Goal: Transaction & Acquisition: Obtain resource

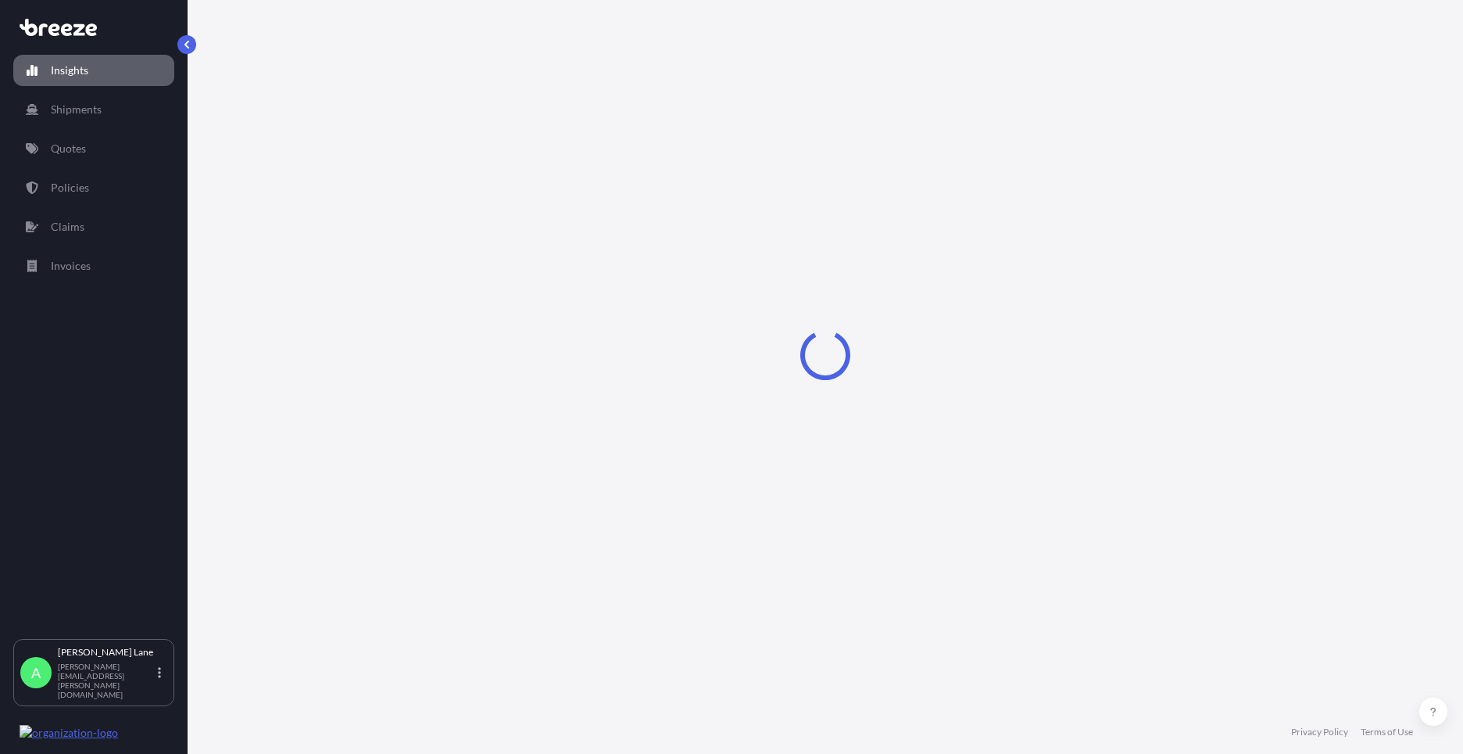
select select "2025"
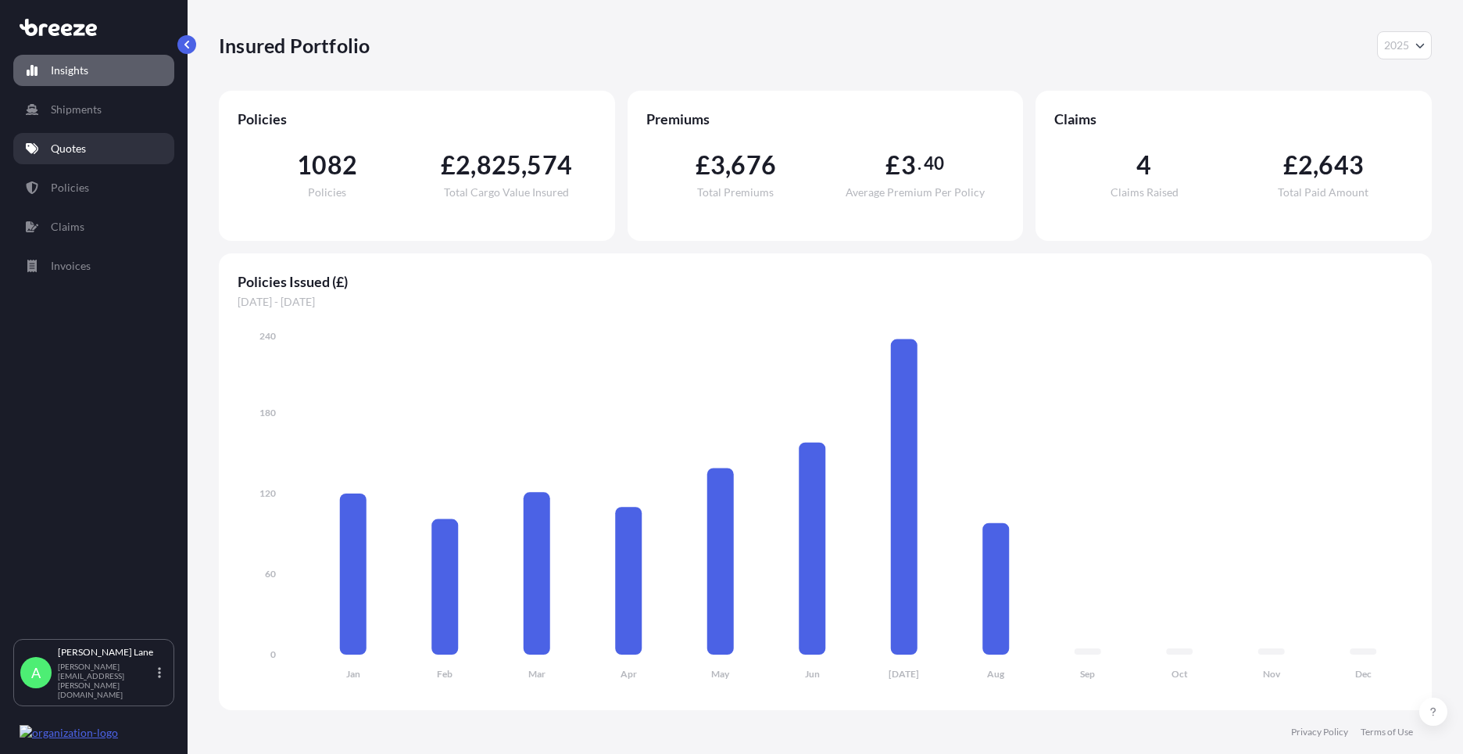
click at [59, 156] on link "Quotes" at bounding box center [93, 148] width 161 height 31
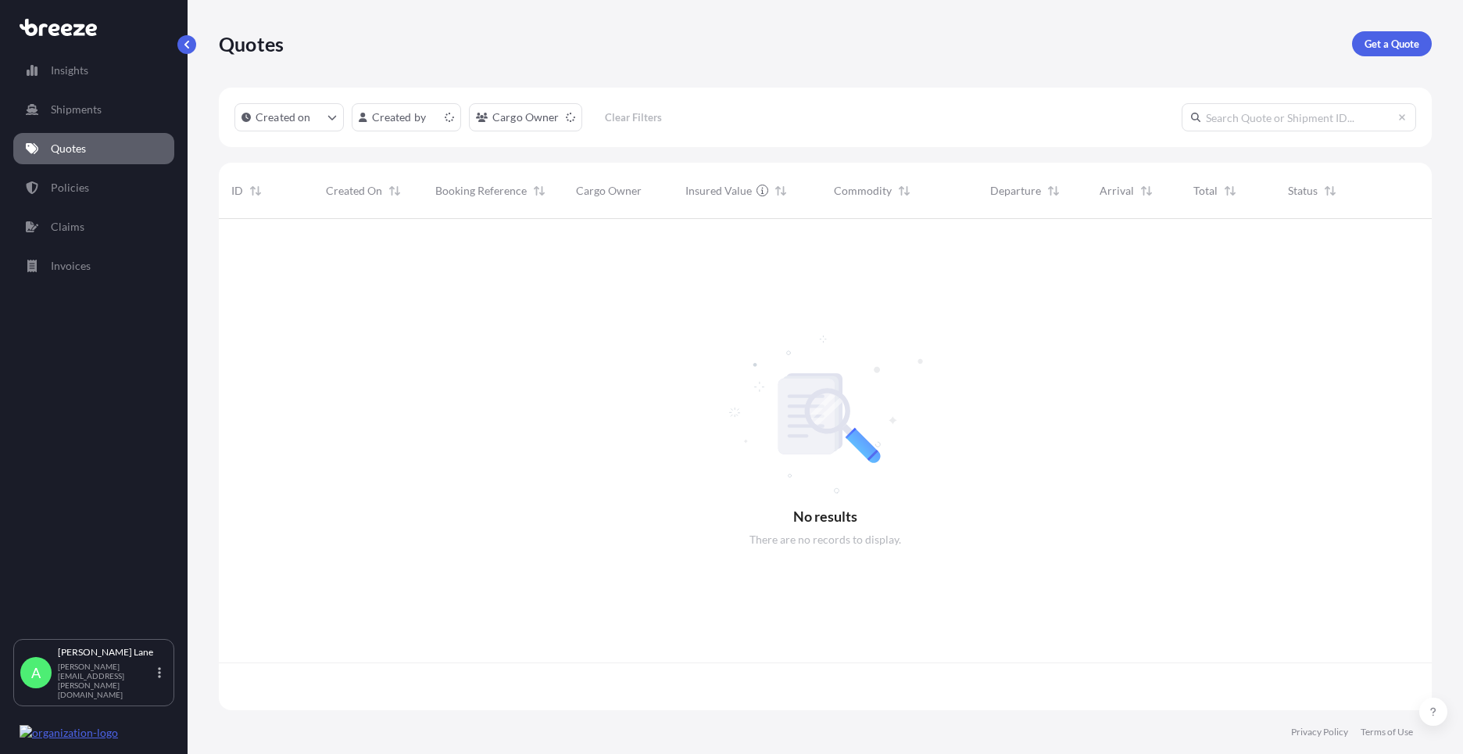
scroll to position [488, 1201]
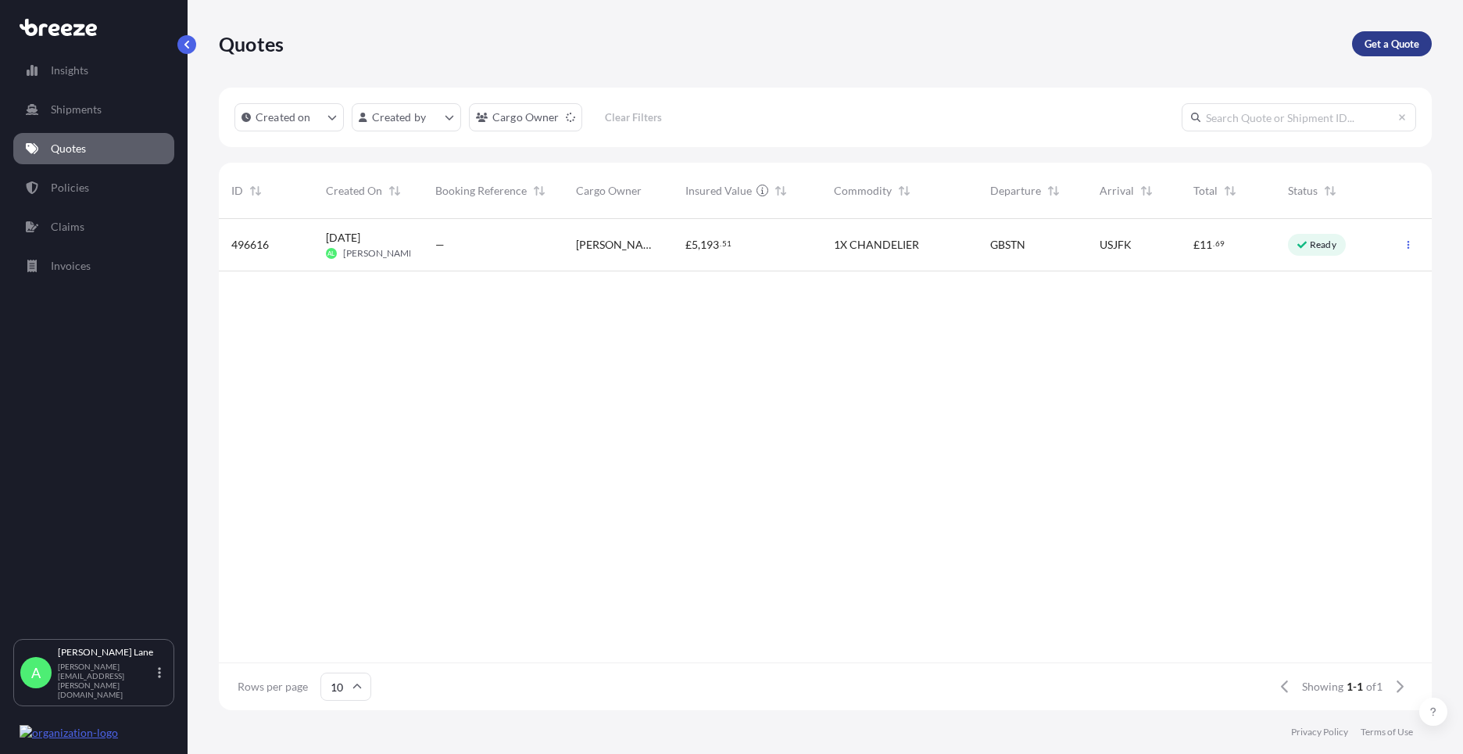
click at [1385, 46] on p "Get a Quote" at bounding box center [1392, 44] width 55 height 16
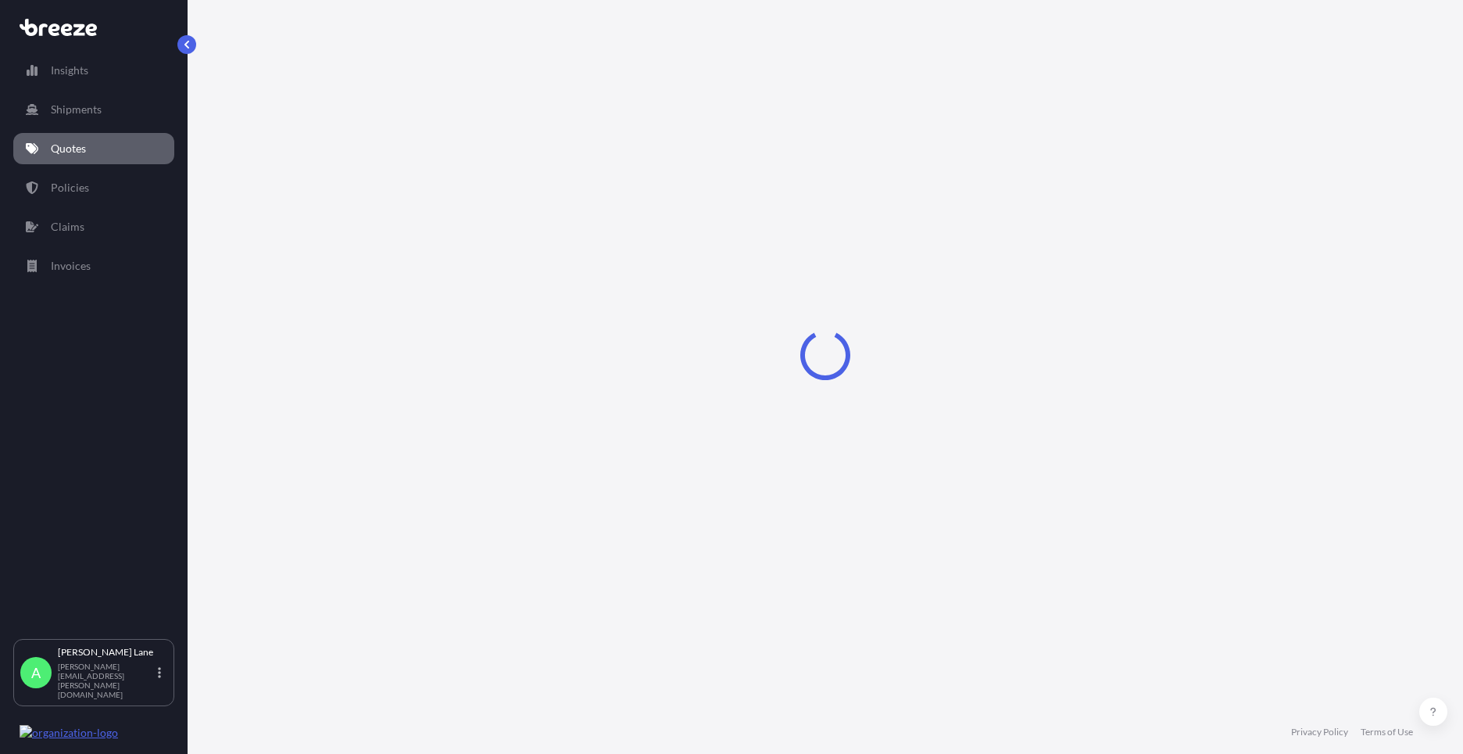
select select "Road"
select select "1"
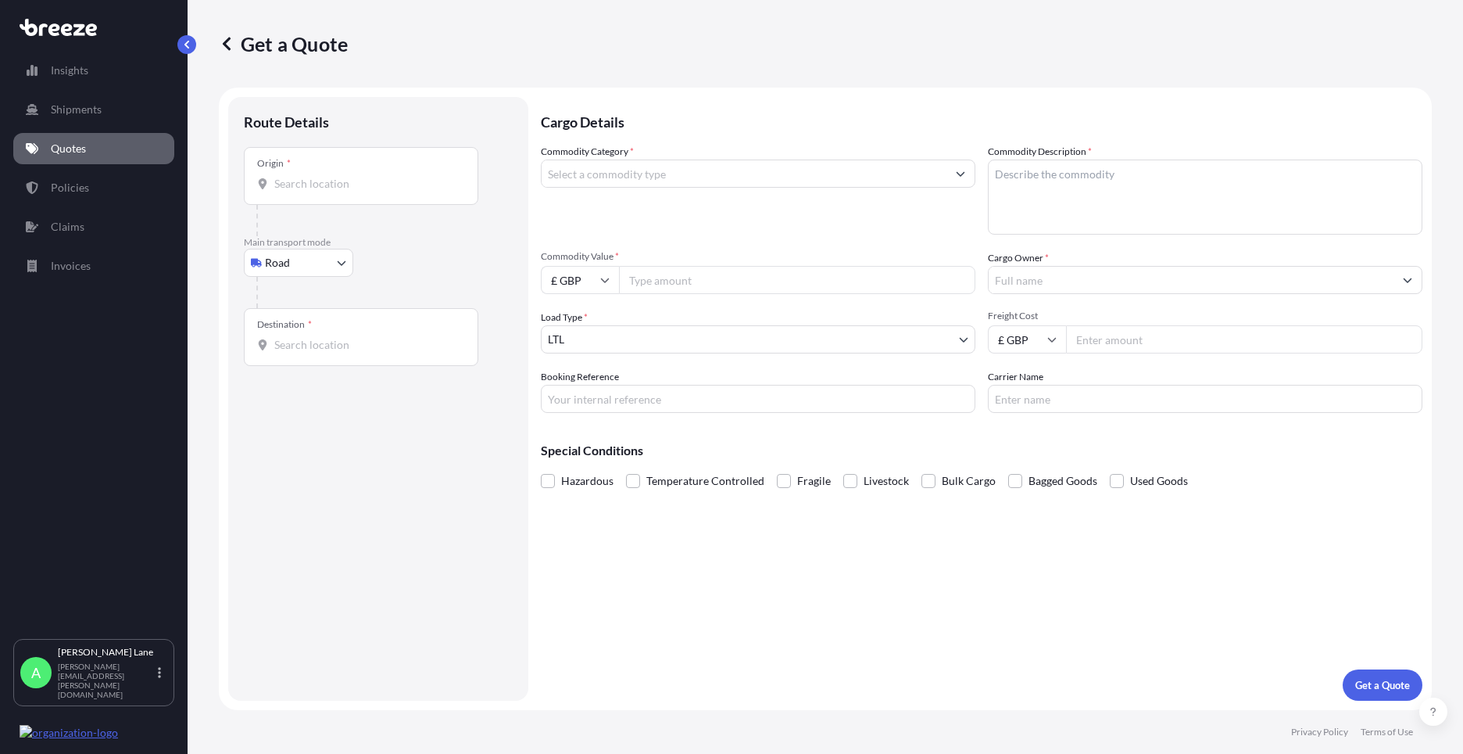
click at [322, 270] on body "Insights Shipments Quotes Policies Claims Invoices A [PERSON_NAME] [PERSON_NAME…" at bounding box center [731, 377] width 1463 height 754
click at [319, 326] on div "Air" at bounding box center [298, 331] width 97 height 28
select select "Air"
drag, startPoint x: 380, startPoint y: 203, endPoint x: 330, endPoint y: 184, distance: 53.4
click at [330, 184] on input "Place of loading" at bounding box center [366, 190] width 184 height 16
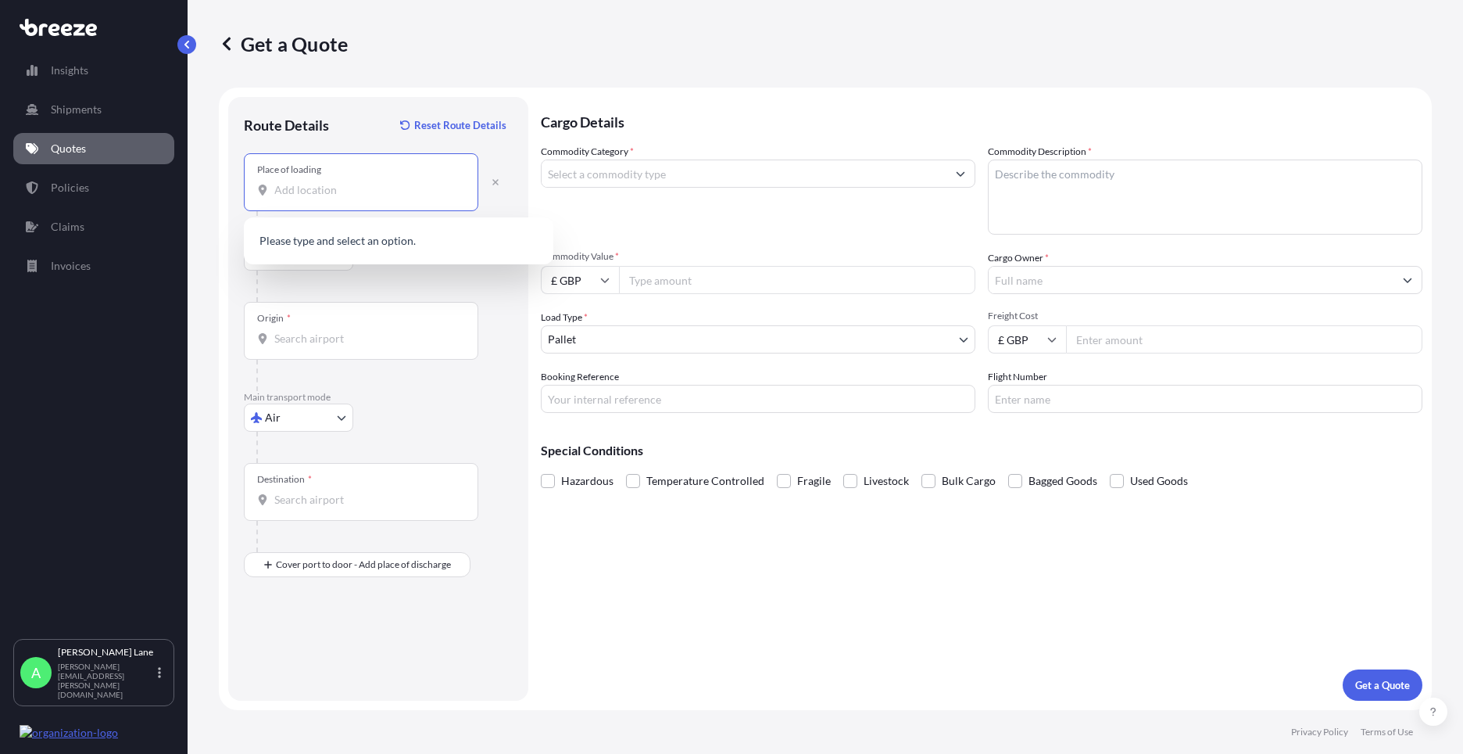
paste input "EN3 7QA"
type input "[STREET_ADDRESS]"
click at [348, 328] on div "Origin *" at bounding box center [361, 331] width 235 height 58
click at [348, 331] on input "Origin *" at bounding box center [366, 339] width 184 height 16
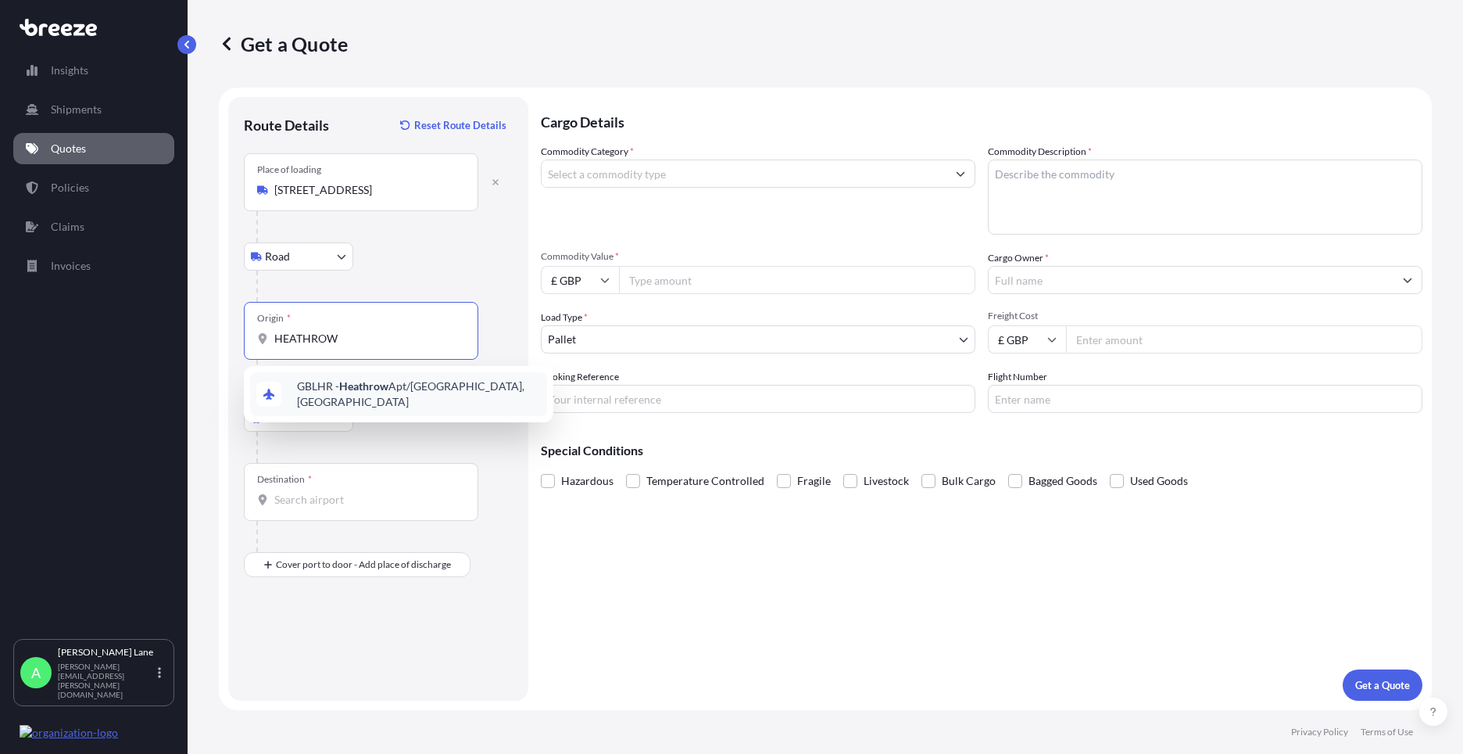
click at [345, 383] on span "GBLHR - Heathrow Apt/[GEOGRAPHIC_DATA], [GEOGRAPHIC_DATA]" at bounding box center [419, 393] width 244 height 31
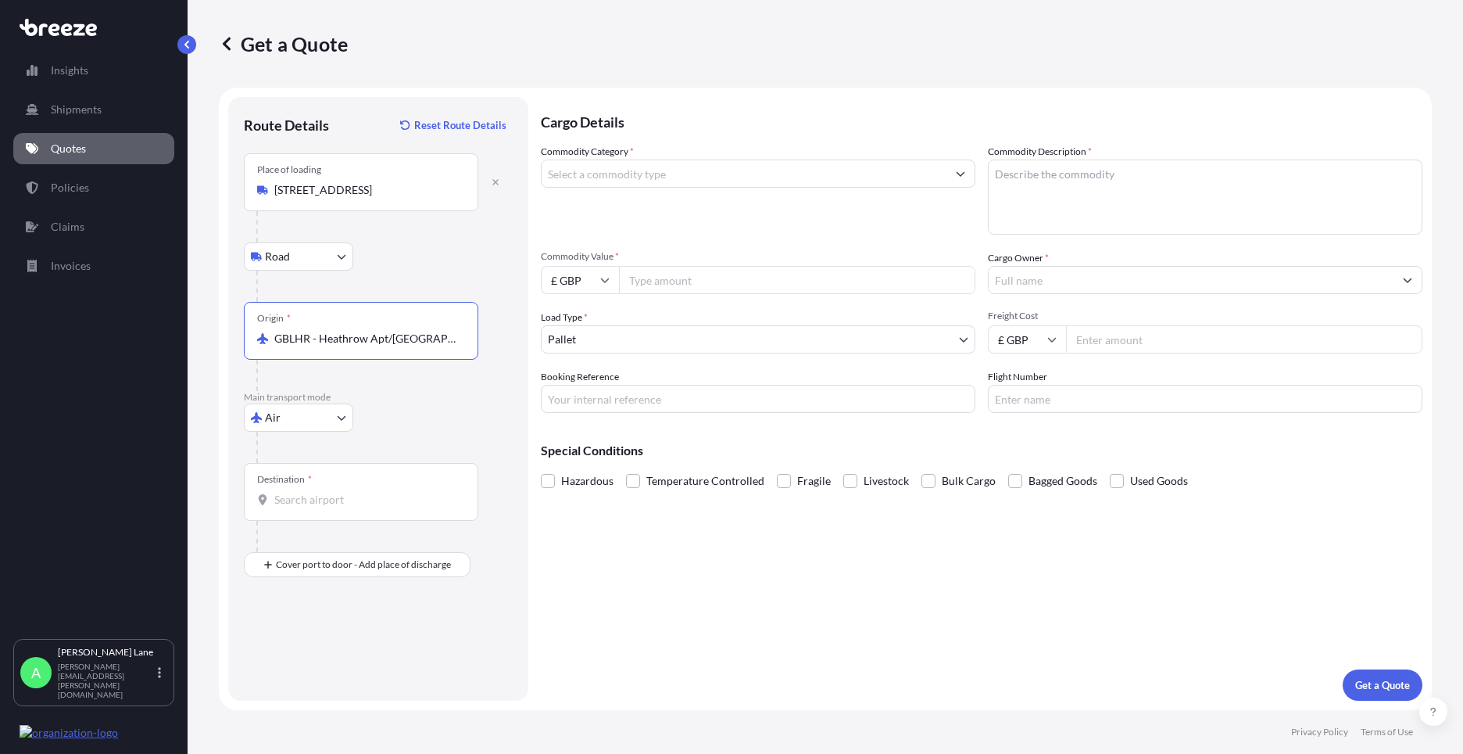
type input "GBLHR - Heathrow Apt/[GEOGRAPHIC_DATA], [GEOGRAPHIC_DATA]"
click at [350, 490] on div "Destination *" at bounding box center [361, 492] width 235 height 58
click at [350, 492] on input "Destination *" at bounding box center [366, 500] width 184 height 16
paste input "[GEOGRAPHIC_DATA]"
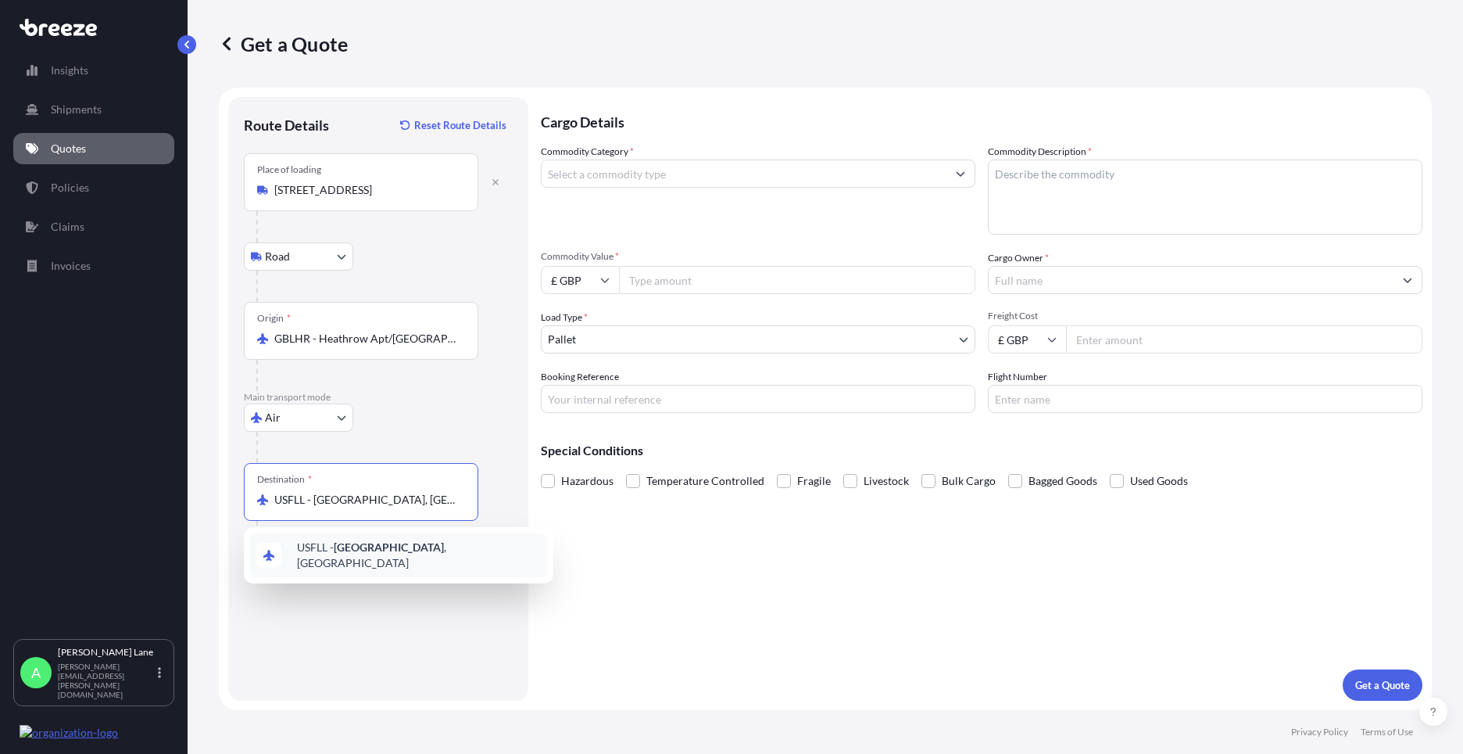
type input "USFLL - [GEOGRAPHIC_DATA], [GEOGRAPHIC_DATA]"
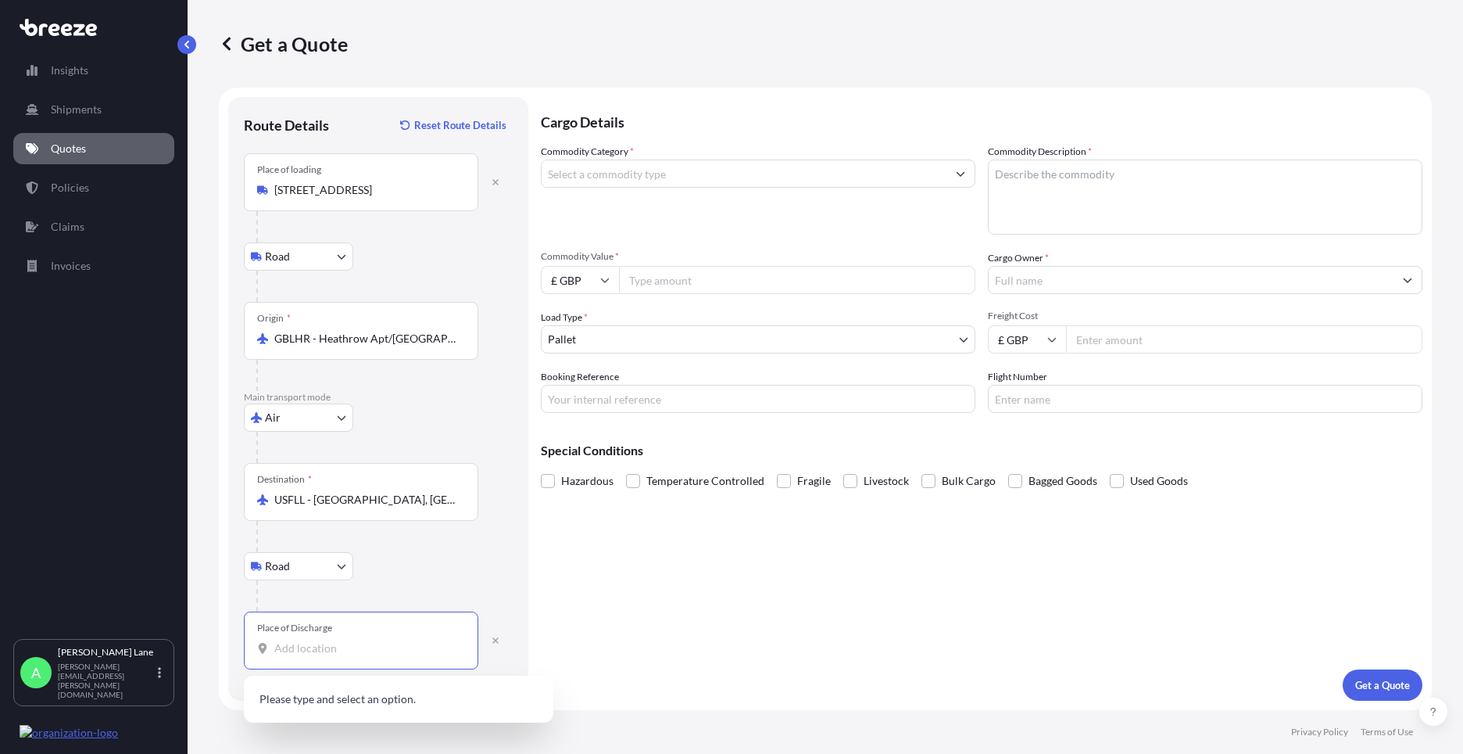
click at [397, 650] on input "Place of Discharge" at bounding box center [366, 648] width 184 height 16
paste input "33309"
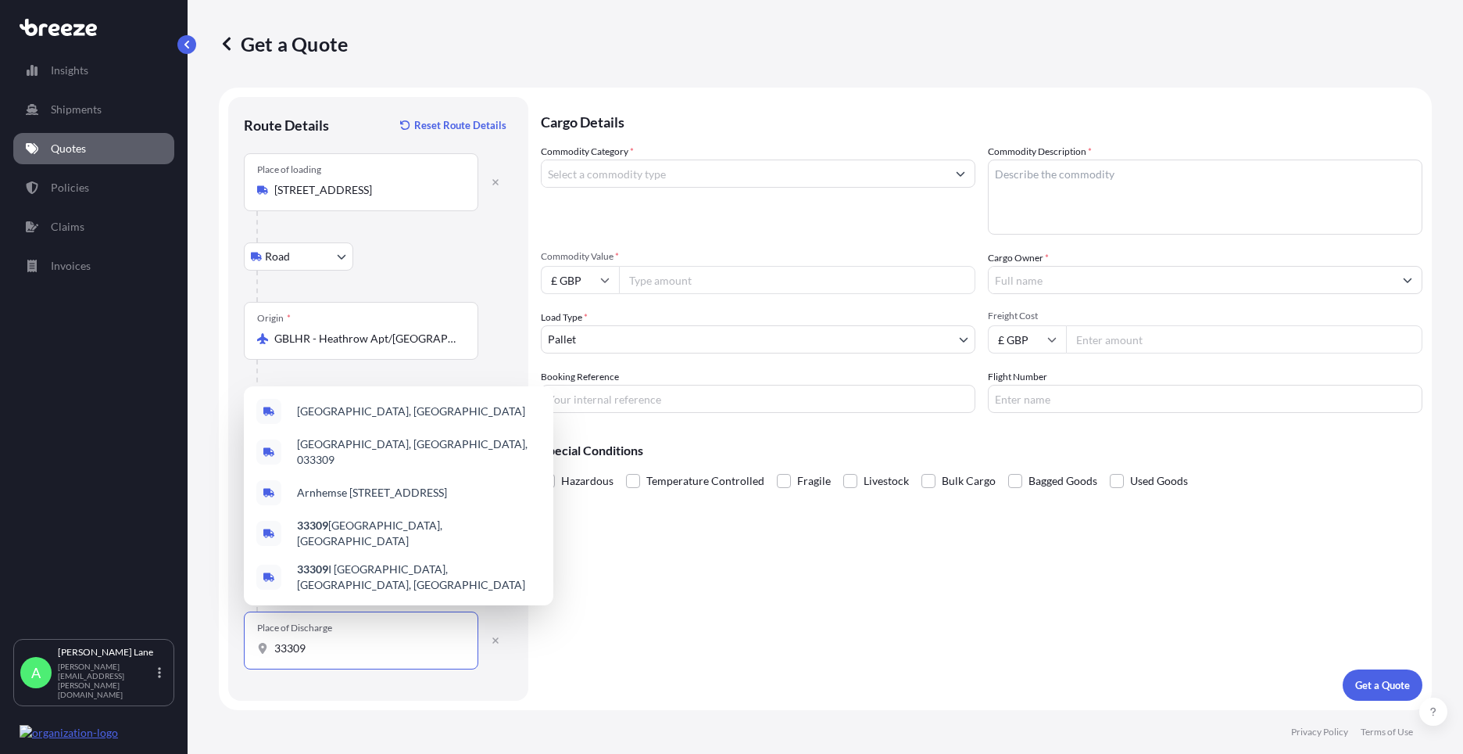
paste input "[GEOGRAPHIC_DATA]"
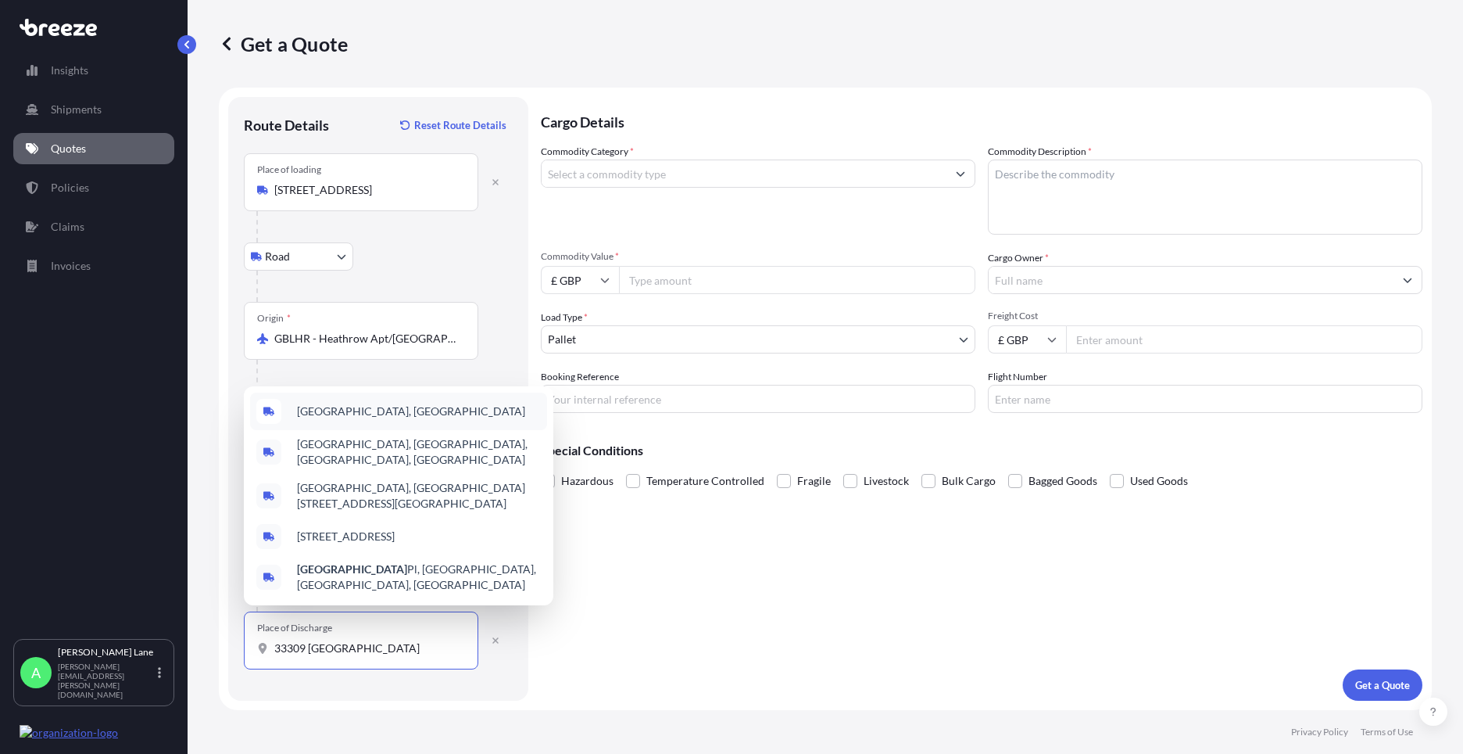
click at [403, 418] on span "[GEOGRAPHIC_DATA], [GEOGRAPHIC_DATA]" at bounding box center [411, 411] width 228 height 16
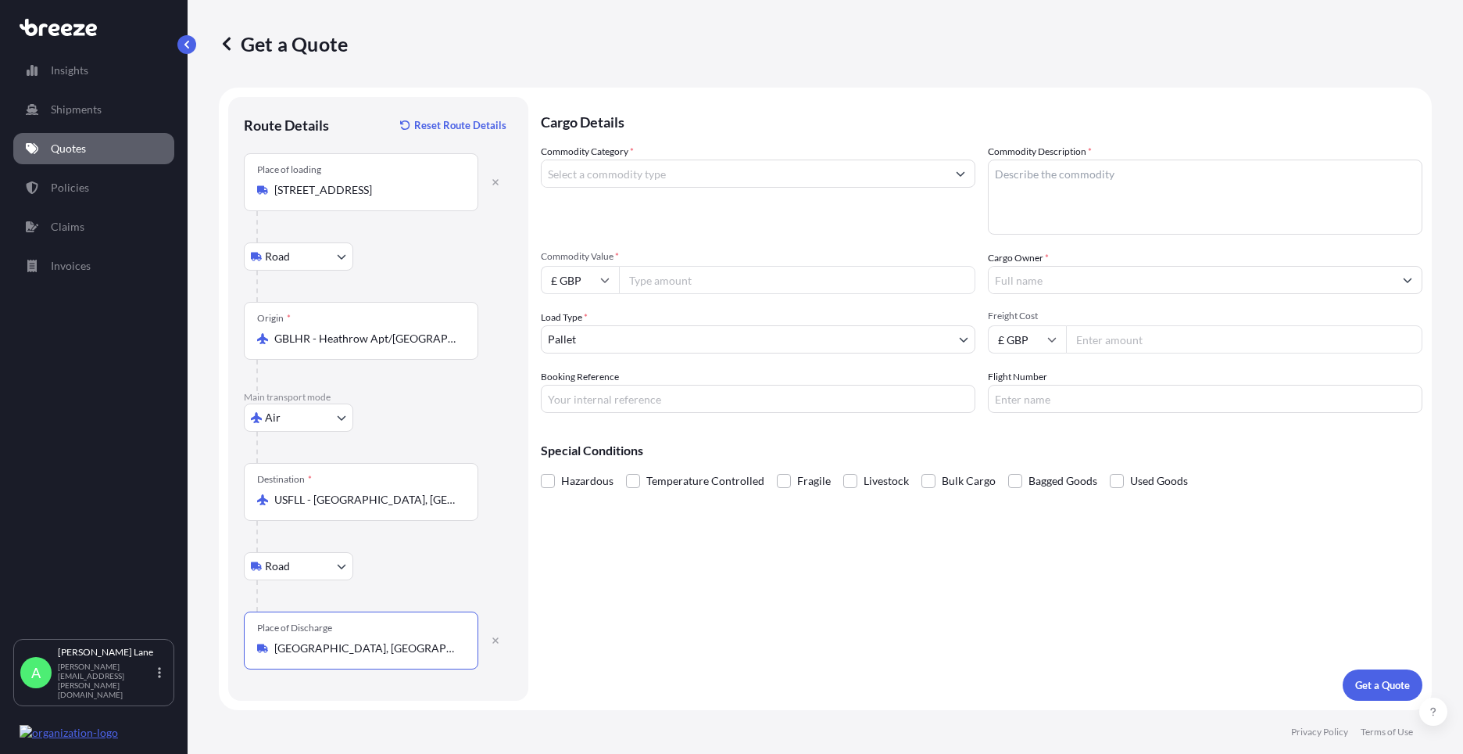
type input "[GEOGRAPHIC_DATA], [GEOGRAPHIC_DATA]"
click at [633, 174] on input "Commodity Category *" at bounding box center [744, 173] width 405 height 28
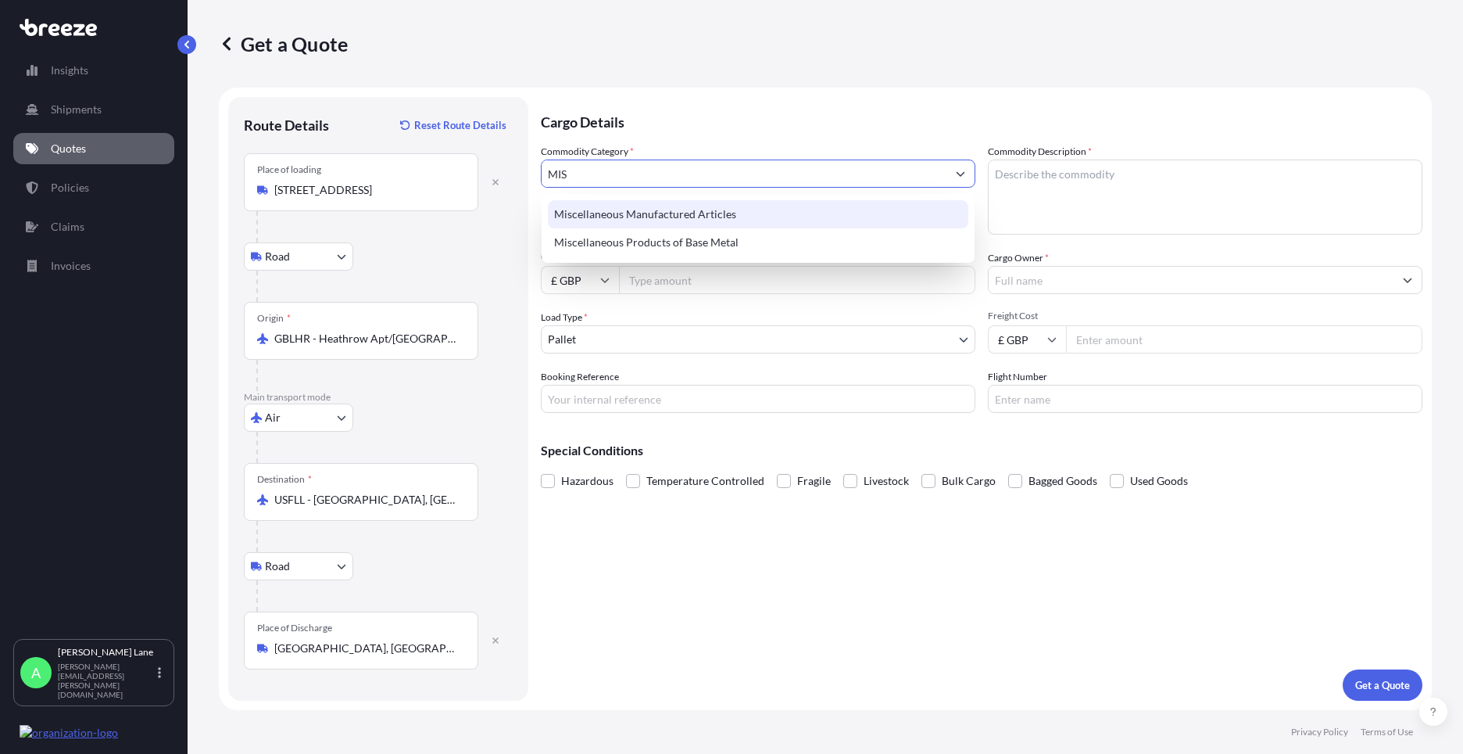
click at [634, 212] on div "Miscellaneous Manufactured Articles" at bounding box center [758, 214] width 421 height 28
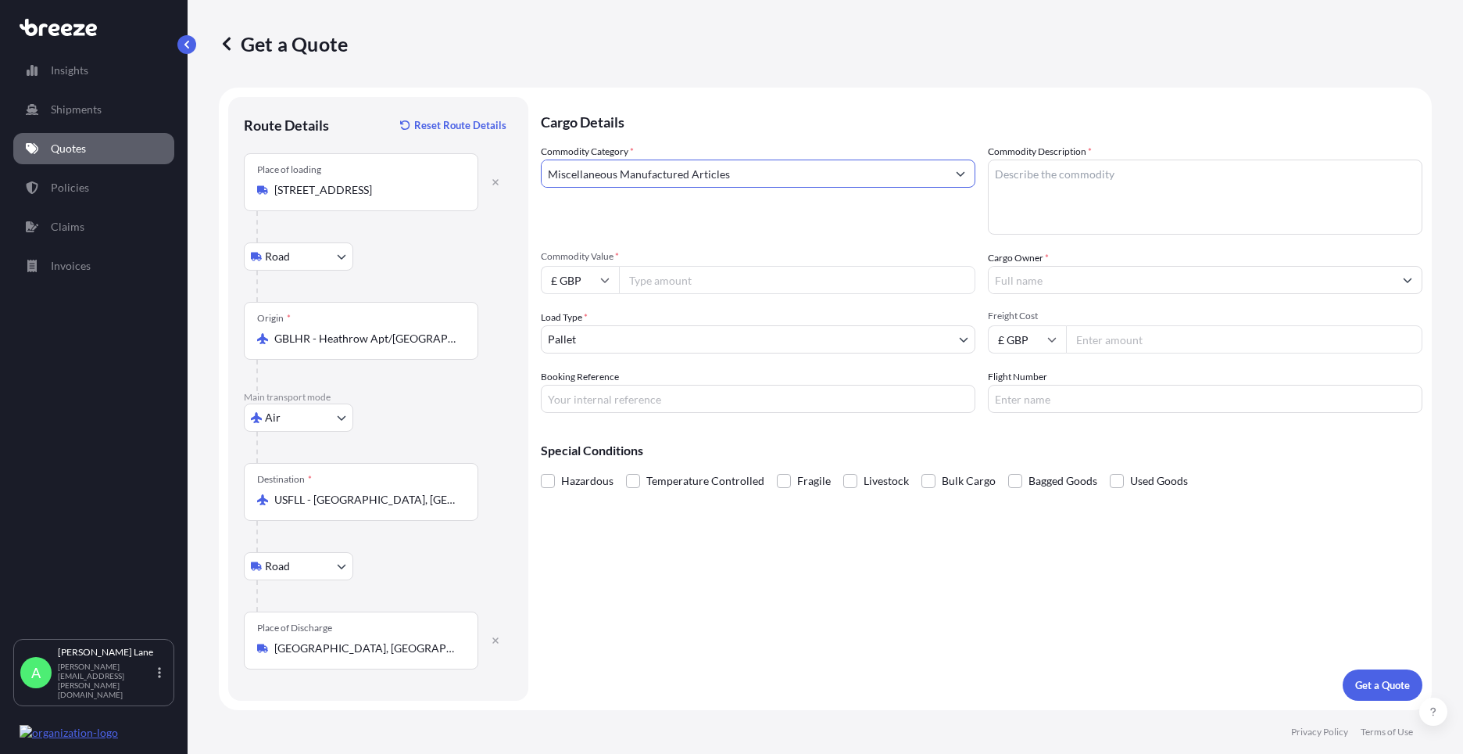
type input "Miscellaneous Manufactured Articles"
click at [648, 269] on input "Commodity Value *" at bounding box center [797, 280] width 356 height 28
type input "625.30"
click at [596, 290] on input "£ GBP" at bounding box center [580, 280] width 78 height 28
click at [593, 392] on div "$ USD" at bounding box center [580, 389] width 66 height 30
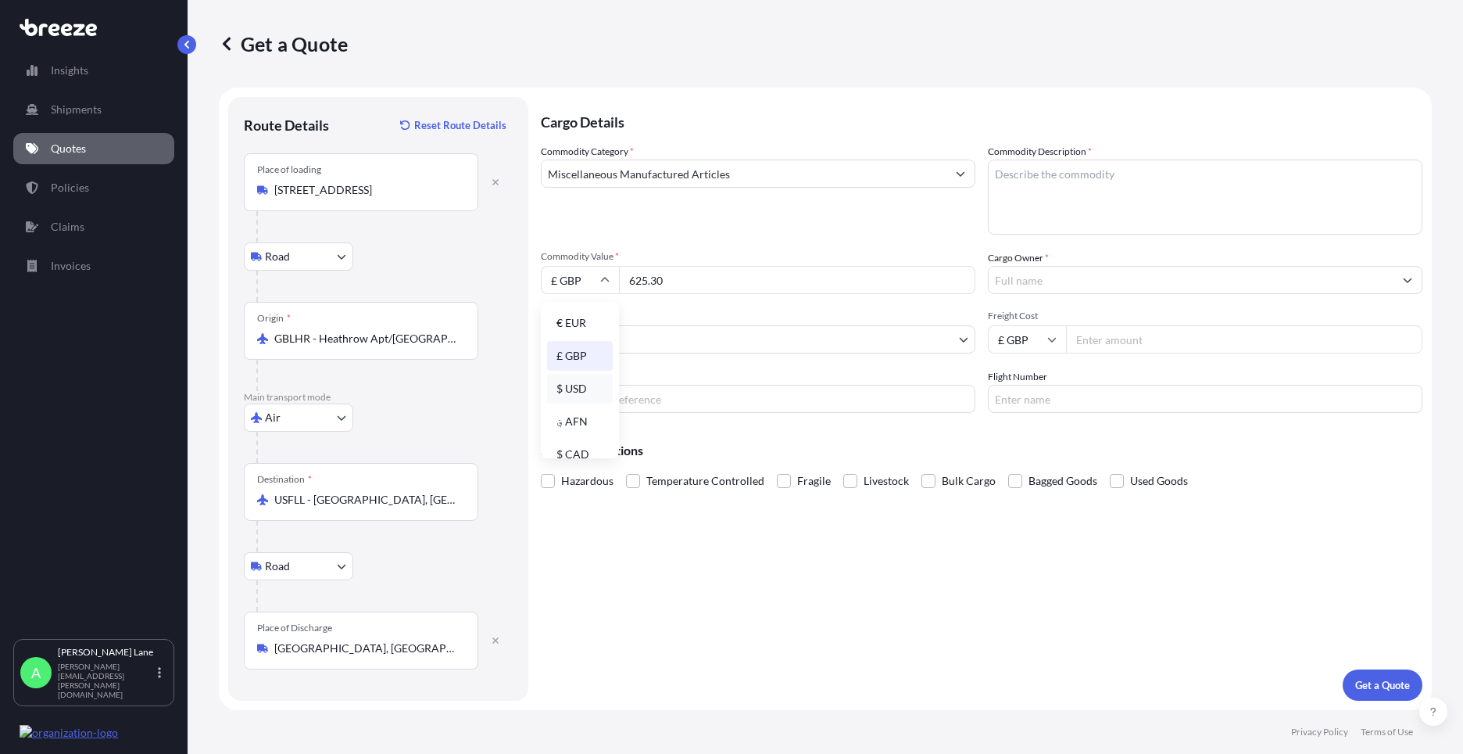
type input "$ USD"
click at [603, 349] on body "Insights Shipments Quotes Policies Claims Invoices A [PERSON_NAME] [PERSON_NAME…" at bounding box center [731, 377] width 1463 height 754
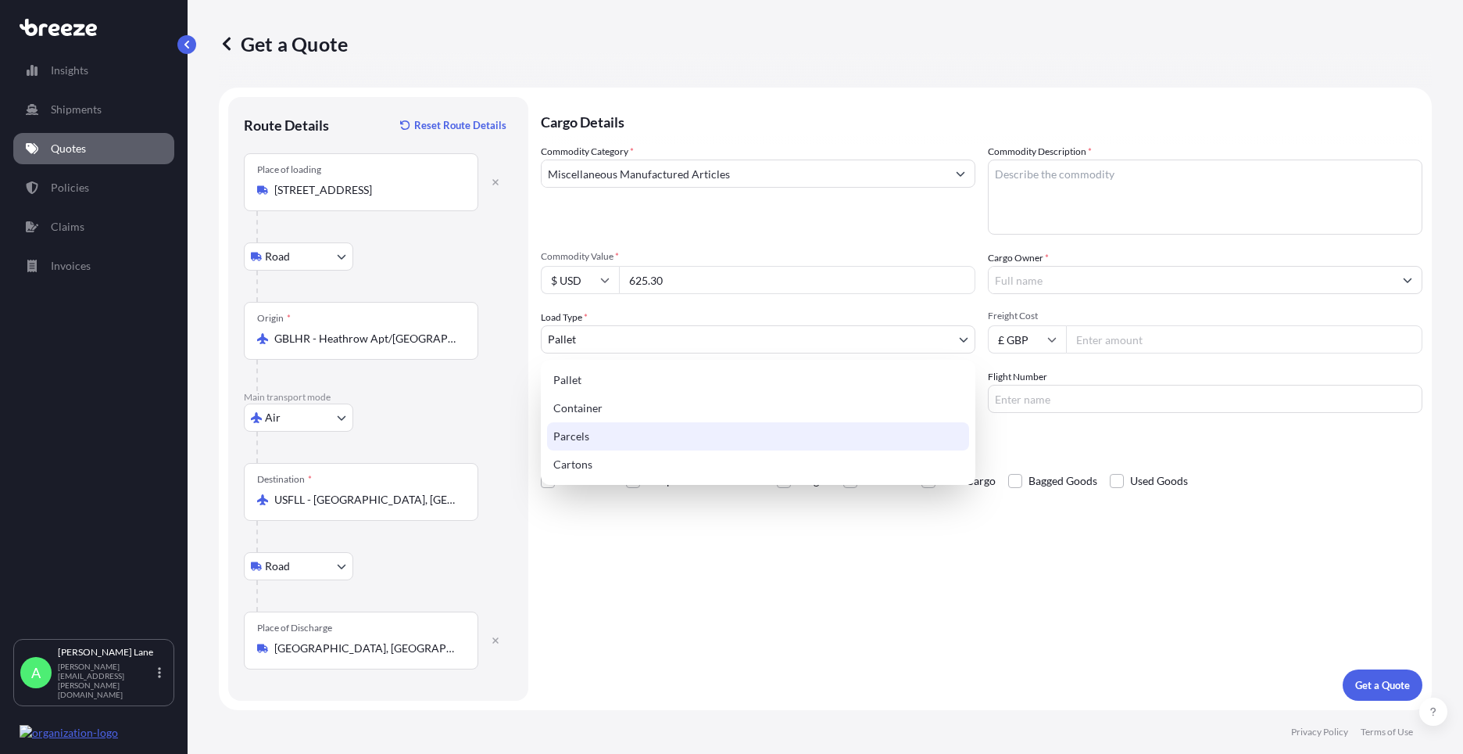
click at [615, 430] on div "Parcels" at bounding box center [758, 436] width 422 height 28
select select "3"
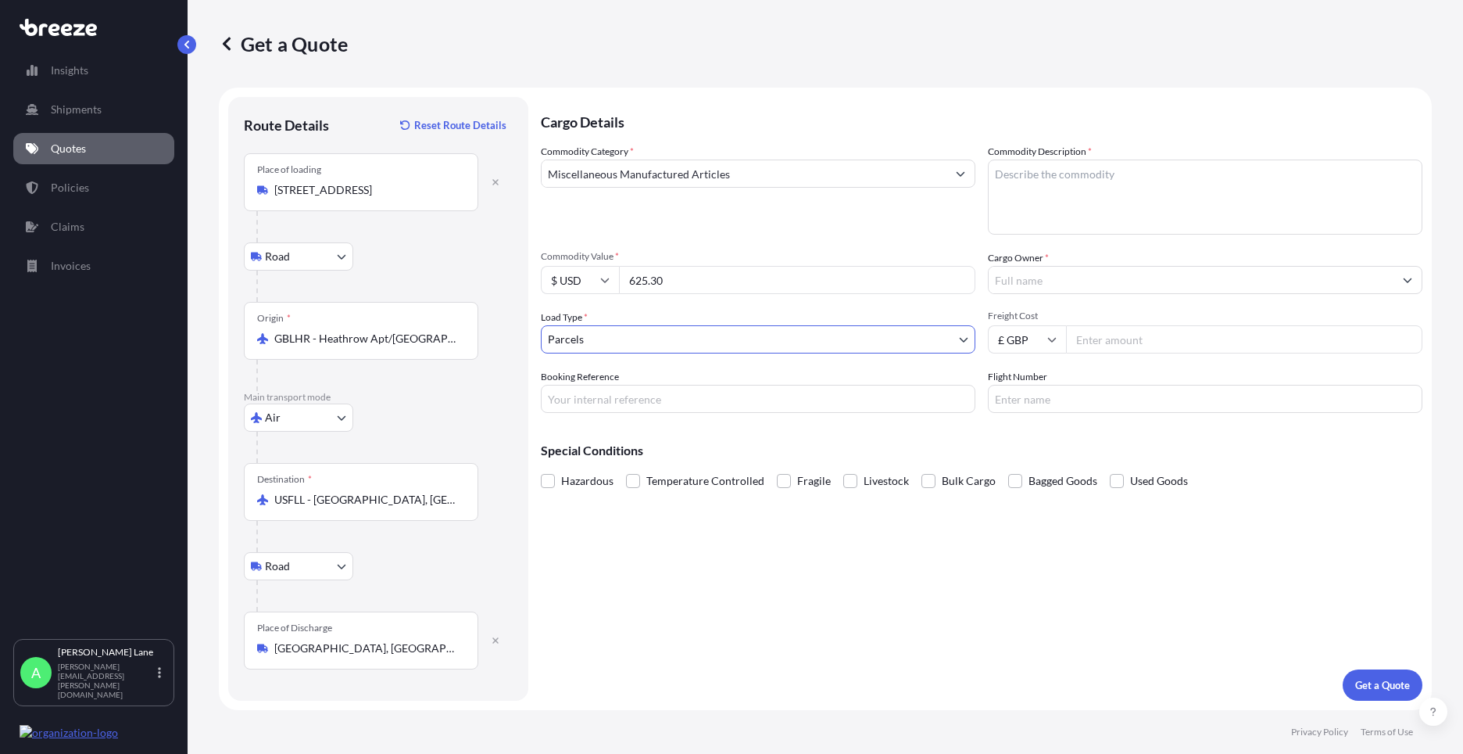
click at [644, 400] on input "Booking Reference" at bounding box center [758, 399] width 435 height 28
paste input "1889178"
type input "1889178"
click at [1047, 198] on textarea "Commodity Description *" at bounding box center [1205, 196] width 435 height 75
type textarea "GO KART PARTS"
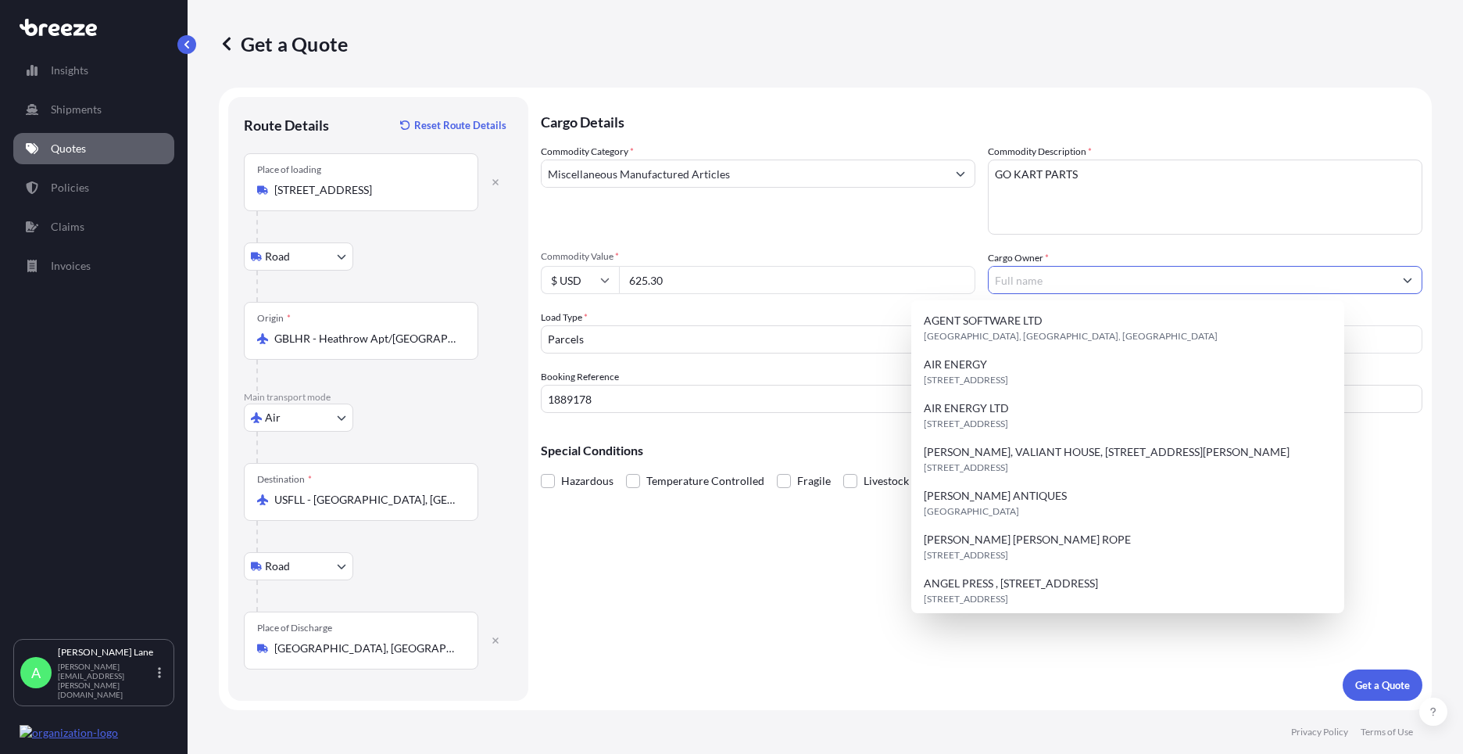
click at [1041, 281] on input "Cargo Owner *" at bounding box center [1191, 280] width 405 height 28
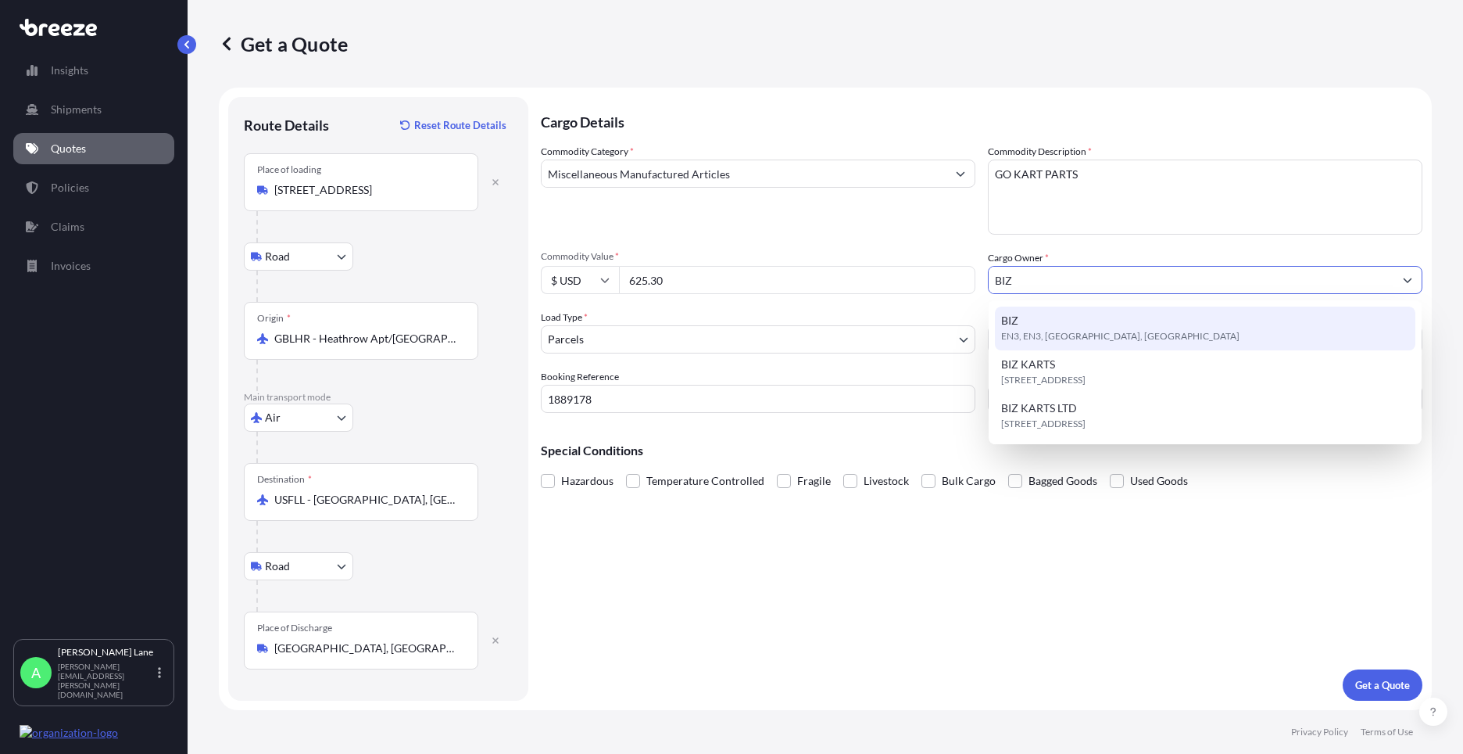
click at [1047, 326] on div "BIZ EN3, EN3, [GEOGRAPHIC_DATA], [GEOGRAPHIC_DATA]" at bounding box center [1205, 328] width 421 height 44
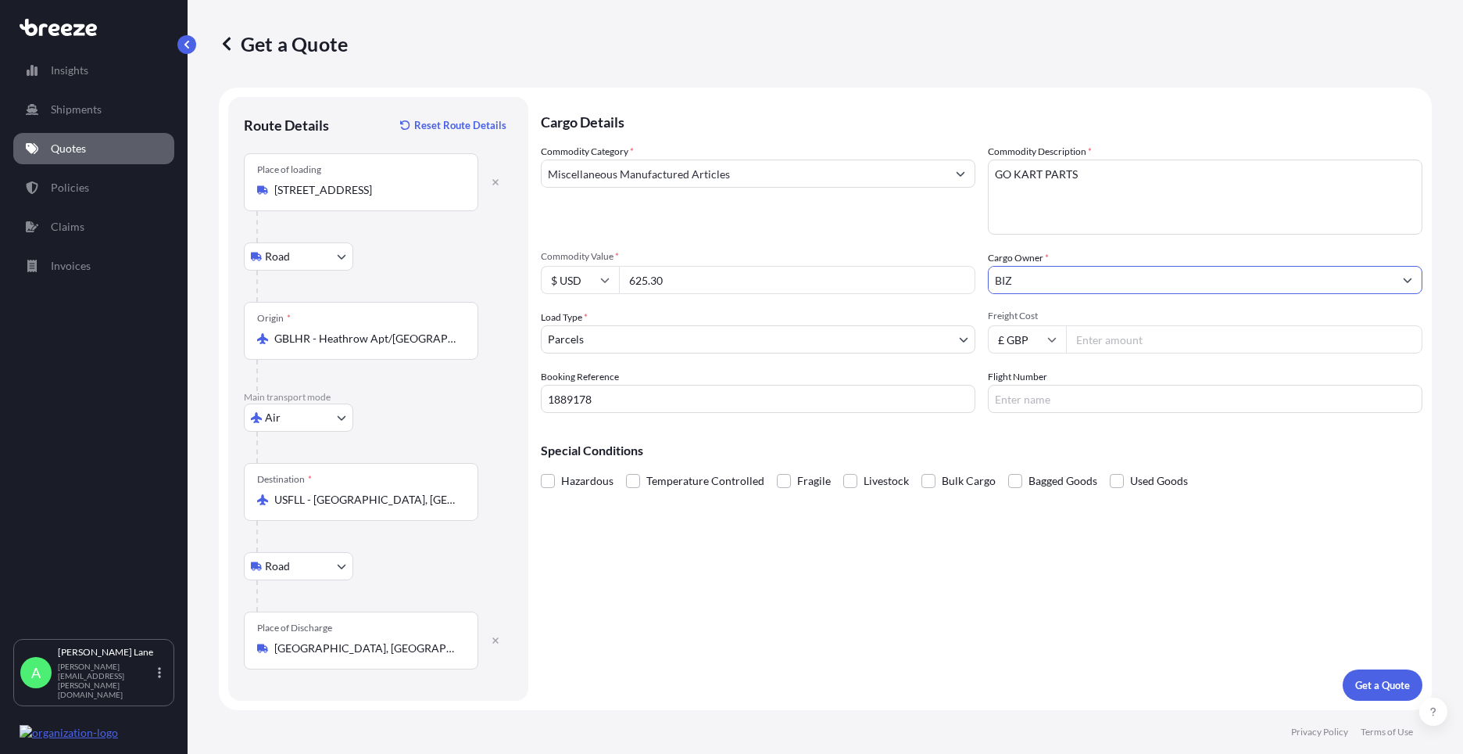
type input "BIZ"
drag, startPoint x: 1079, startPoint y: 350, endPoint x: 1085, endPoint y: 344, distance: 8.8
click at [1080, 349] on input "Freight Cost" at bounding box center [1244, 339] width 356 height 28
type input "167.39"
click at [1071, 408] on input "Flight Number" at bounding box center [1205, 399] width 435 height 28
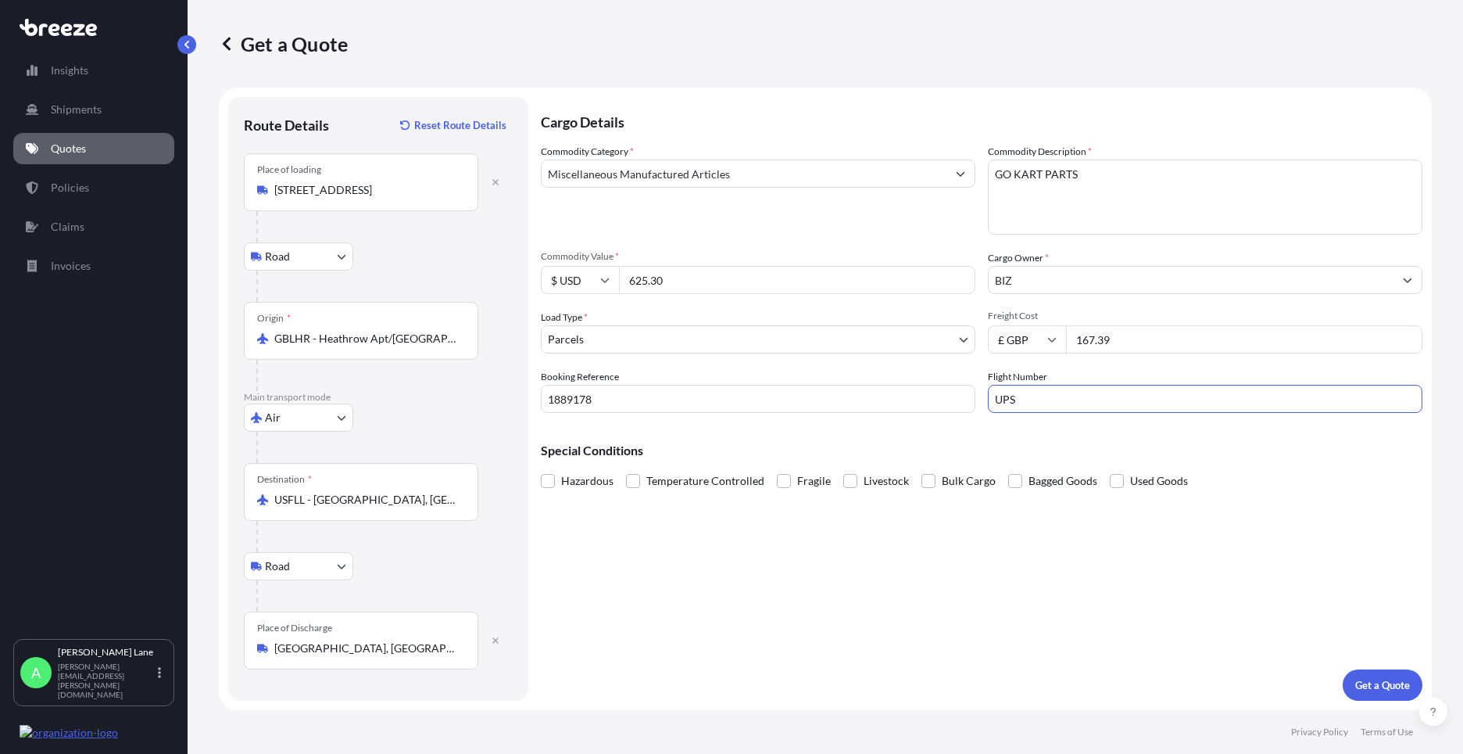
type input "UPS"
click at [1025, 579] on div "Cargo Details Commodity Category * Miscellaneous Manufactured Articles Commodit…" at bounding box center [982, 398] width 882 height 603
click at [1388, 679] on p "Get a Quote" at bounding box center [1382, 685] width 55 height 16
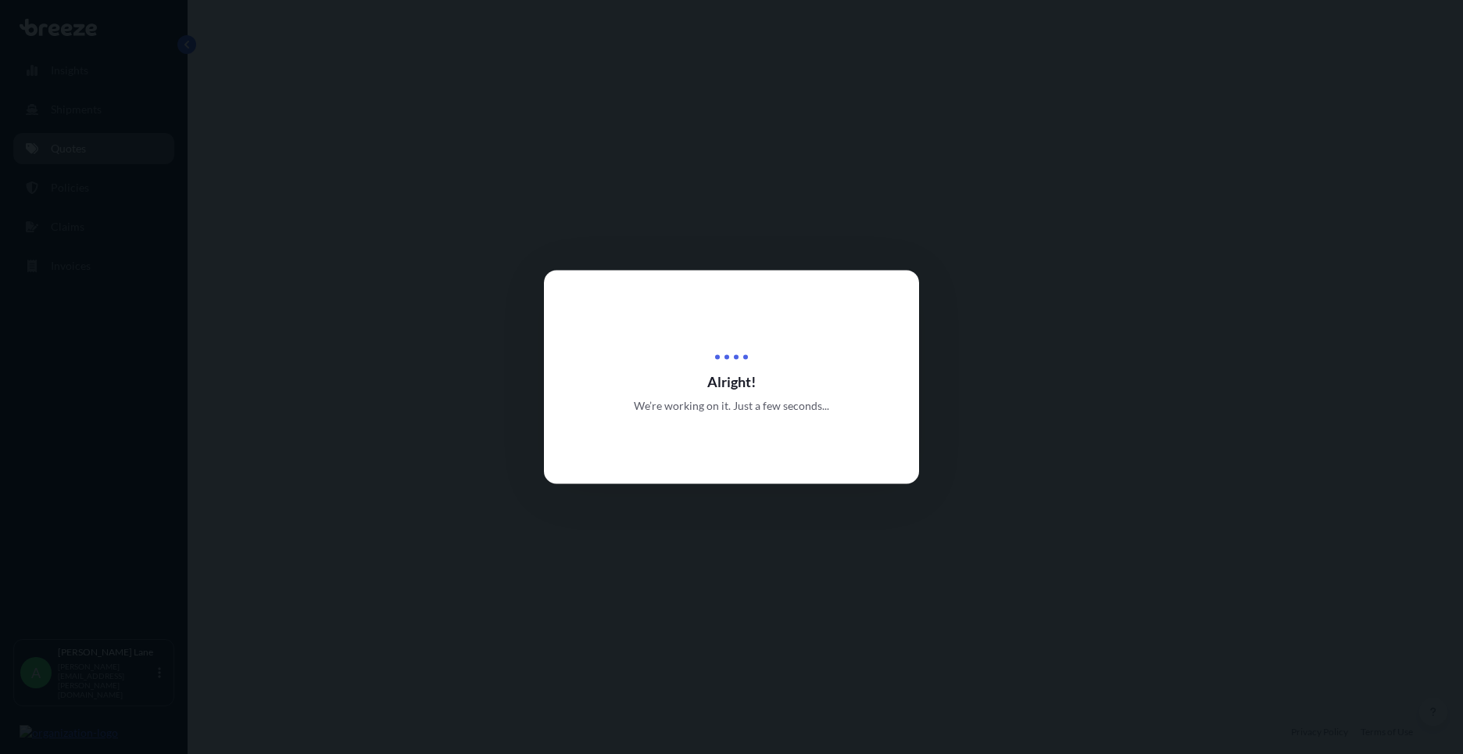
select select "Road"
select select "Air"
select select "Road"
select select "3"
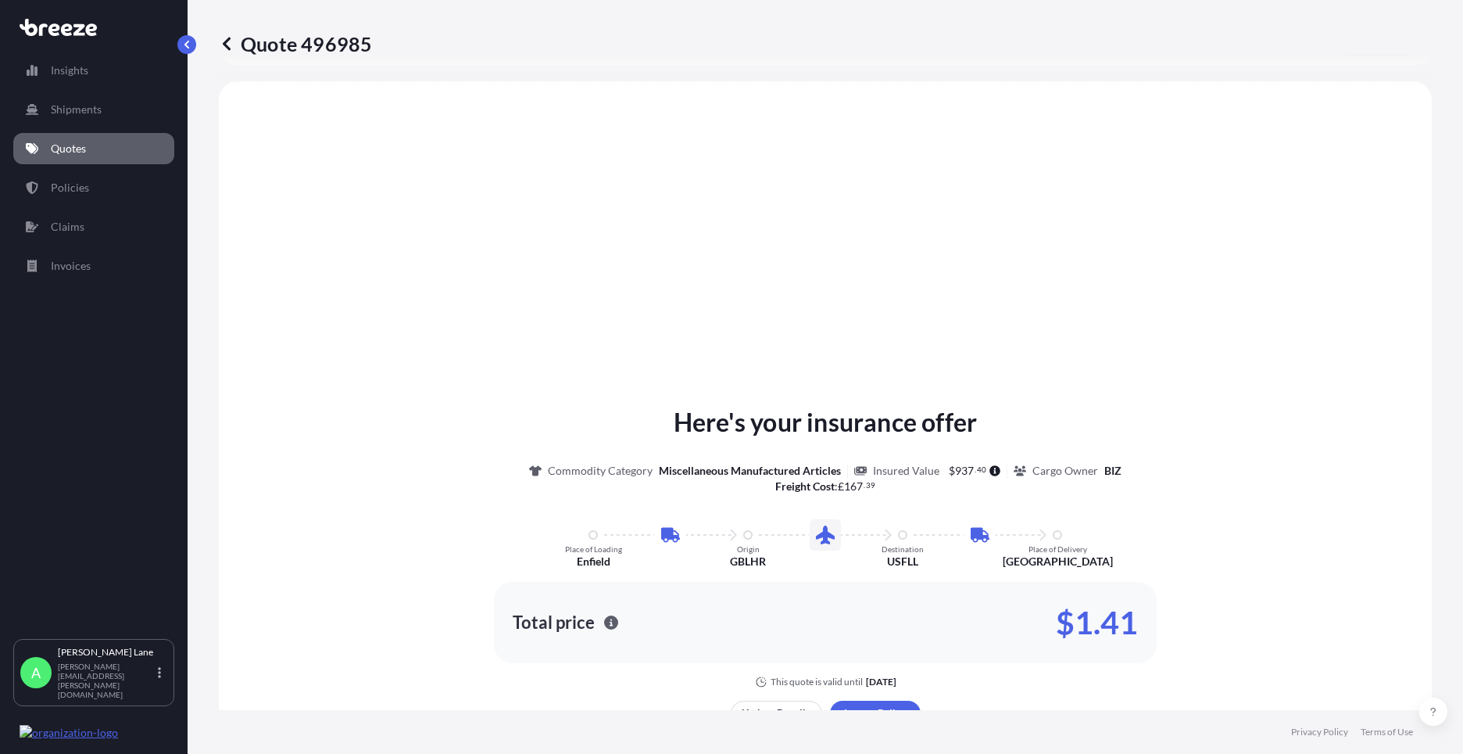
scroll to position [625, 0]
click at [852, 696] on div "Here's your insurance offer Commodity Category Miscellaneous Manufactured Artic…" at bounding box center [825, 578] width 1169 height 957
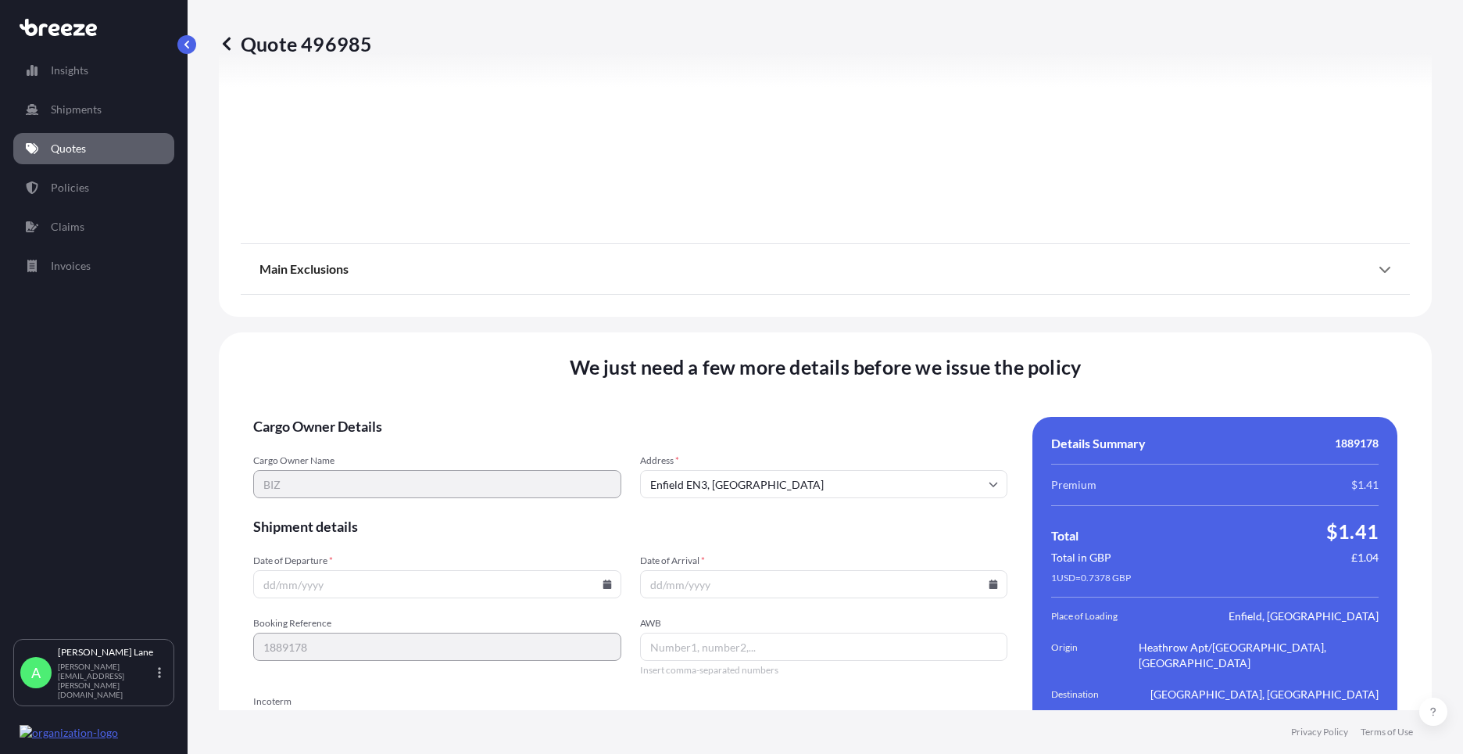
scroll to position [2039, 0]
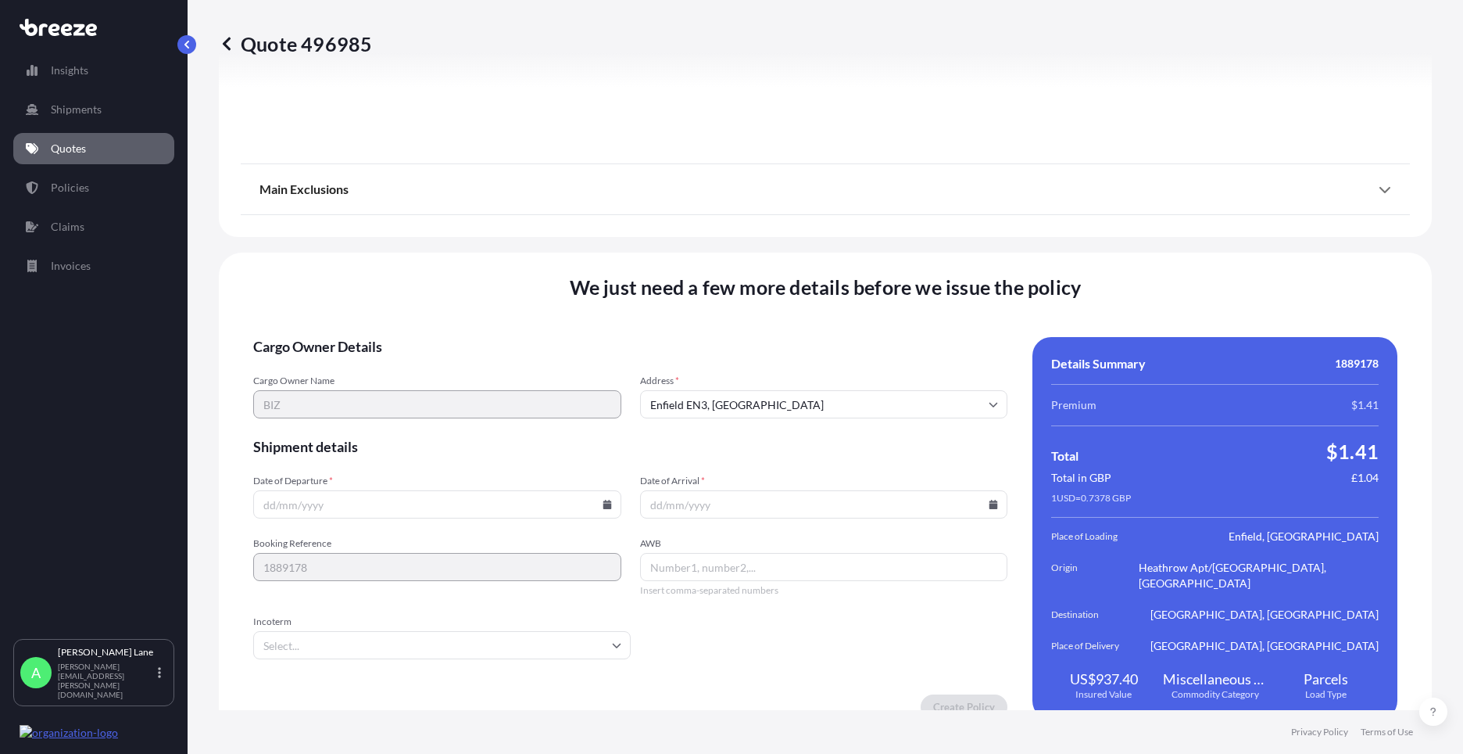
click at [603, 500] on icon at bounding box center [607, 504] width 9 height 9
click at [363, 378] on button "19" at bounding box center [362, 379] width 25 height 25
type input "[DATE]"
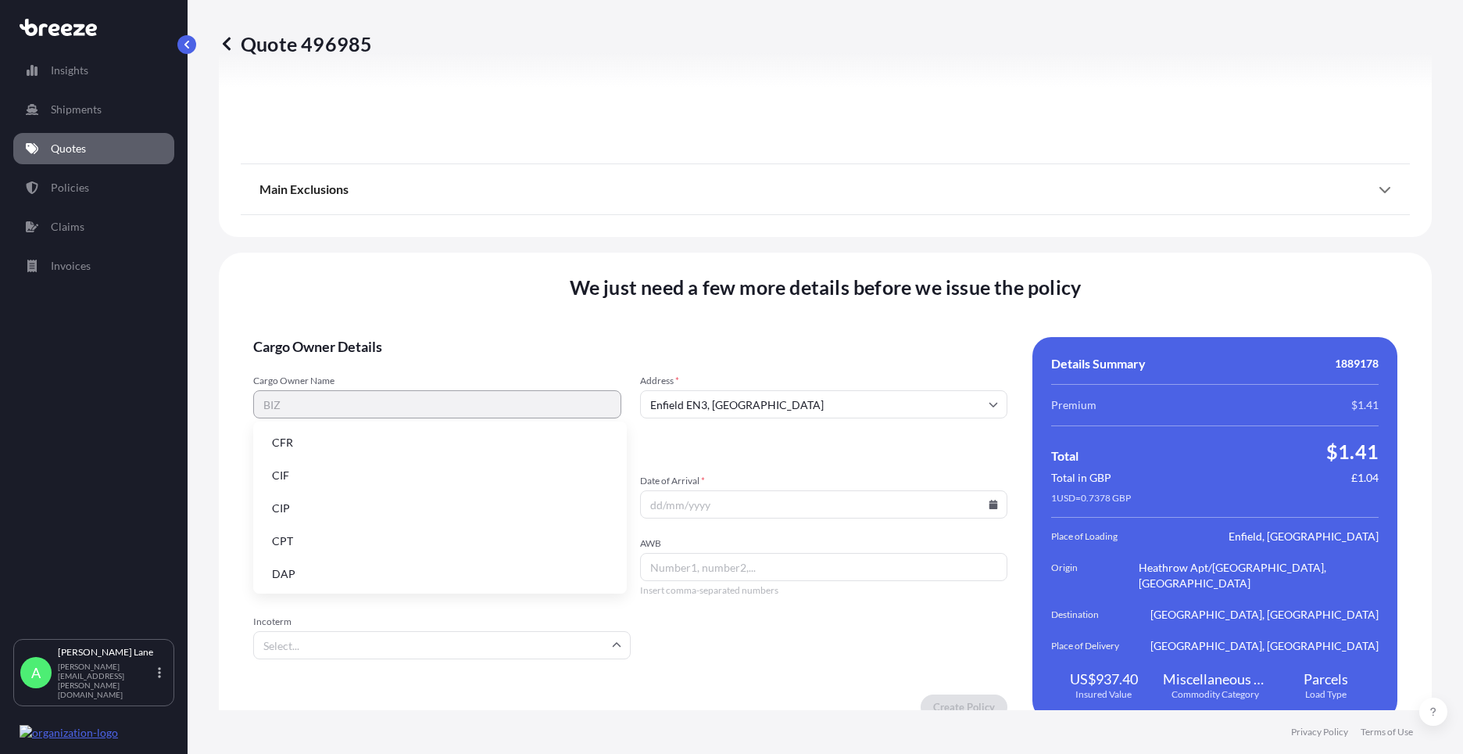
click at [365, 631] on input "Incoterm" at bounding box center [442, 645] width 378 height 28
click at [371, 568] on li "DAP" at bounding box center [440, 574] width 361 height 30
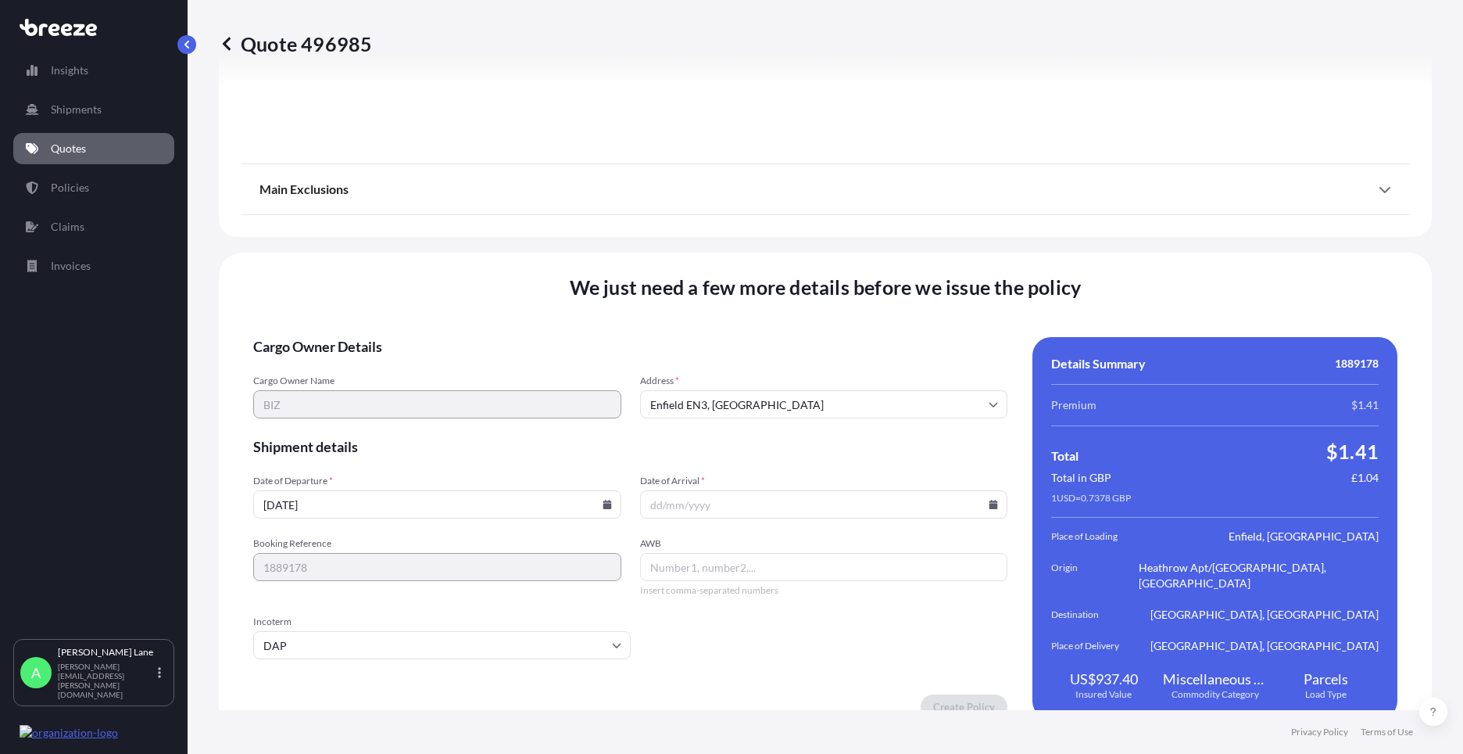
paste input "1ZW074F30438894958"
type input "1ZW074F30438894958"
click at [603, 500] on icon at bounding box center [607, 504] width 9 height 9
click at [331, 374] on button "18" at bounding box center [325, 379] width 25 height 25
type input "[DATE]"
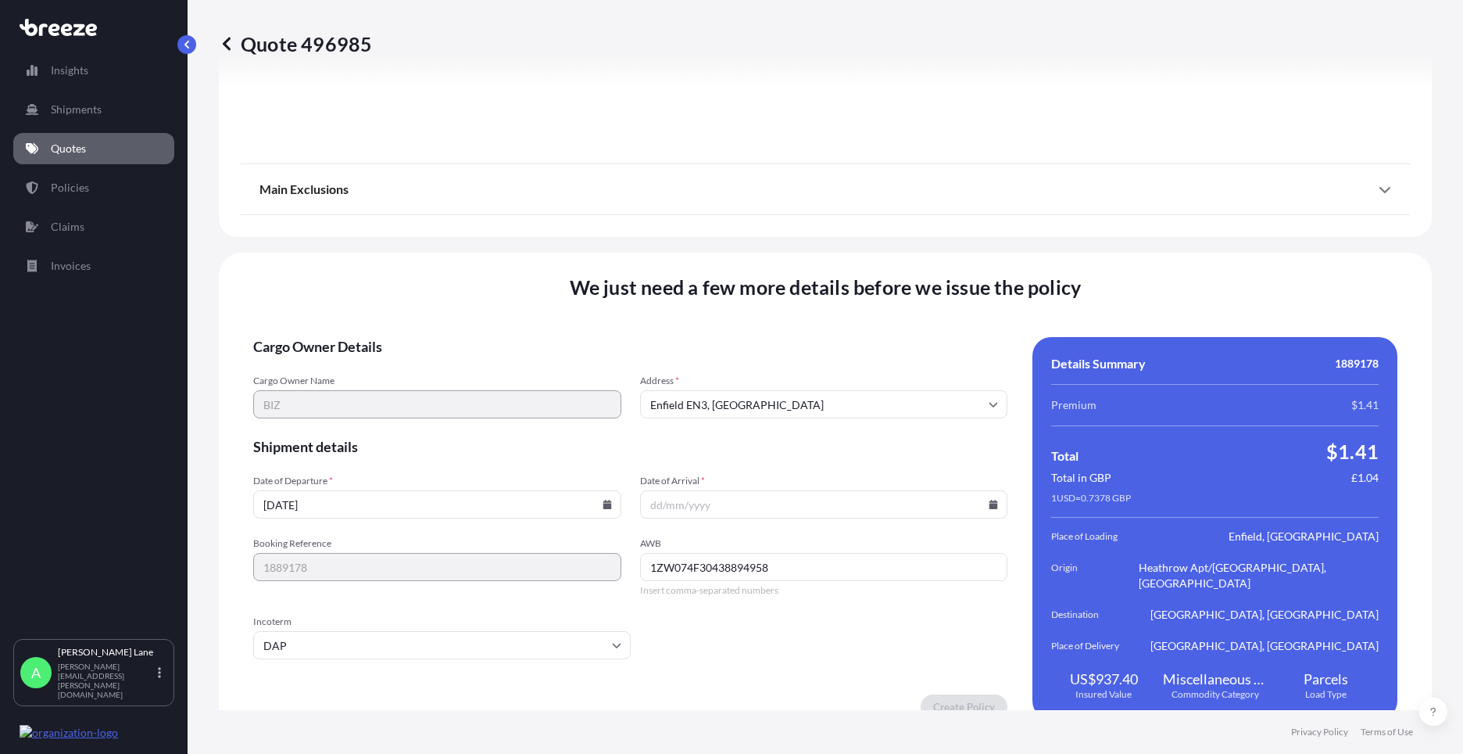
click at [990, 500] on icon at bounding box center [994, 504] width 9 height 9
click at [749, 378] on button "19" at bounding box center [745, 379] width 25 height 25
type input "[DATE]"
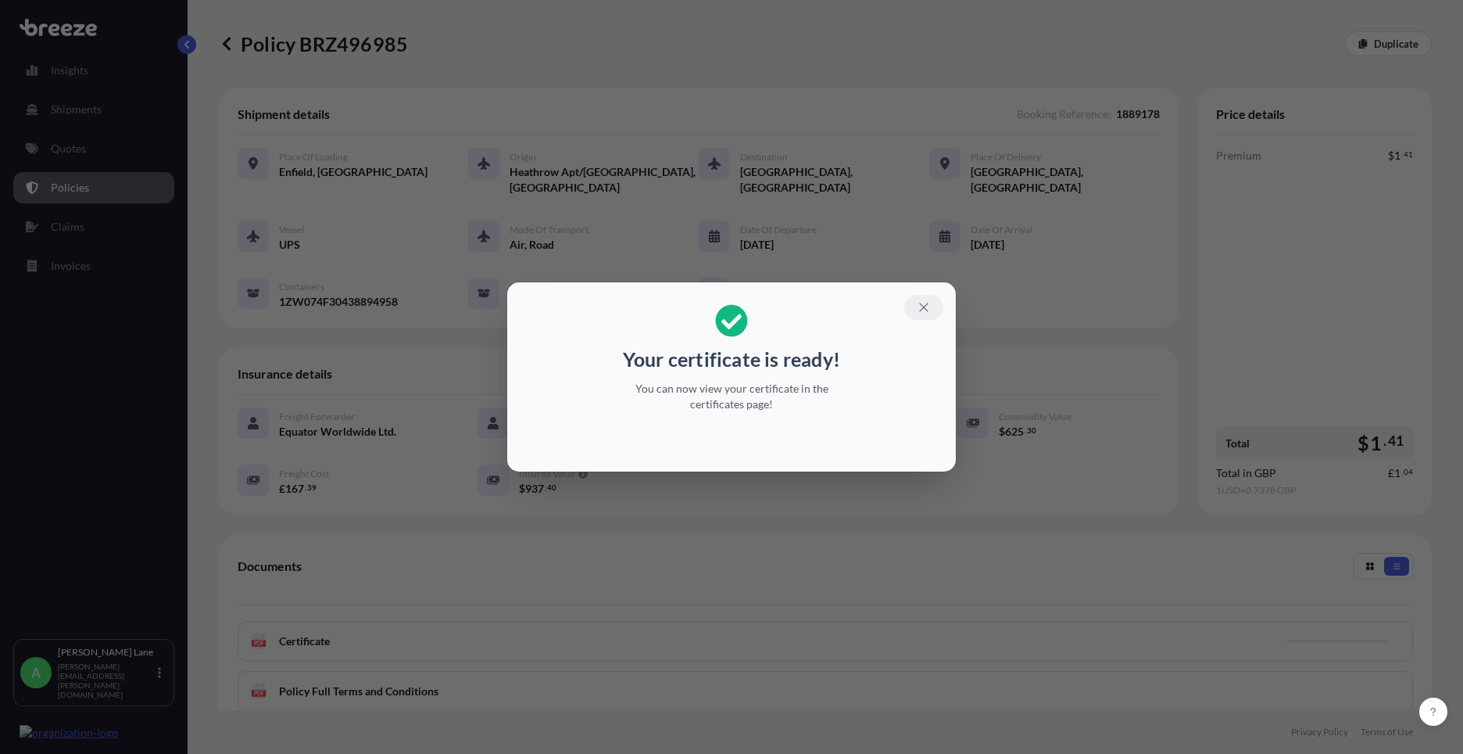
click at [931, 303] on button "button" at bounding box center [923, 307] width 39 height 25
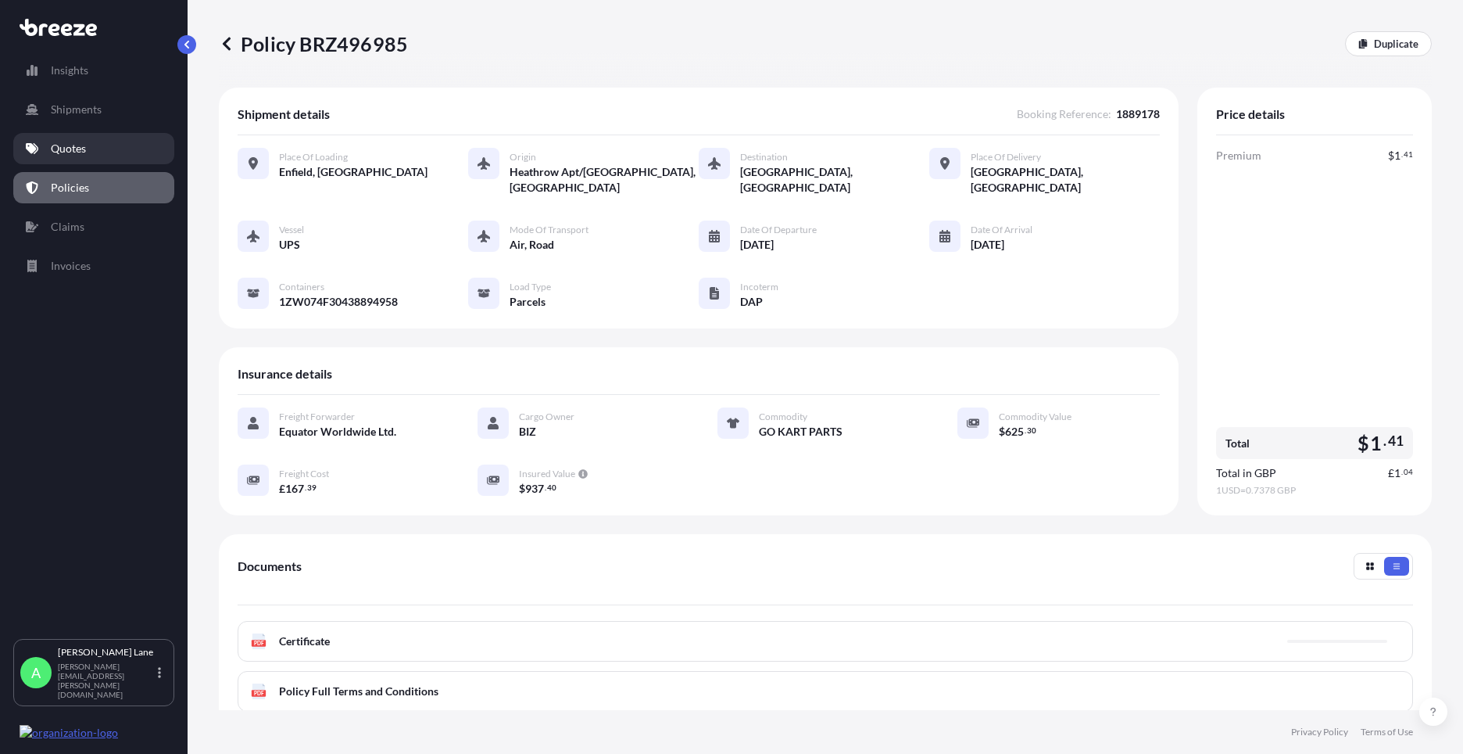
click at [100, 149] on link "Quotes" at bounding box center [93, 148] width 161 height 31
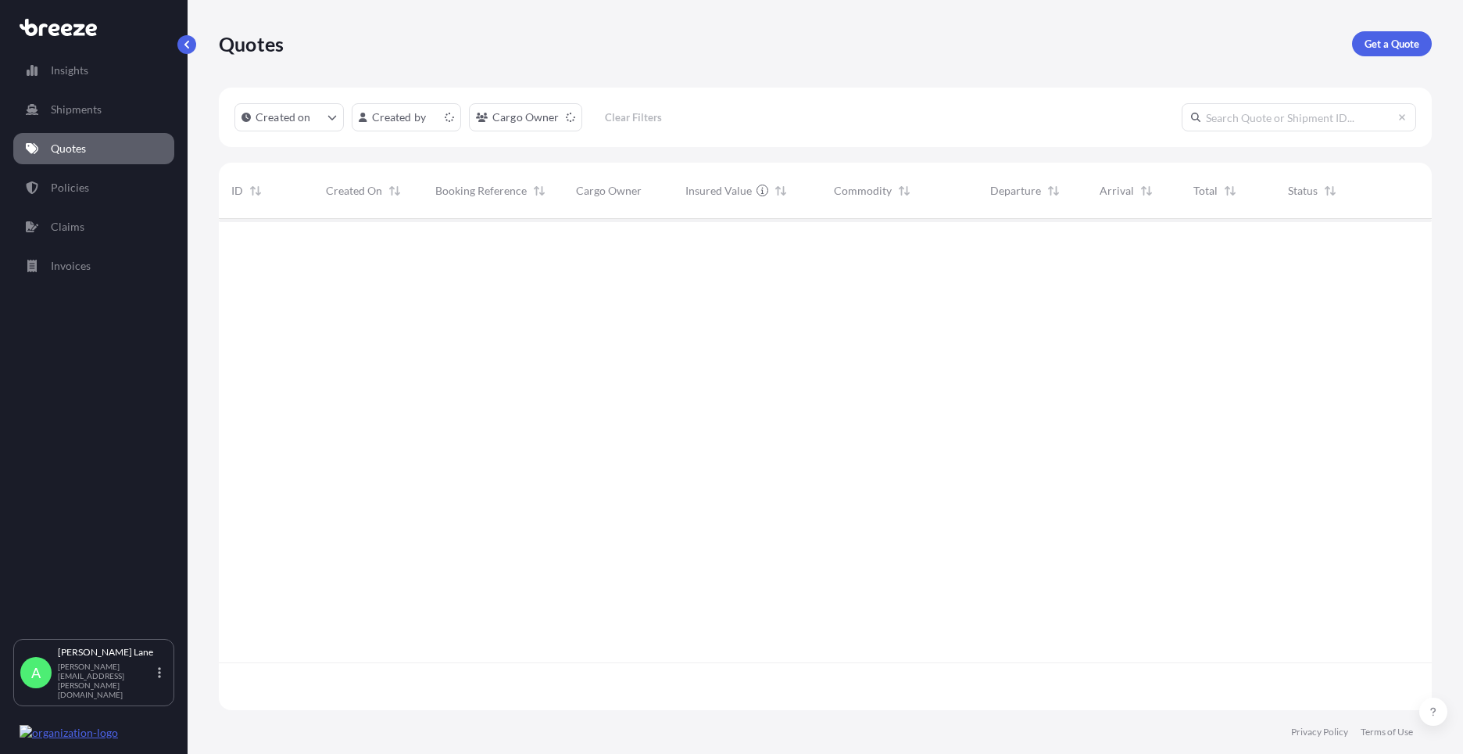
scroll to position [488, 1201]
click at [1388, 41] on p "Get a Quote" at bounding box center [1392, 44] width 55 height 16
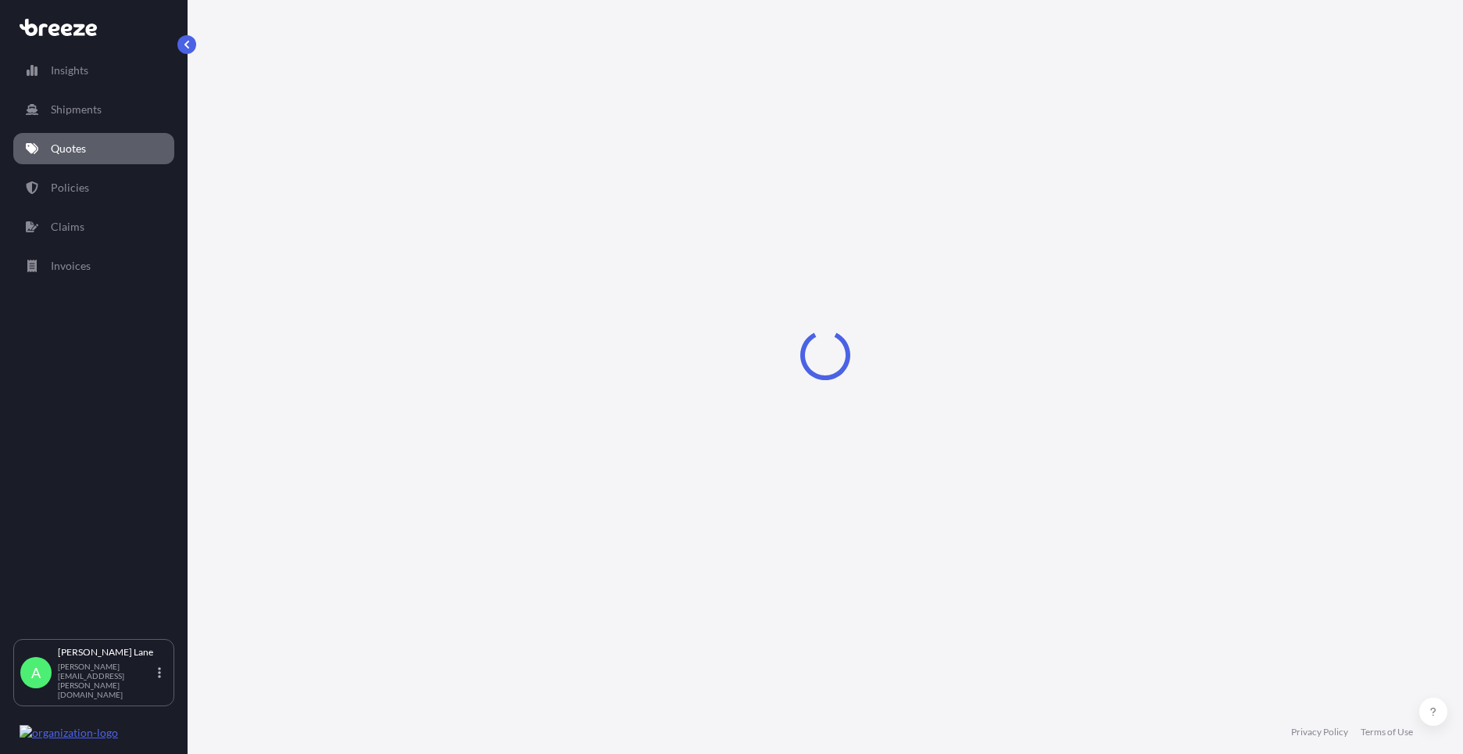
select select "Road"
select select "1"
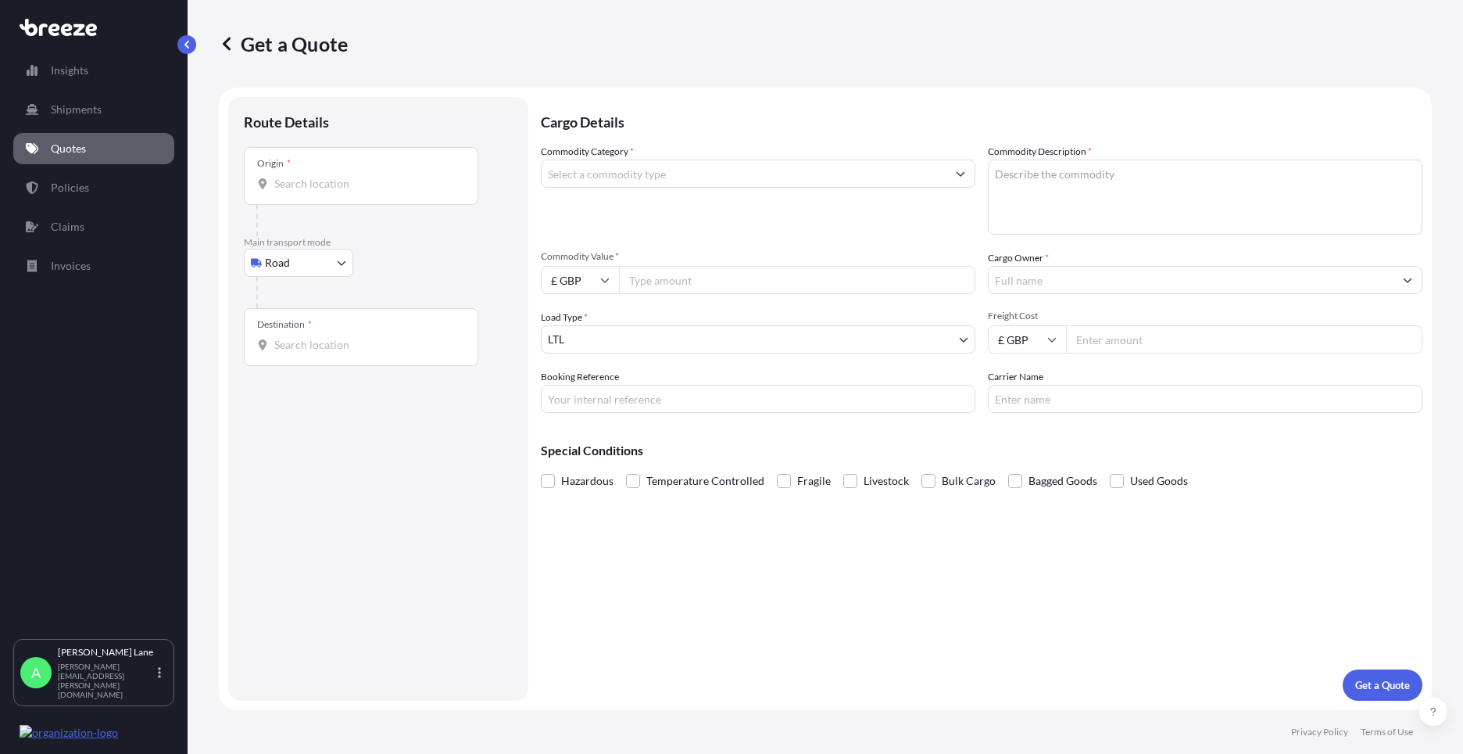
click at [359, 192] on div "Origin *" at bounding box center [361, 176] width 235 height 58
click at [359, 192] on input "Origin *" at bounding box center [366, 184] width 184 height 16
paste input "BT5 7EU"
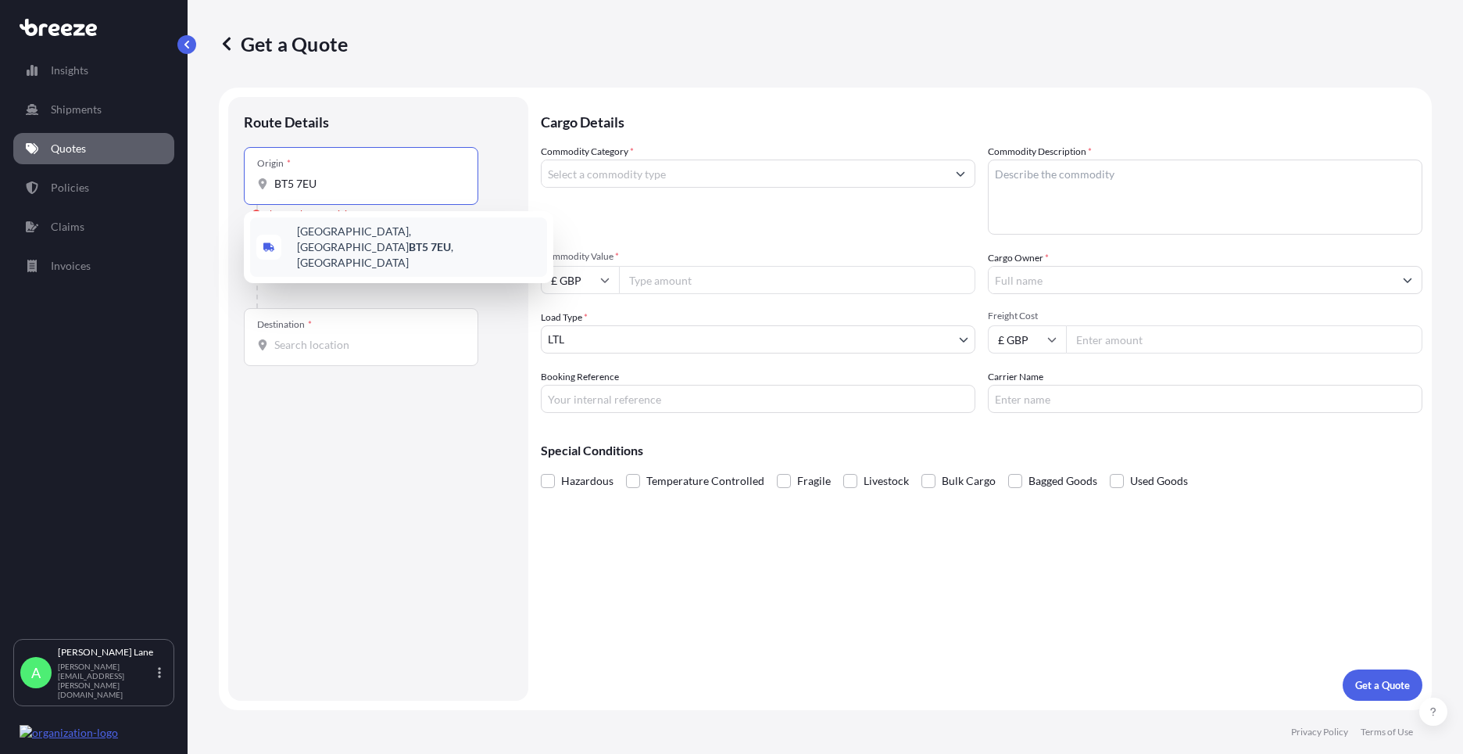
click at [347, 242] on span "[STREET_ADDRESS]" at bounding box center [419, 247] width 244 height 47
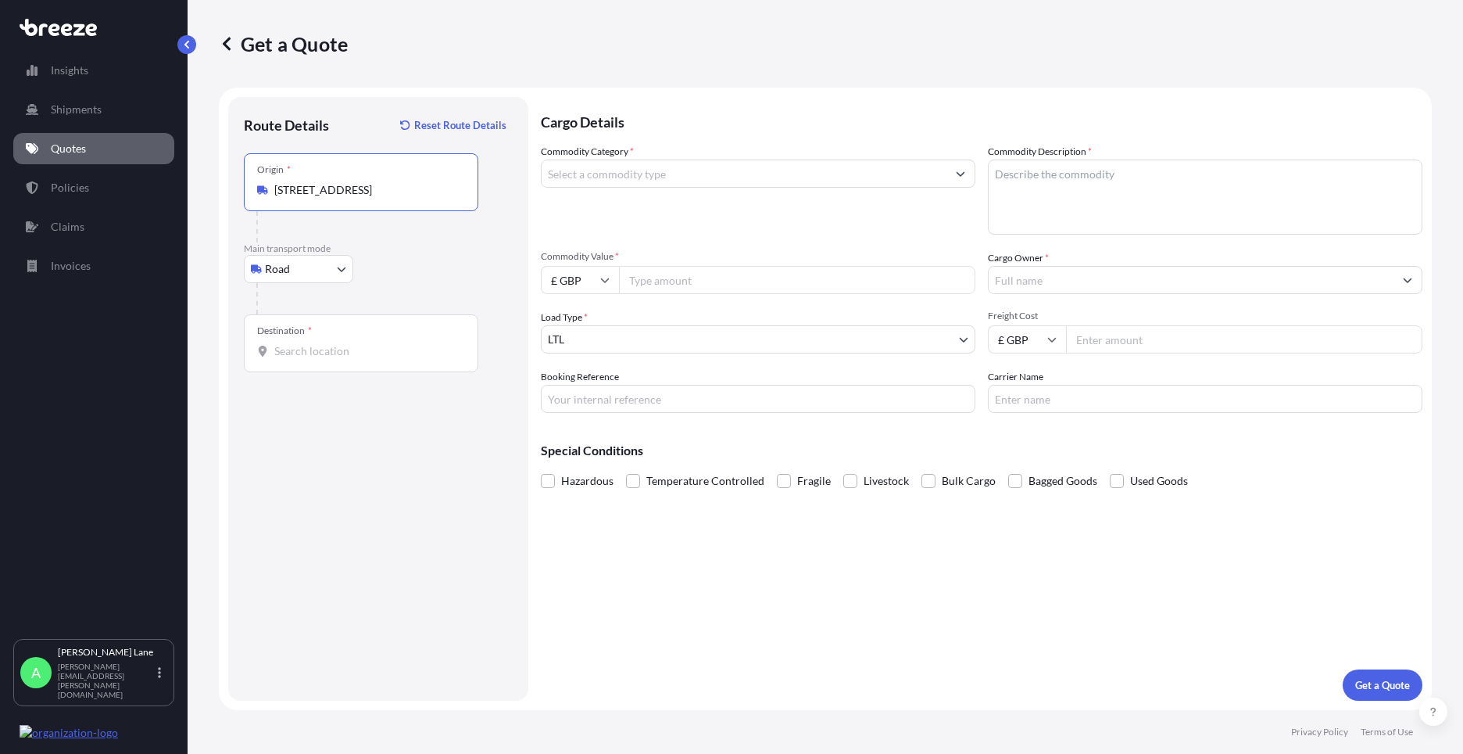
type input "[STREET_ADDRESS]"
click at [347, 342] on div "Destination *" at bounding box center [361, 343] width 235 height 58
click at [347, 343] on input "Destination *" at bounding box center [366, 351] width 184 height 16
paste input "TN14 5EL"
type input "TN14 5EL"
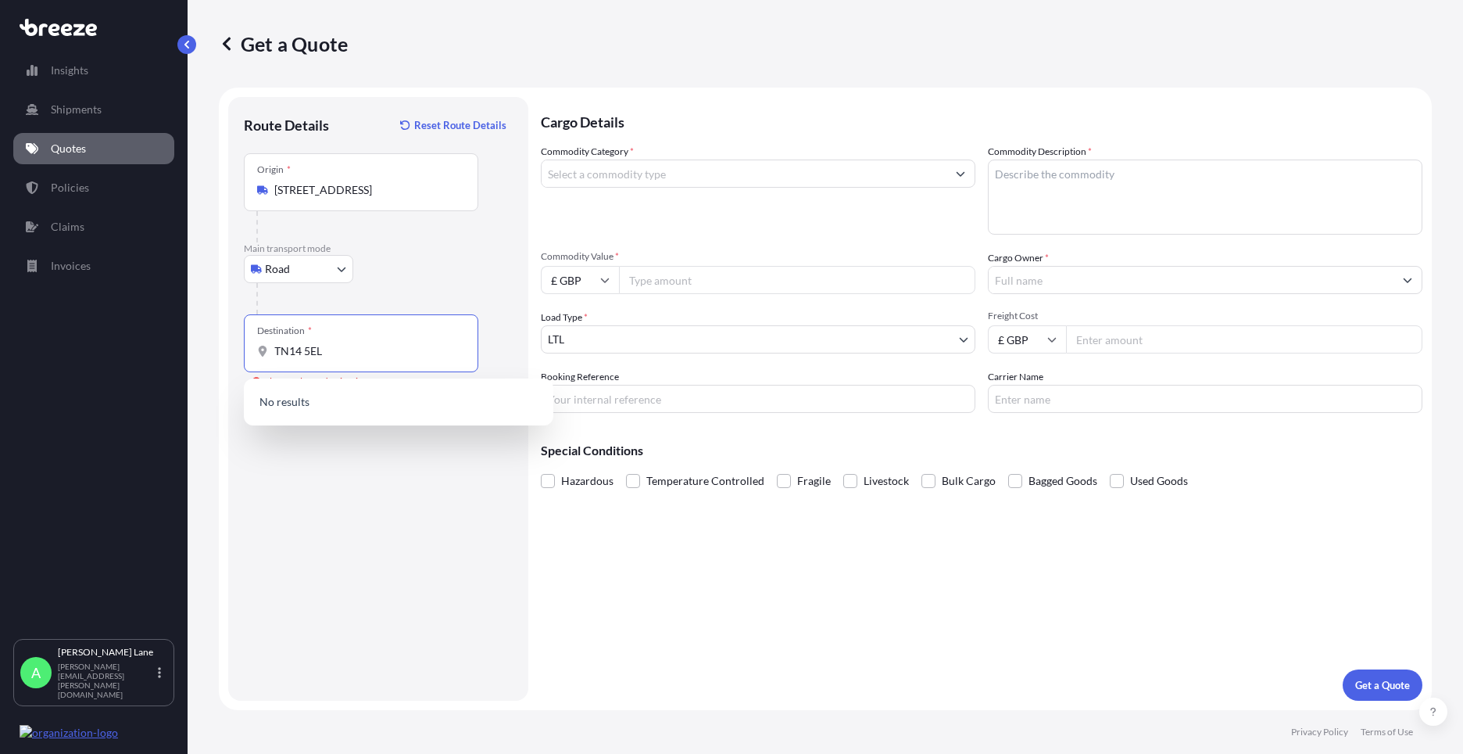
click at [662, 170] on input "Commodity Category *" at bounding box center [744, 173] width 405 height 28
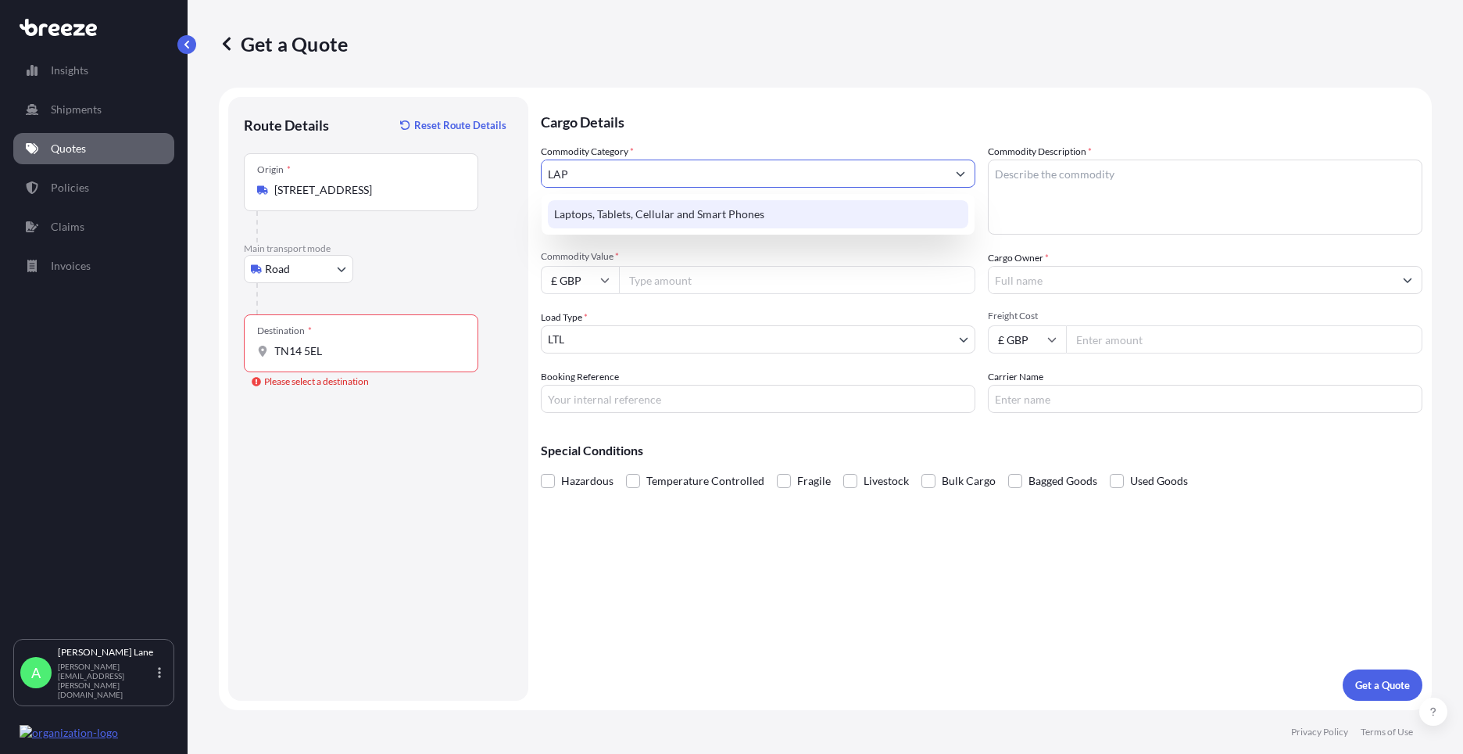
click at [661, 202] on div "Laptops, Tablets, Cellular and Smart Phones" at bounding box center [758, 214] width 421 height 28
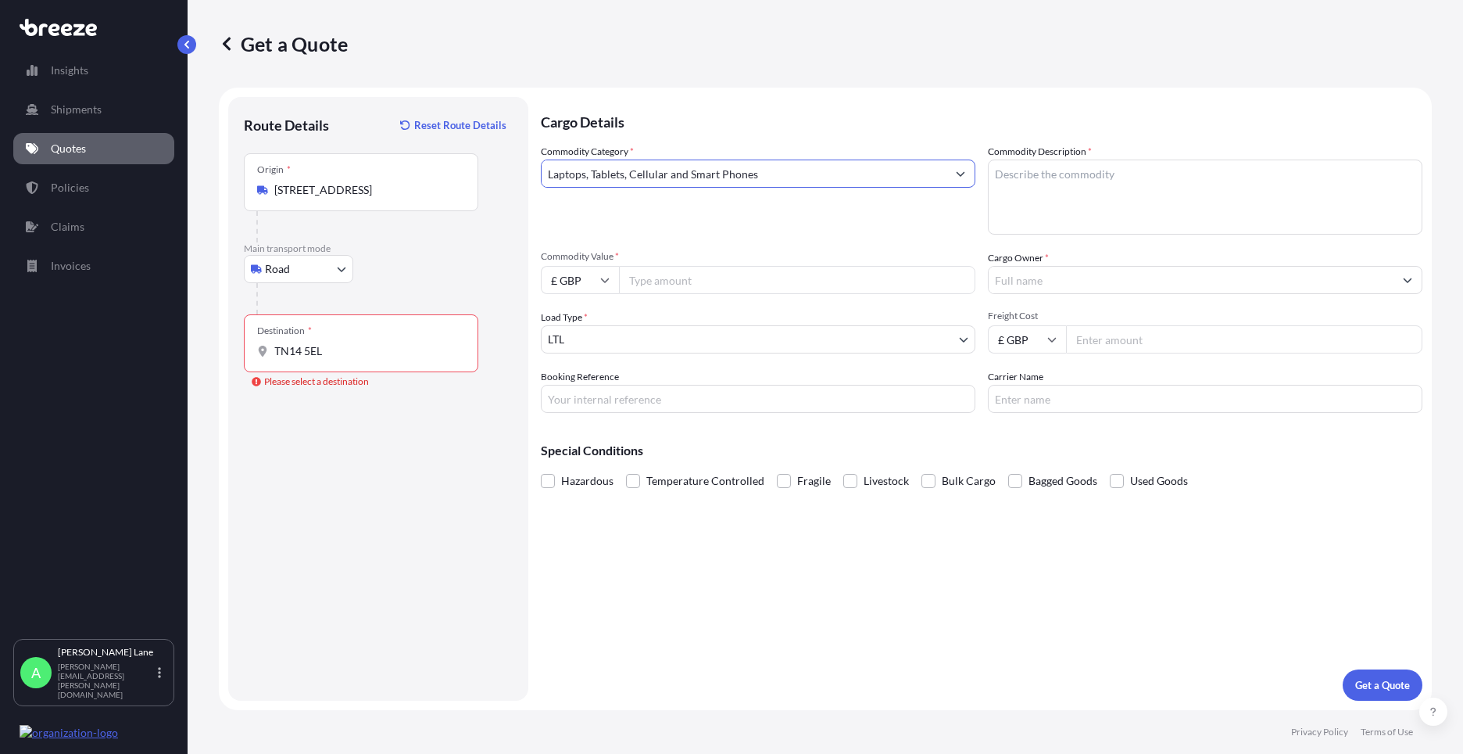
type input "Laptops, Tablets, Cellular and Smart Phones"
drag, startPoint x: 452, startPoint y: 324, endPoint x: 444, endPoint y: 333, distance: 12.2
click at [449, 324] on div "Destination * TN14 5EL" at bounding box center [361, 343] width 235 height 58
click at [449, 343] on input "TN14 5EL" at bounding box center [366, 351] width 184 height 16
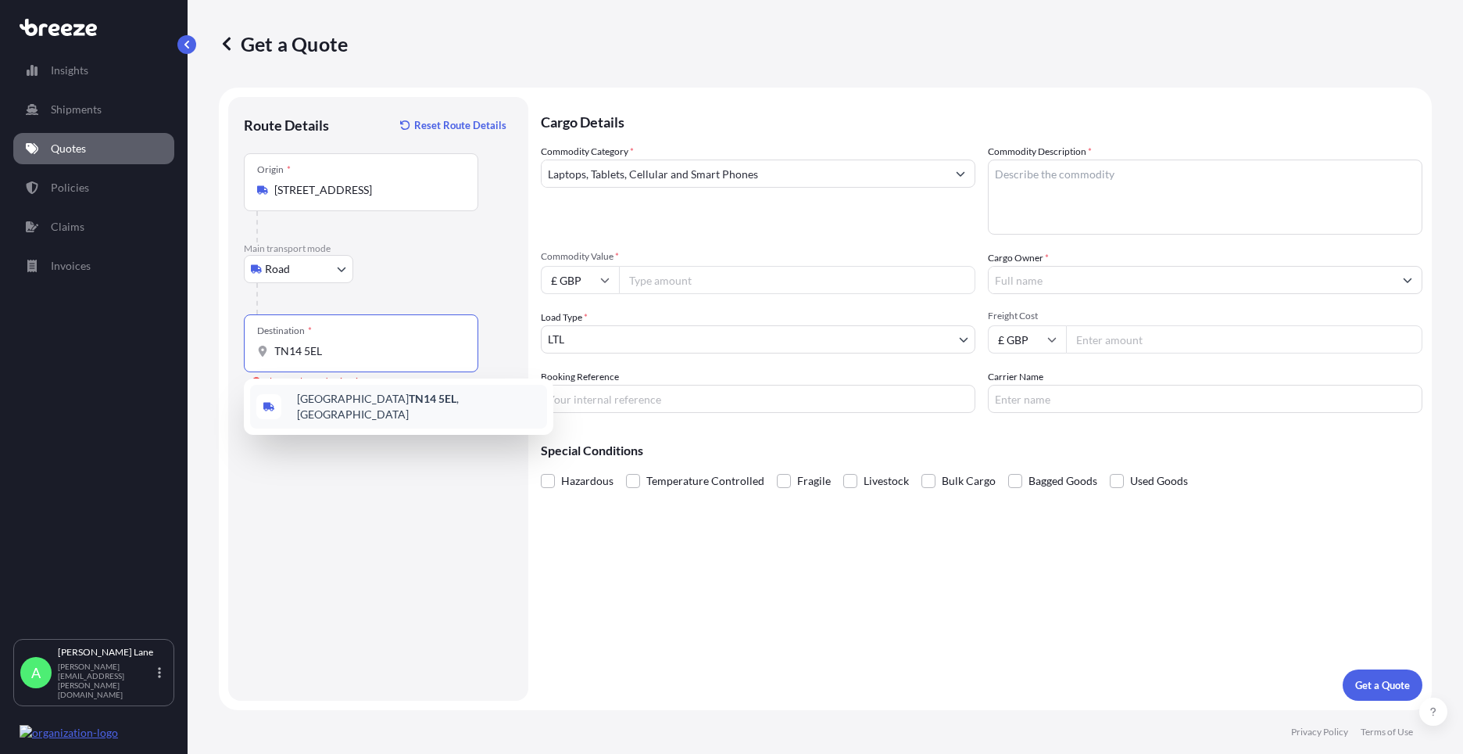
click at [404, 402] on span "[STREET_ADDRESS]" at bounding box center [419, 406] width 244 height 31
type input "[STREET_ADDRESS]"
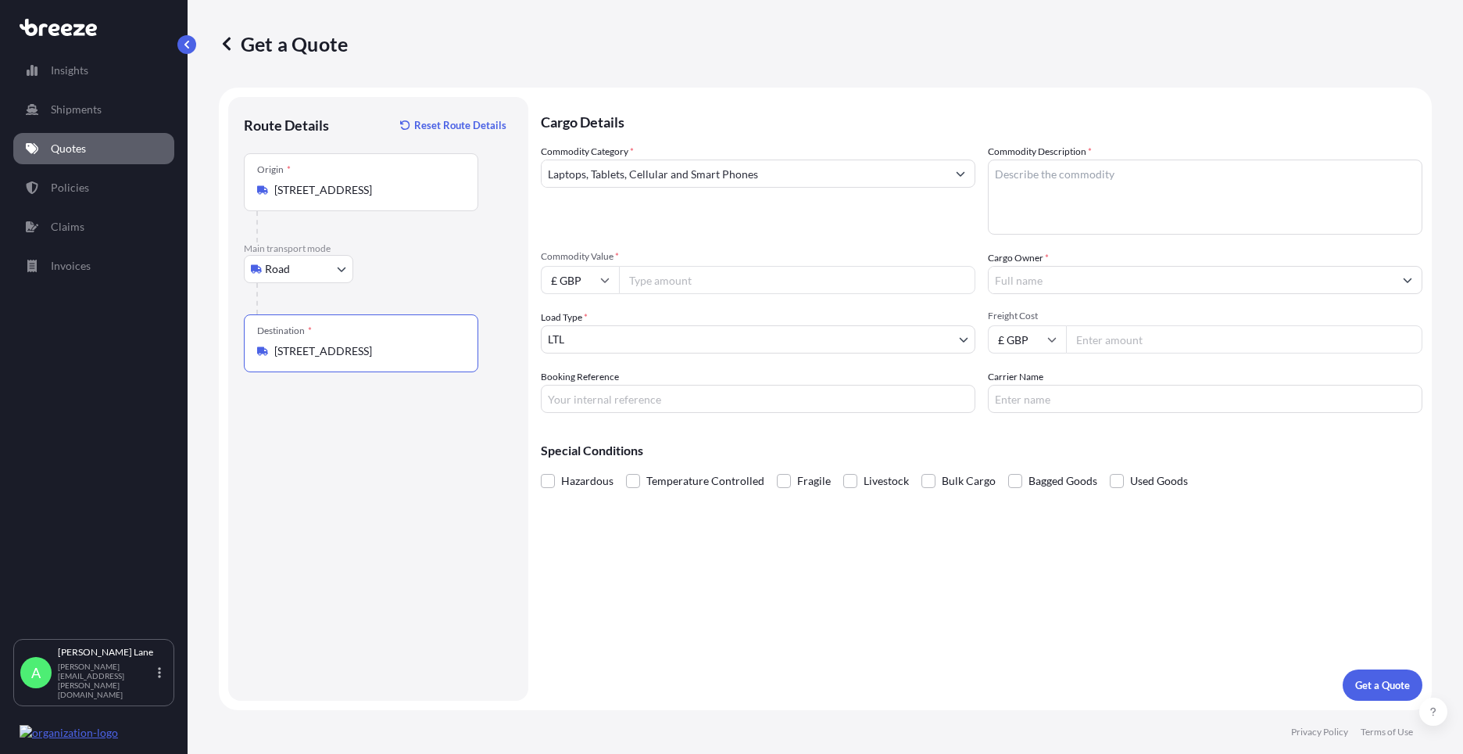
click at [663, 288] on input "Commodity Value *" at bounding box center [797, 280] width 356 height 28
type input "1000"
paste input "1886660"
type input "1886660"
click at [1060, 220] on textarea "Commodity Description *" at bounding box center [1205, 196] width 435 height 75
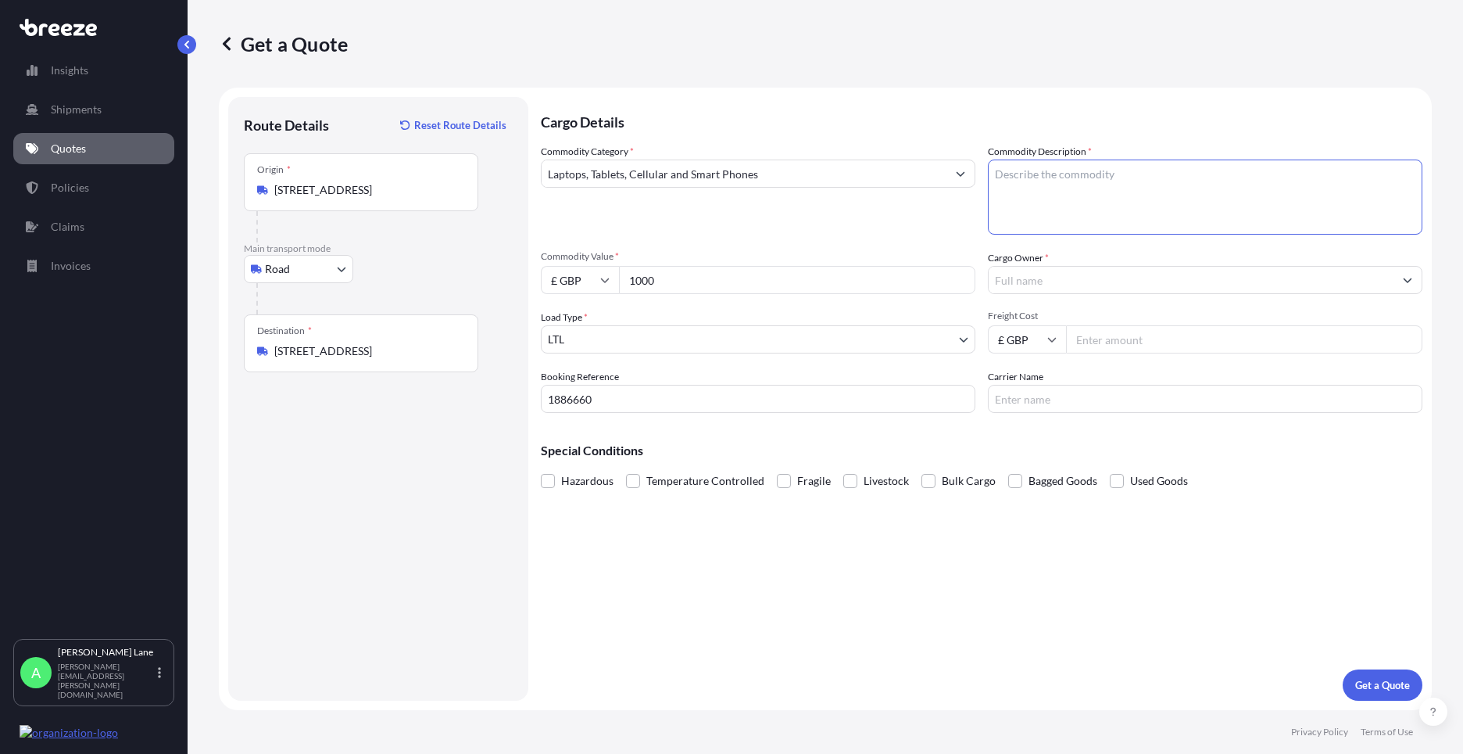
paste textarea "IPAD, IPAD CASE, IPENCIL & CHARGER"
type textarea "IPAD, IPAD CASE, IPENCIL & CHARGER"
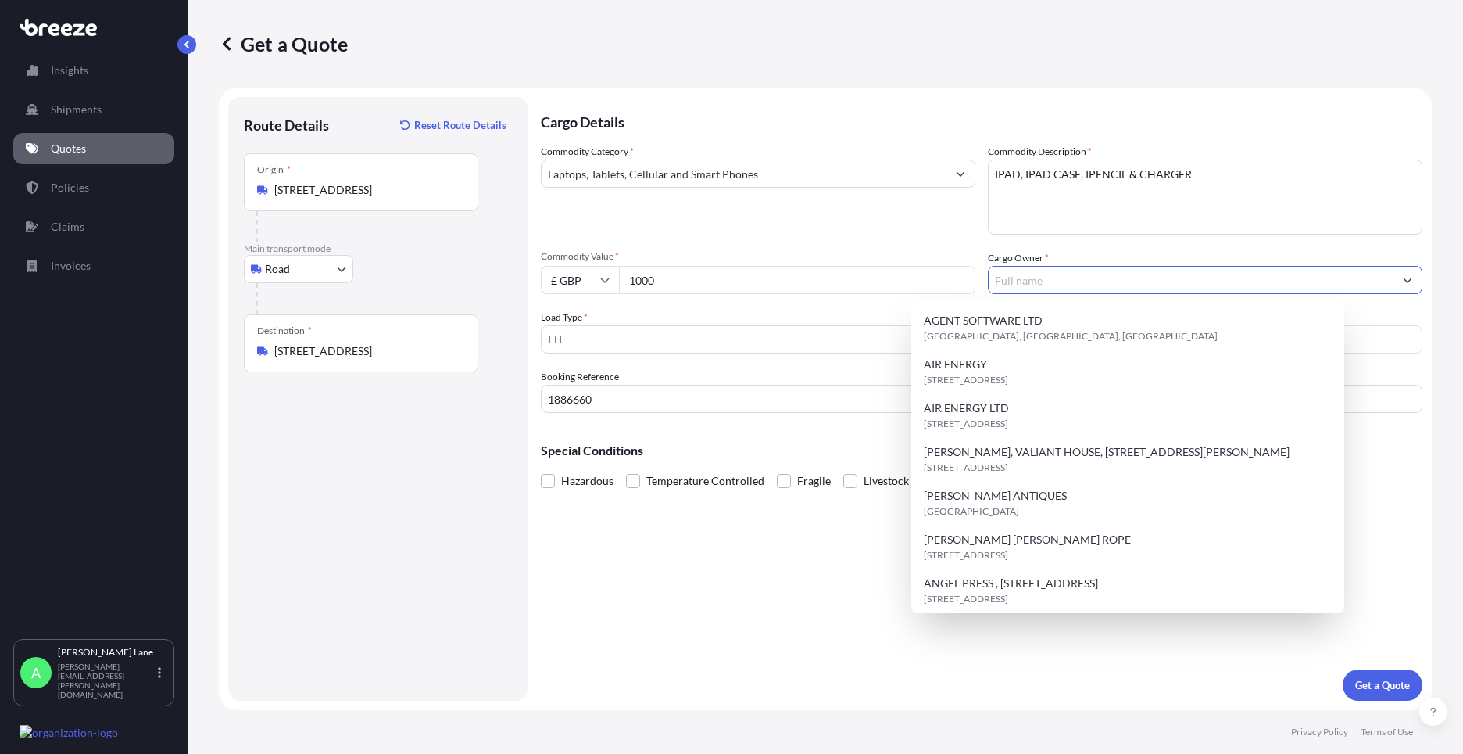
click at [1036, 281] on input "Cargo Owner *" at bounding box center [1191, 280] width 405 height 28
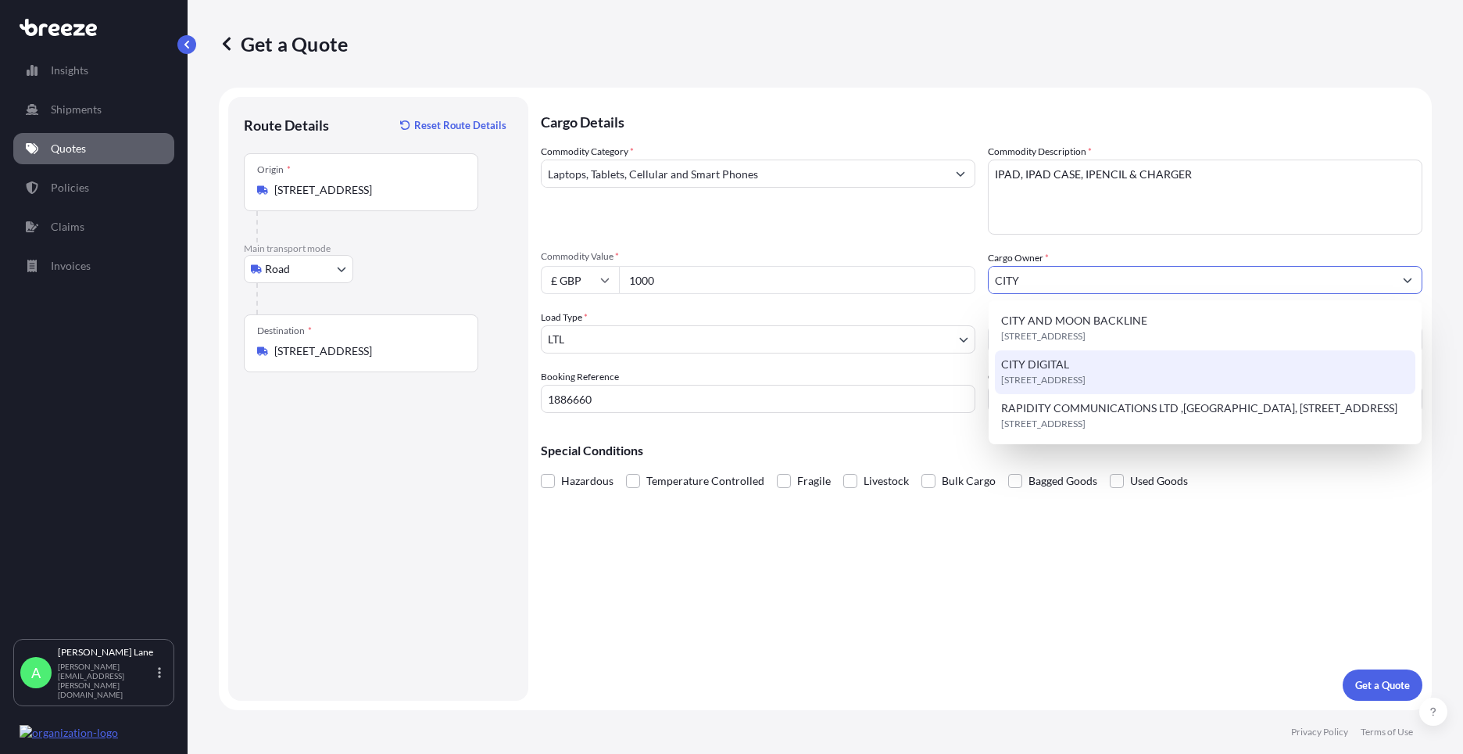
click at [1078, 374] on span "[STREET_ADDRESS]" at bounding box center [1043, 380] width 84 height 16
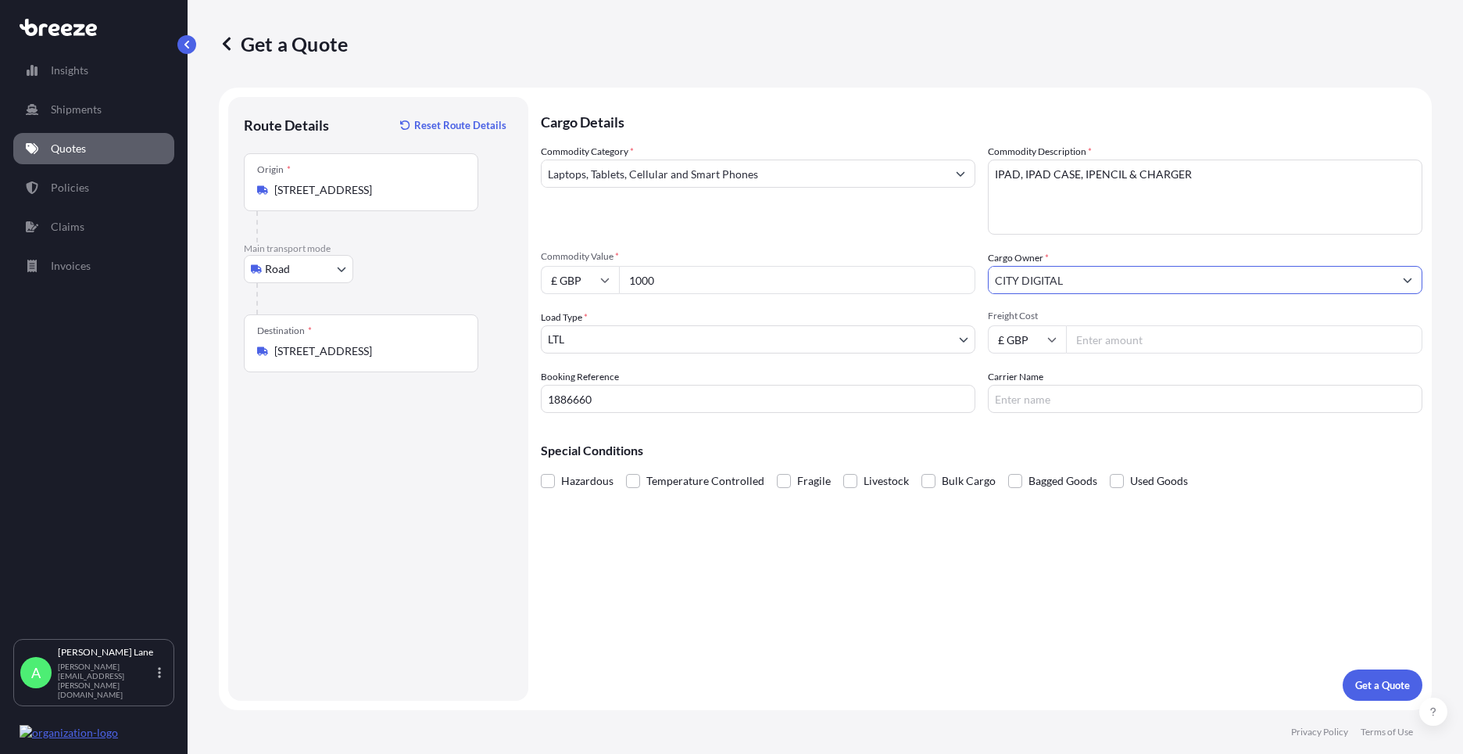
type input "CITY DIGITAL"
click at [1115, 340] on input "Freight Cost" at bounding box center [1244, 339] width 356 height 28
type input "28.10"
click at [1062, 389] on input "Carrier Name" at bounding box center [1205, 399] width 435 height 28
type input "DPD"
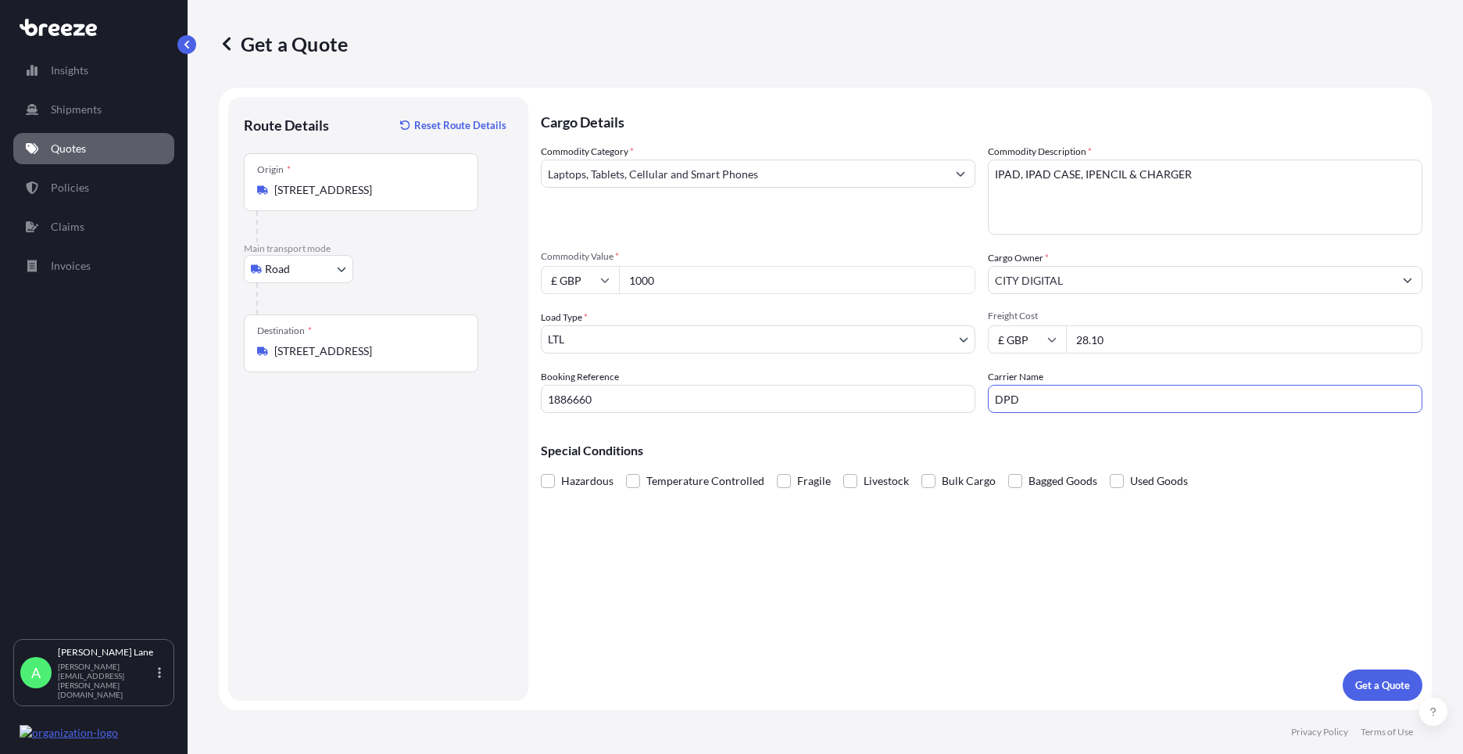
drag, startPoint x: 1173, startPoint y: 711, endPoint x: 1317, endPoint y: 688, distance: 145.7
click at [1175, 711] on footer "Privacy Policy Terms of Use" at bounding box center [826, 732] width 1276 height 44
click at [1379, 679] on p "Get a Quote" at bounding box center [1382, 685] width 55 height 16
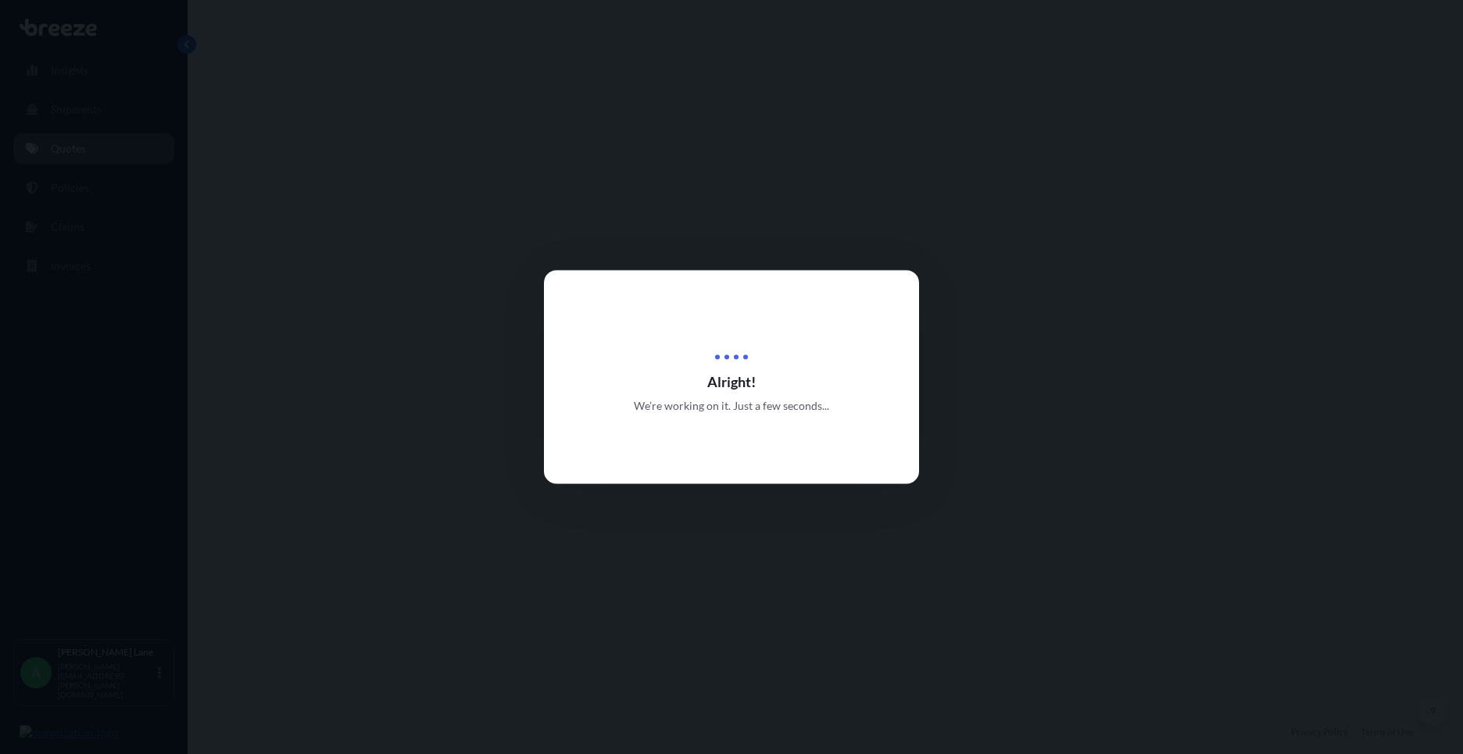
select select "Road"
select select "1"
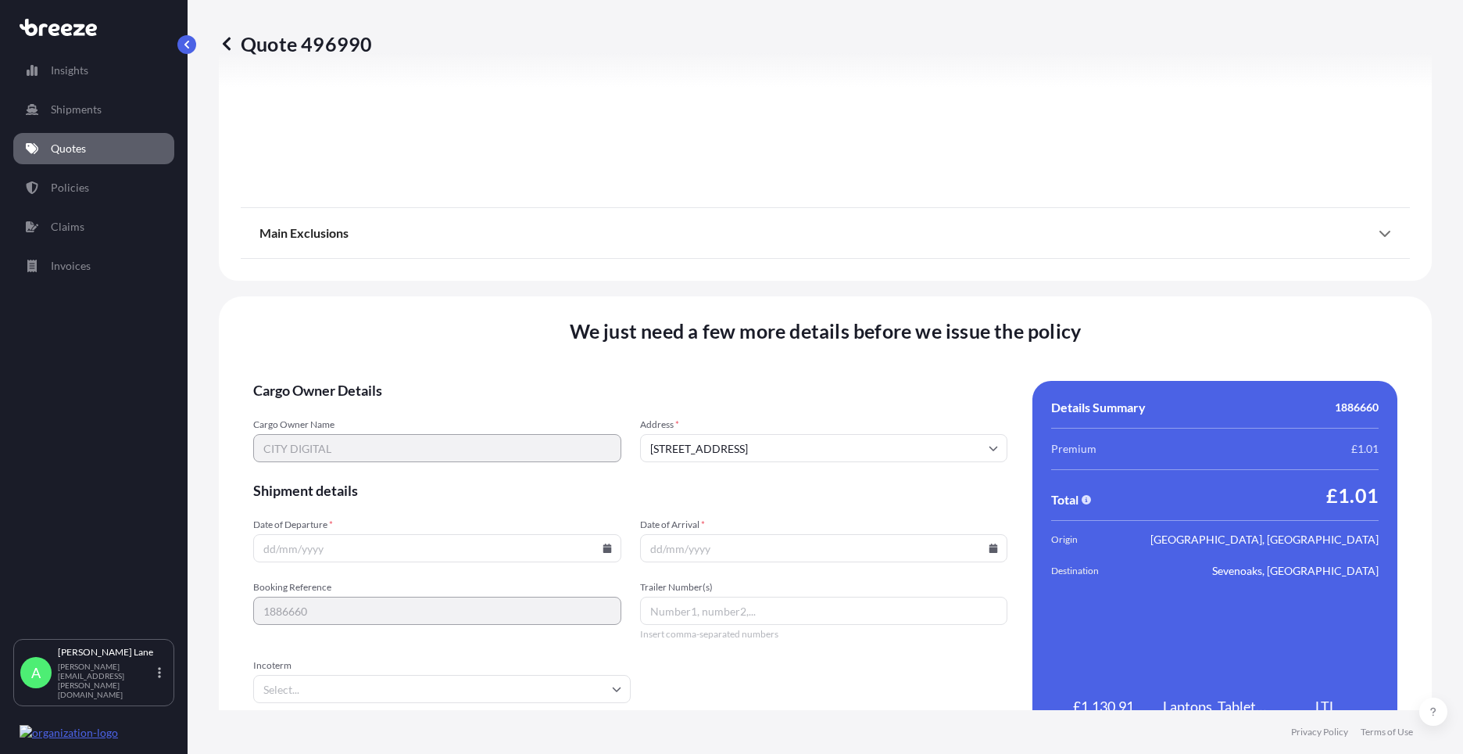
scroll to position [1728, 0]
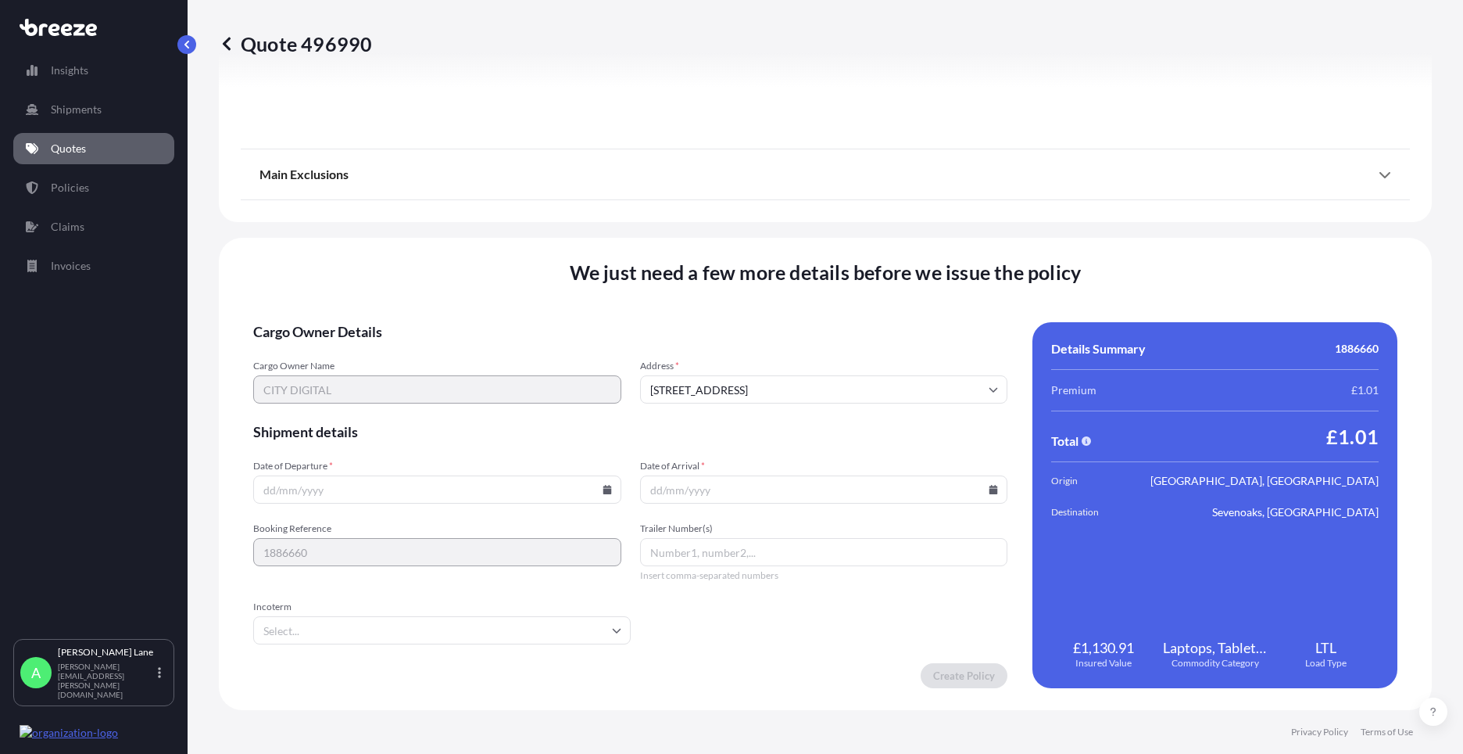
click at [604, 489] on icon at bounding box center [607, 489] width 9 height 9
click at [429, 381] on button "21" at bounding box center [435, 379] width 25 height 25
type input "[DATE]"
click at [329, 627] on input "Incoterm" at bounding box center [442, 630] width 378 height 28
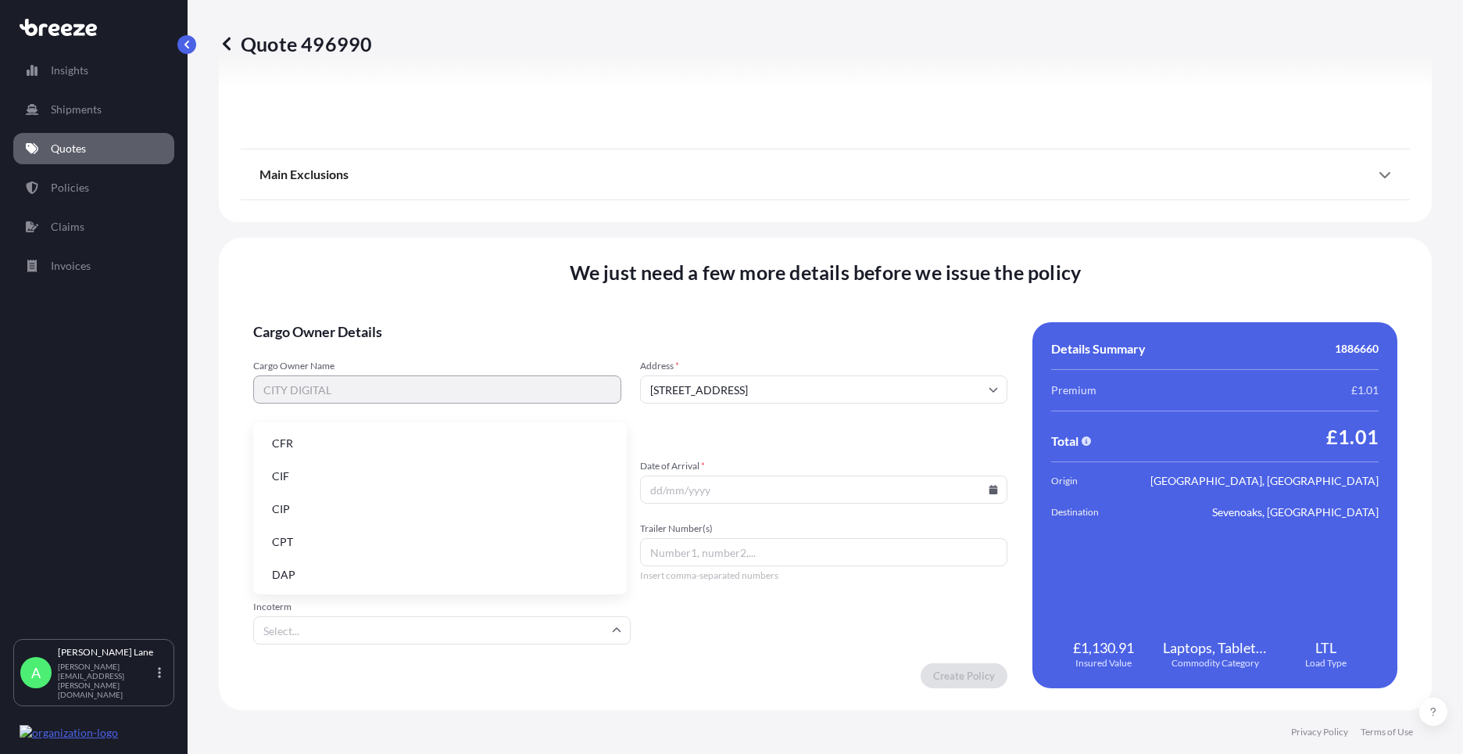
click at [325, 574] on li "DAP" at bounding box center [440, 575] width 361 height 30
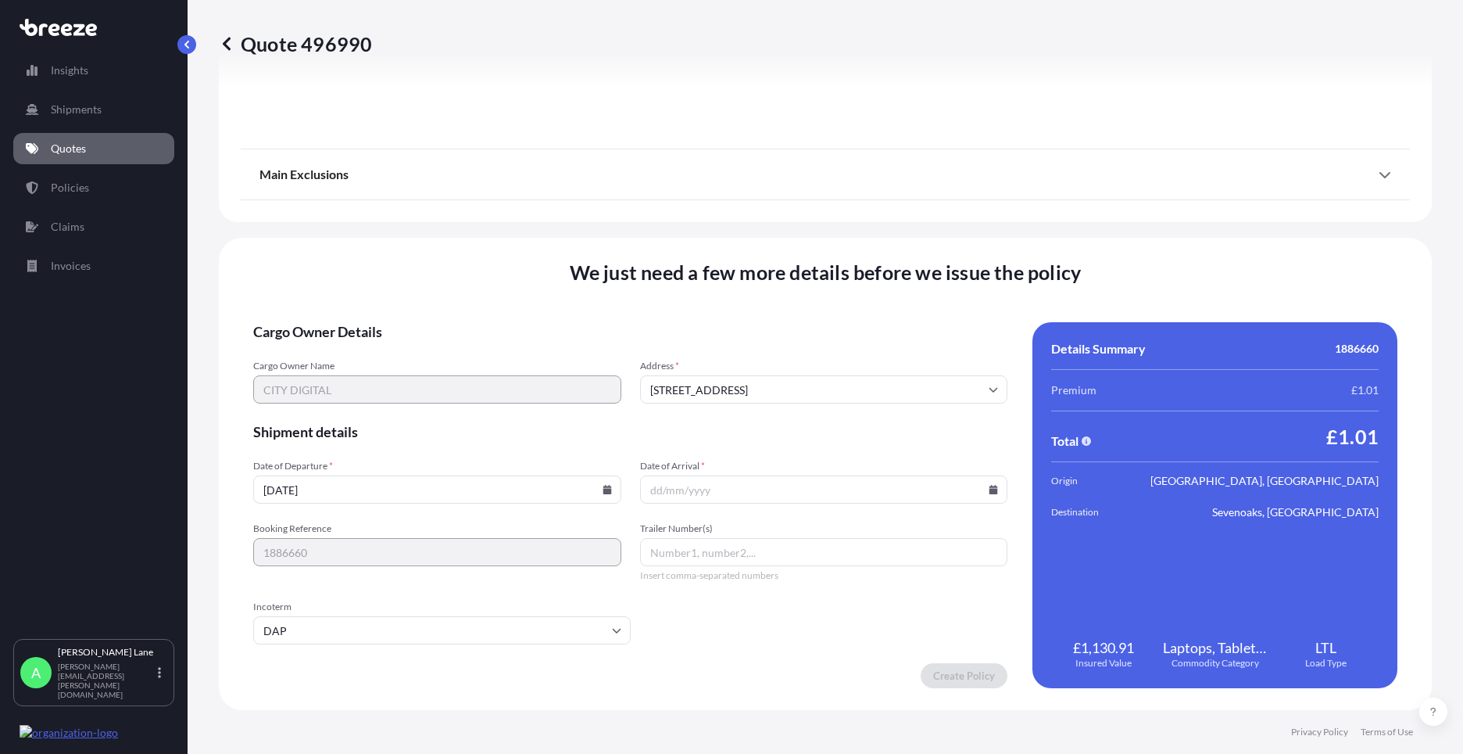
paste input "0011 632 018 8"
type input "0011 632 018 8"
click at [989, 485] on icon at bounding box center [993, 489] width 9 height 9
click at [852, 379] on button "22" at bounding box center [855, 379] width 25 height 25
type input "[DATE]"
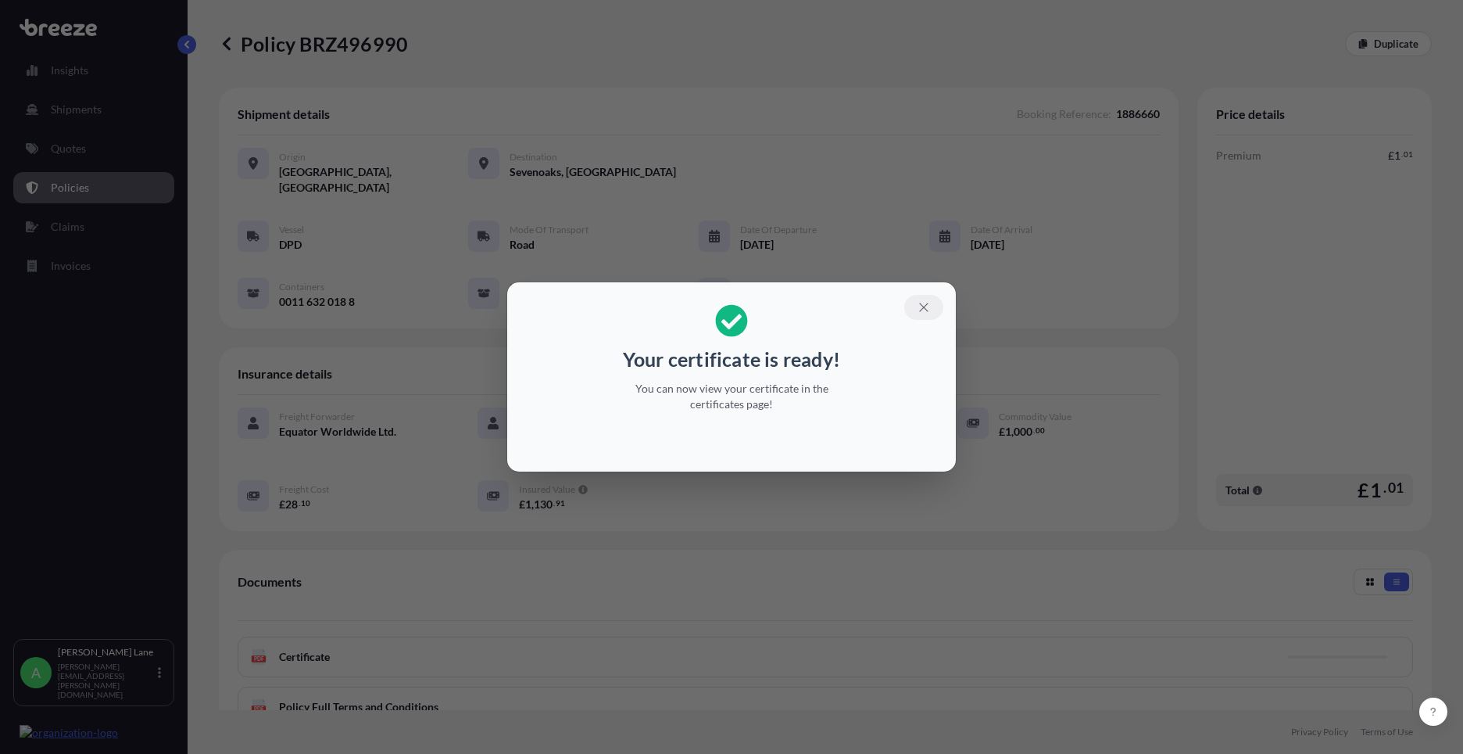
click at [918, 308] on icon "button" at bounding box center [924, 307] width 14 height 14
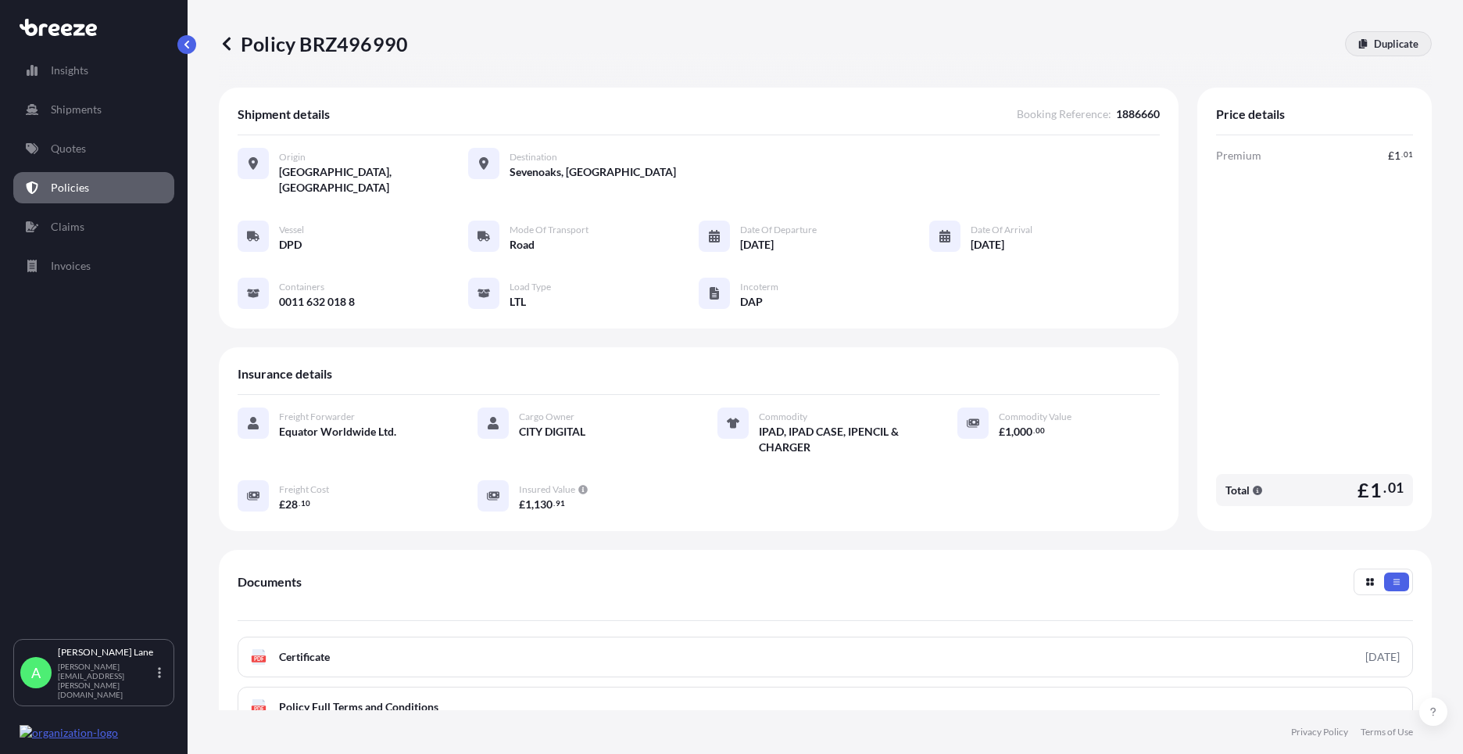
click at [1374, 35] on link "Duplicate" at bounding box center [1388, 43] width 87 height 25
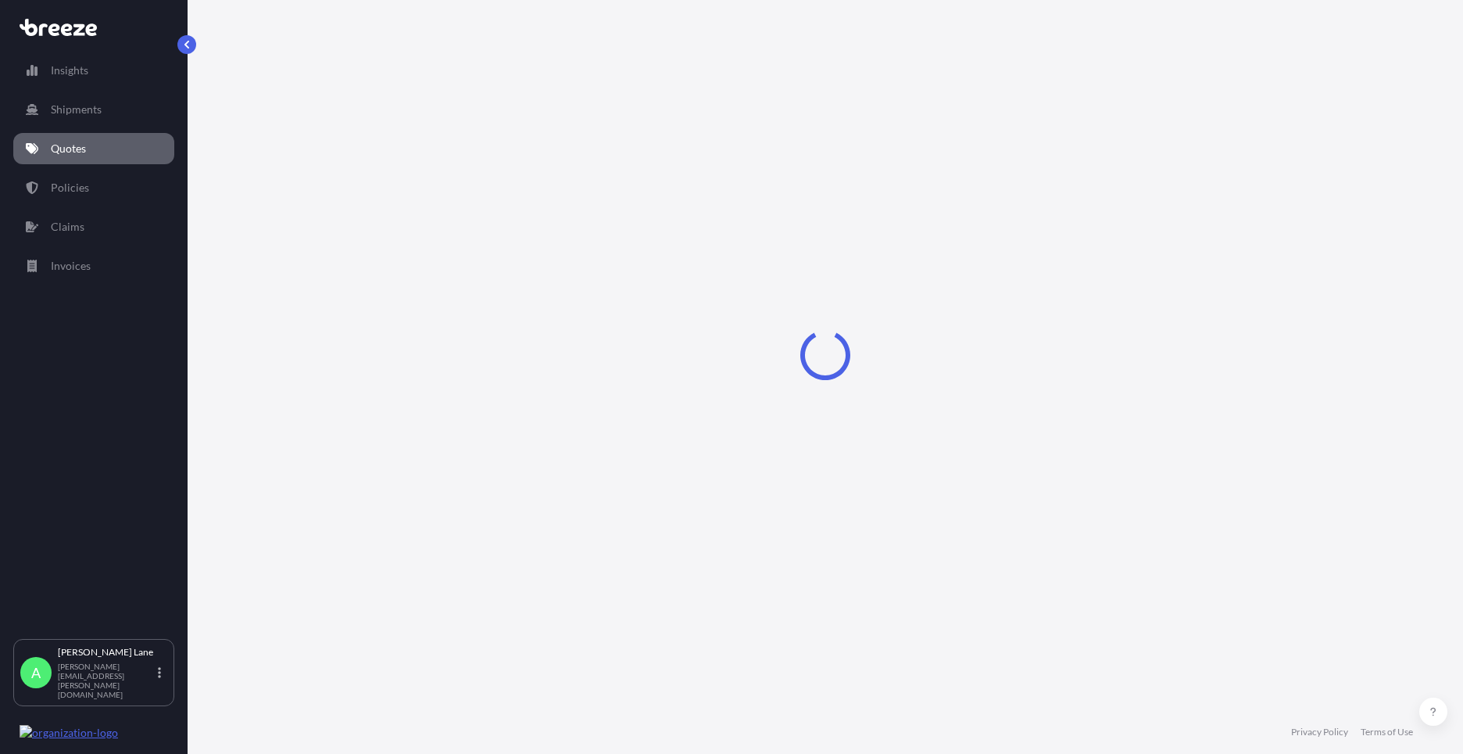
select select "Road"
select select "1"
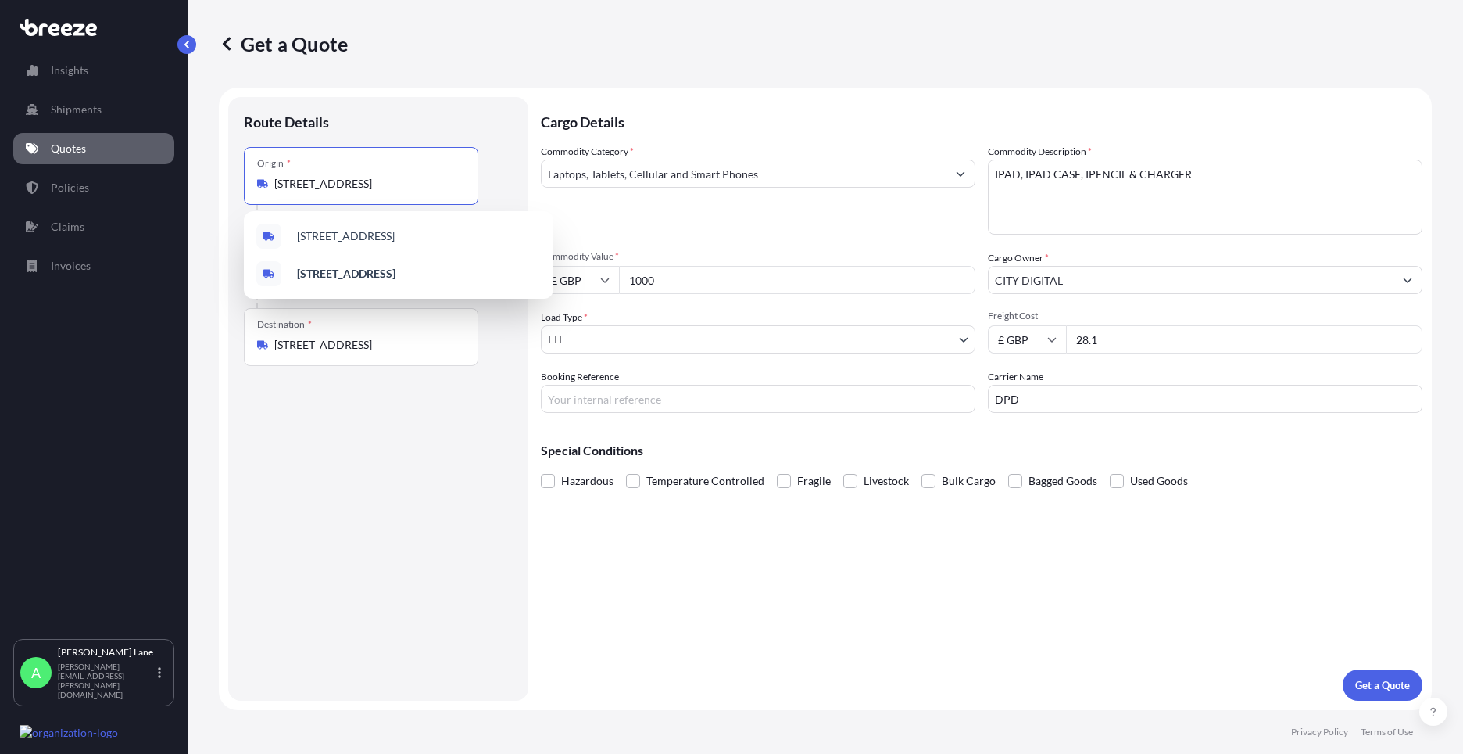
drag, startPoint x: 453, startPoint y: 187, endPoint x: 265, endPoint y: 186, distance: 187.6
click at [265, 186] on div "[STREET_ADDRESS]" at bounding box center [361, 184] width 208 height 16
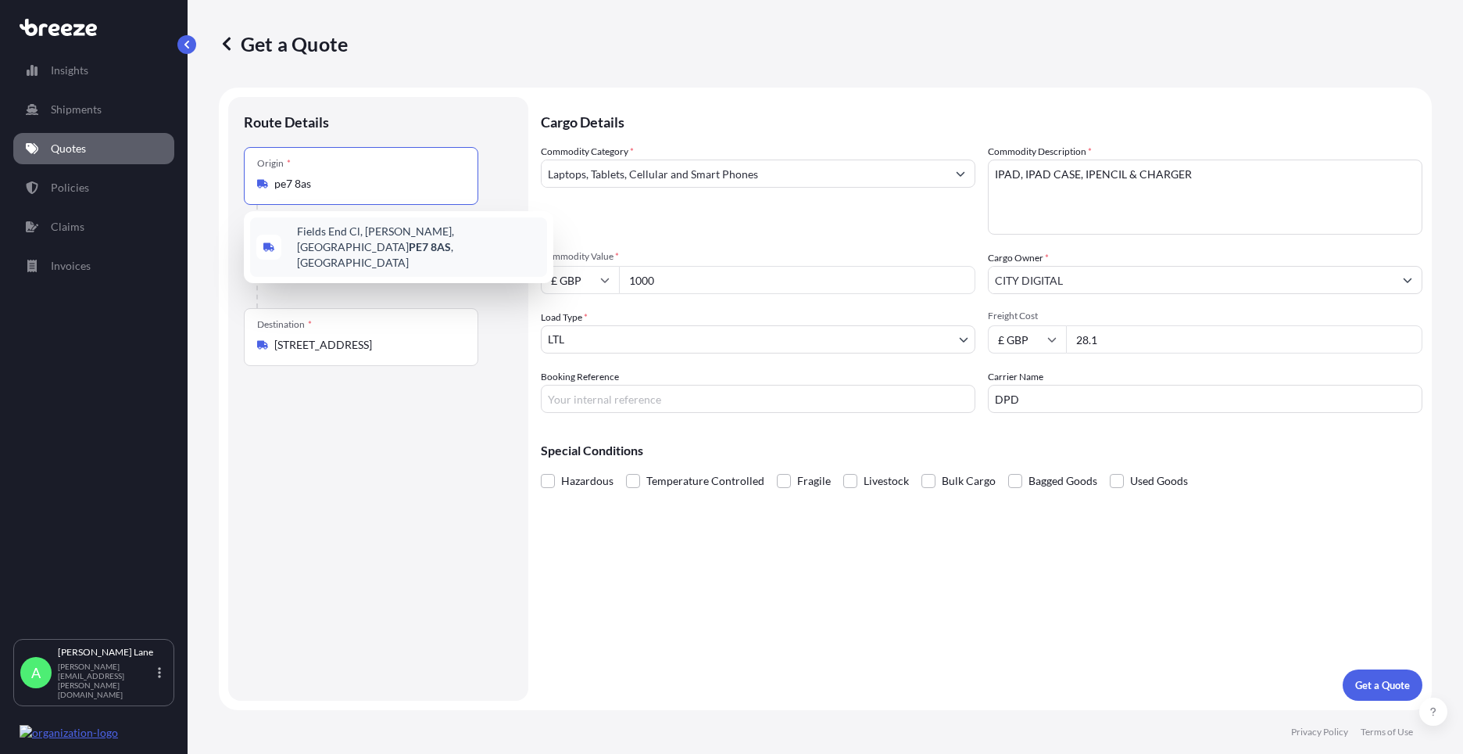
click at [337, 236] on span "[STREET_ADDRESS]" at bounding box center [419, 247] width 244 height 47
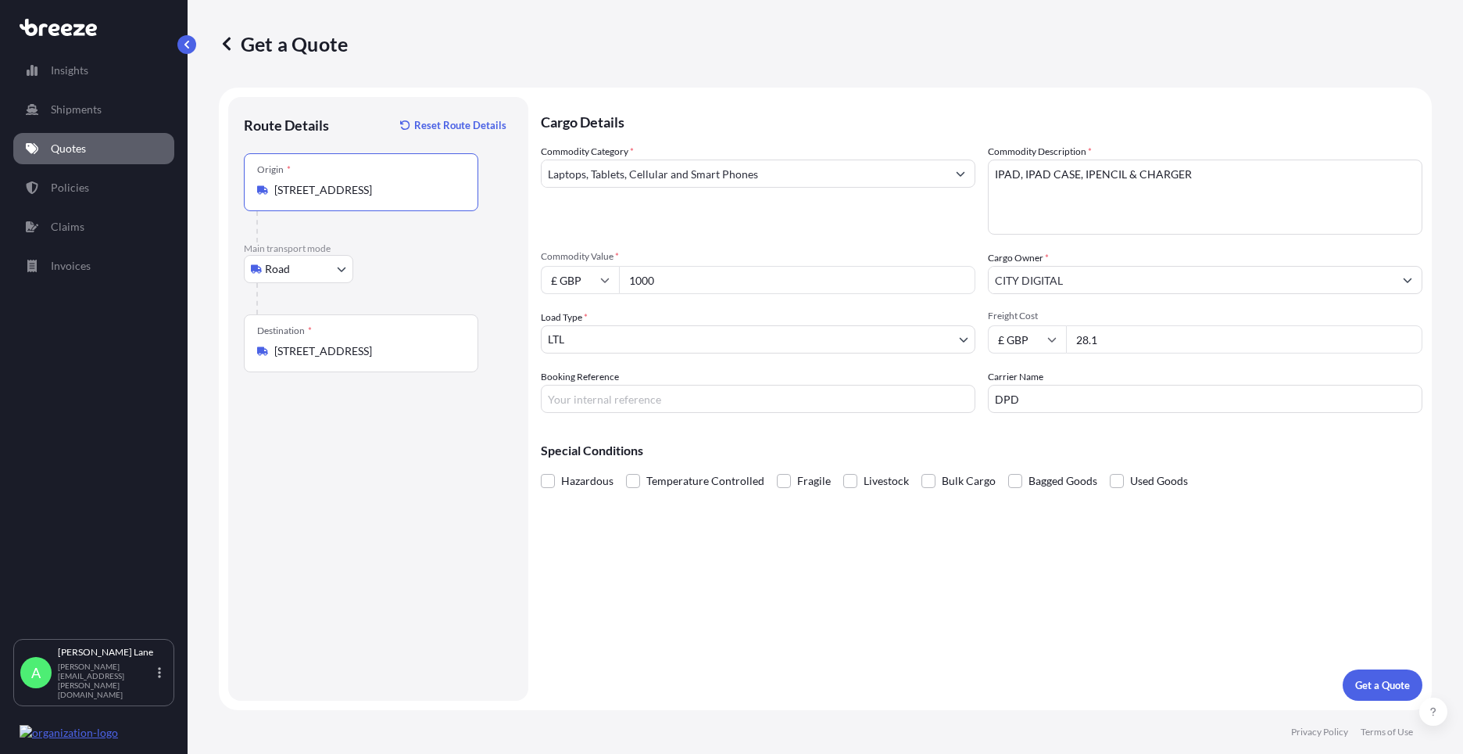
type input "[STREET_ADDRESS]"
click at [657, 408] on input "Booking Reference" at bounding box center [758, 399] width 435 height 28
type input "1885340"
click at [859, 611] on div "Cargo Details Commodity Category * Laptops, Tablets, Cellular and Smart Phones …" at bounding box center [982, 398] width 882 height 603
click at [1374, 685] on p "Get a Quote" at bounding box center [1382, 685] width 55 height 16
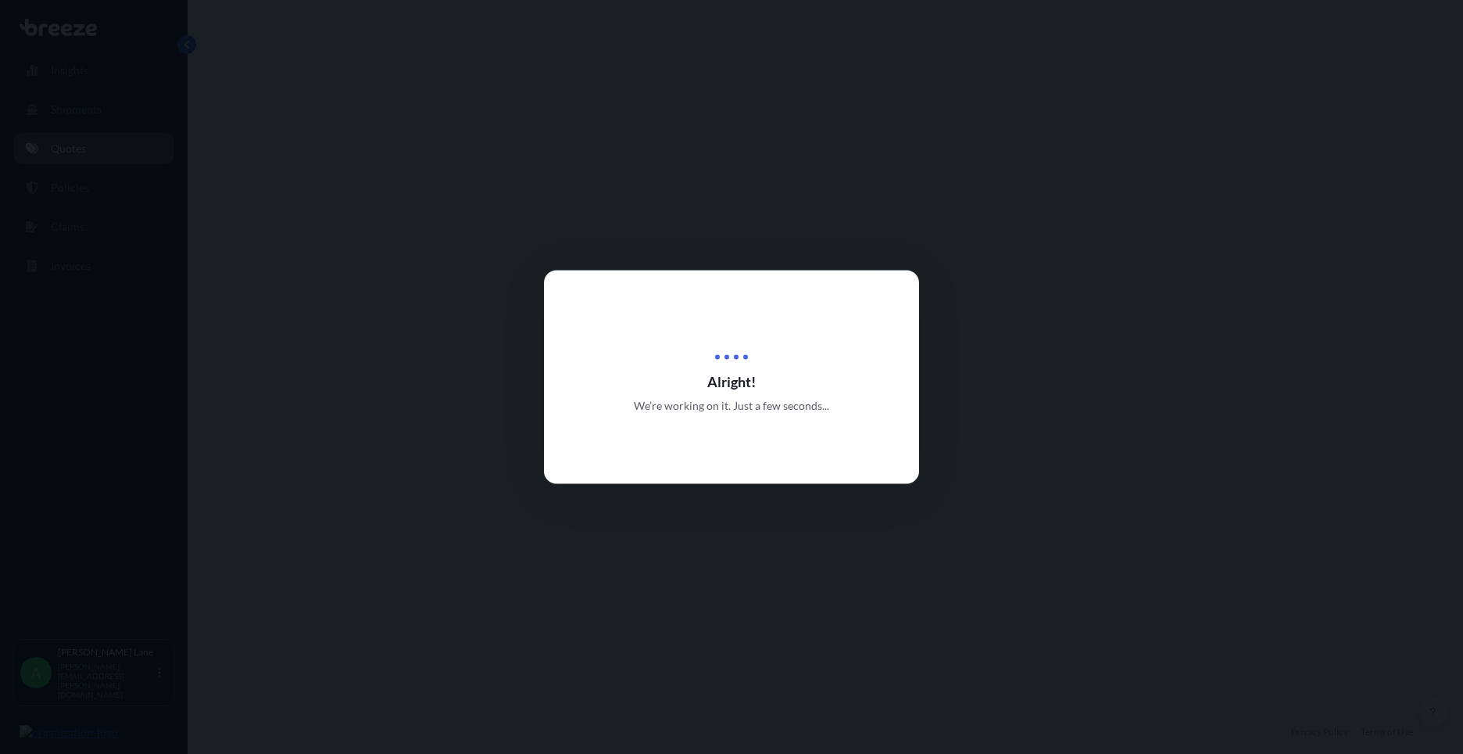
select select "Road"
select select "1"
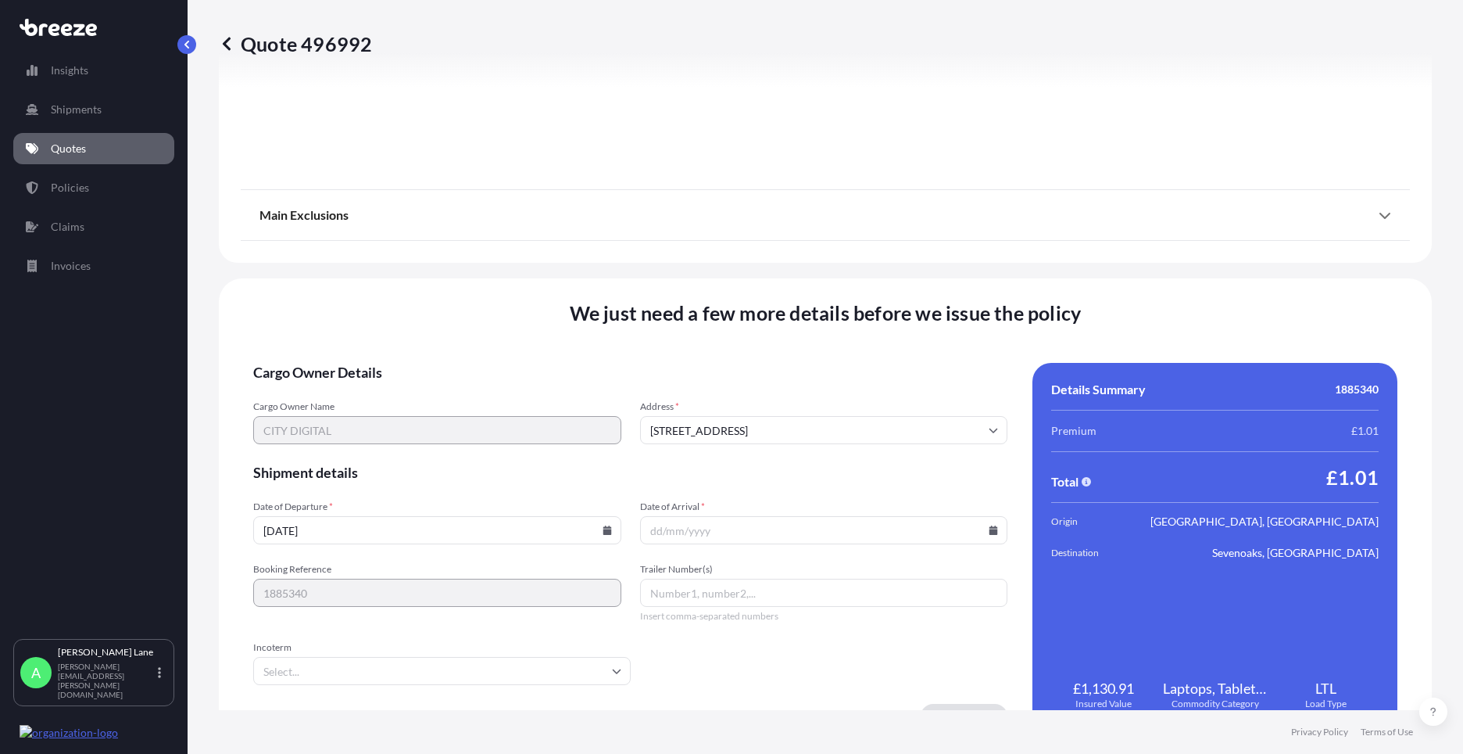
scroll to position [1728, 0]
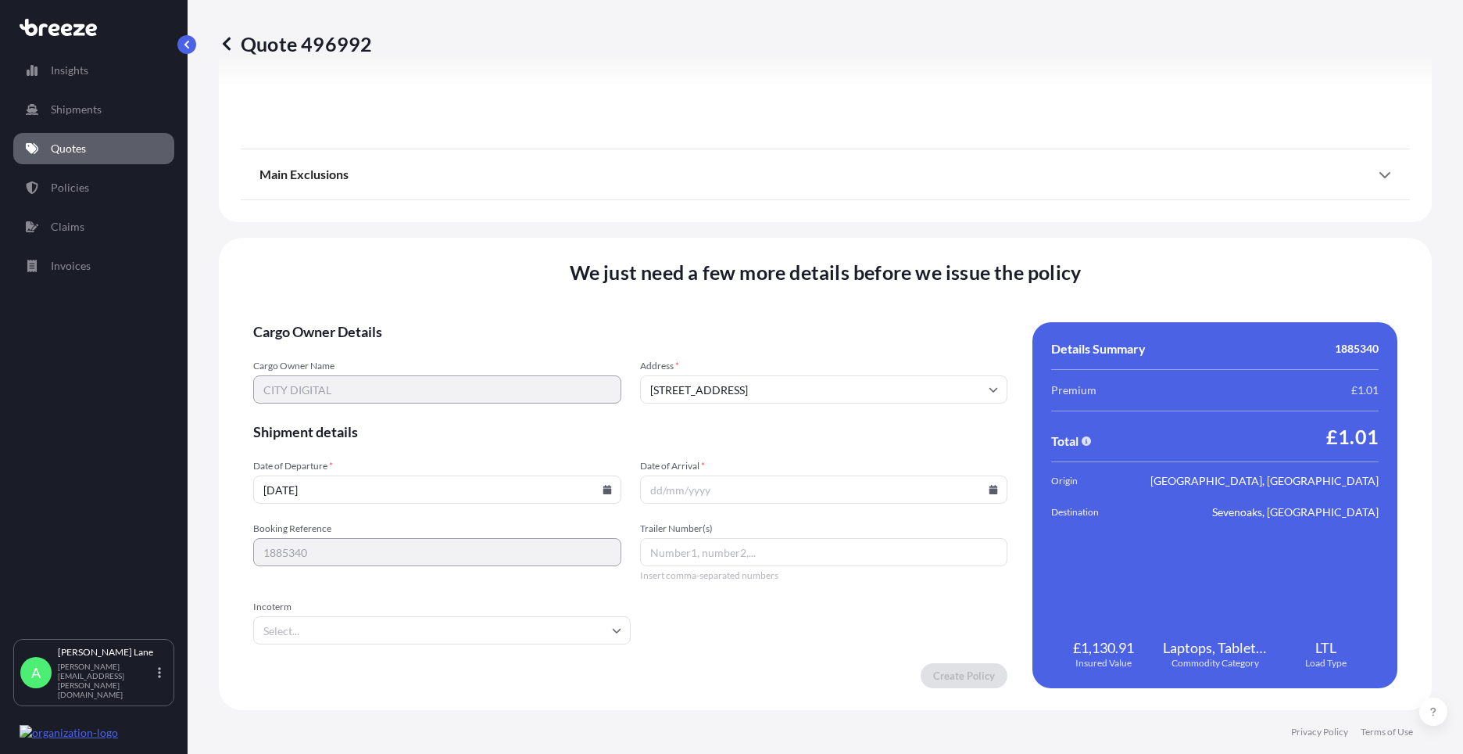
click at [603, 488] on icon at bounding box center [607, 489] width 9 height 9
click at [471, 380] on button "22" at bounding box center [472, 379] width 25 height 25
type input "[DATE]"
click at [399, 620] on input "Incoterm" at bounding box center [442, 630] width 378 height 28
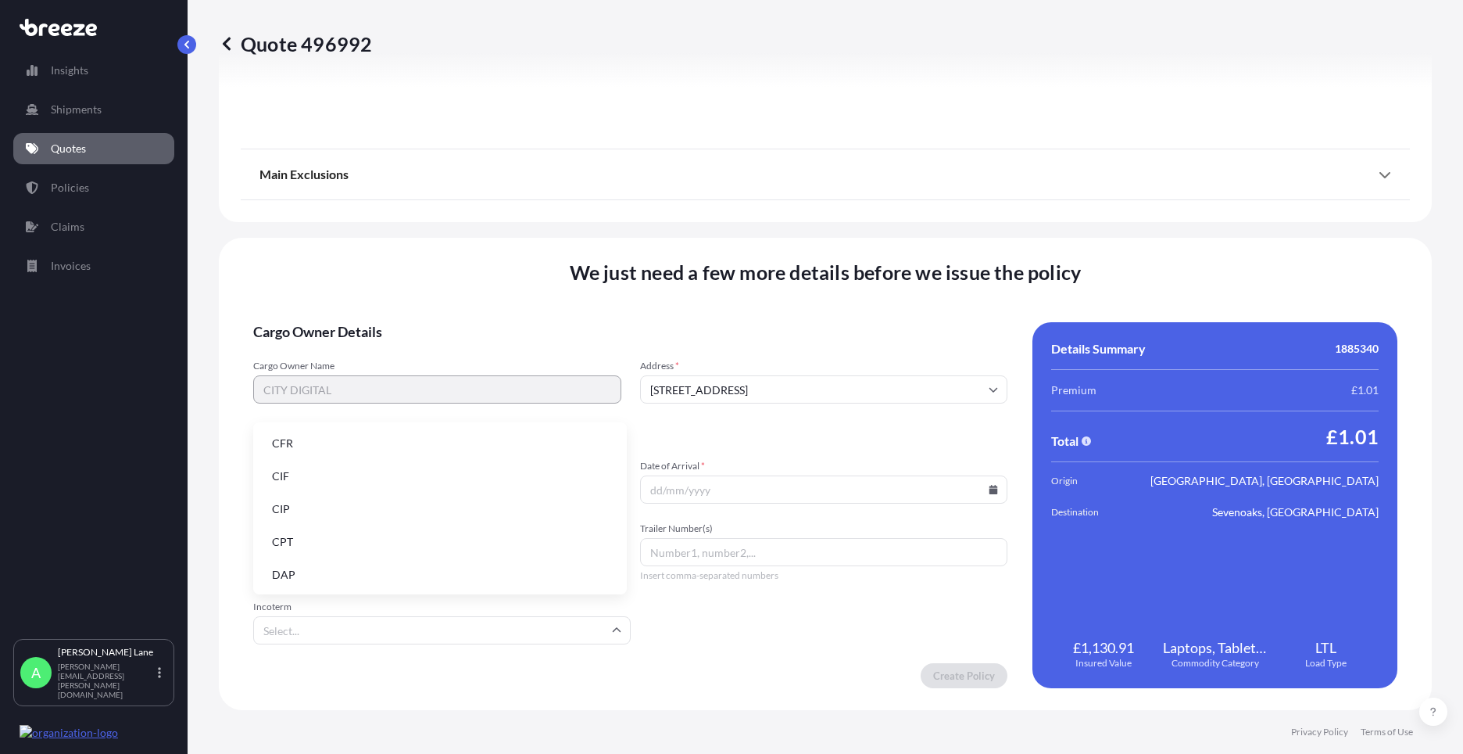
drag, startPoint x: 384, startPoint y: 577, endPoint x: 807, endPoint y: 539, distance: 424.6
click at [382, 577] on li "DAP" at bounding box center [440, 575] width 361 height 30
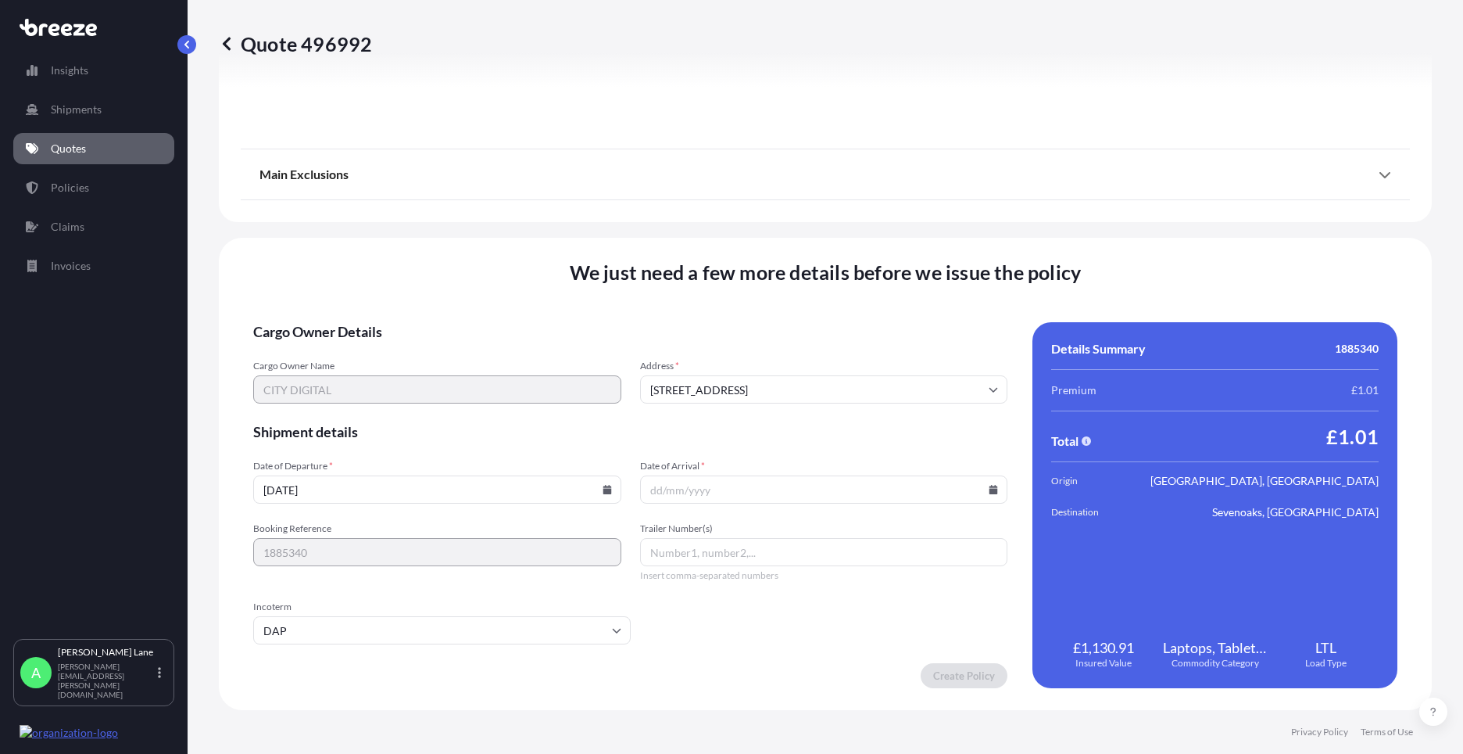
click at [990, 491] on icon at bounding box center [994, 489] width 9 height 9
click at [603, 492] on icon at bounding box center [607, 489] width 9 height 9
click at [989, 486] on icon at bounding box center [993, 489] width 9 height 9
click at [702, 408] on button "25" at bounding box center [708, 409] width 25 height 25
type input "[DATE]"
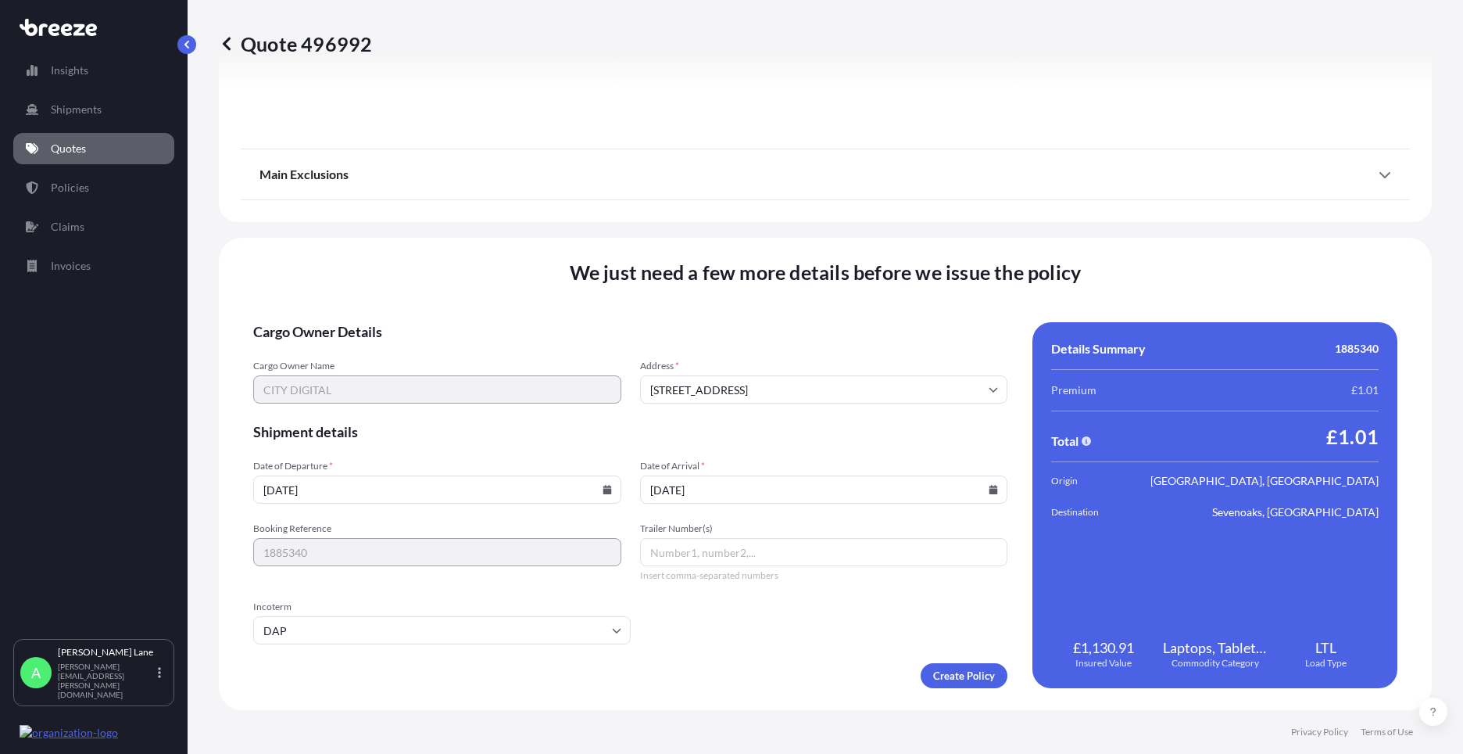
click at [793, 555] on input "Trailer Number(s)" at bounding box center [824, 552] width 368 height 28
paste input "0011 632 021 2"
type input "0011 632 021 2"
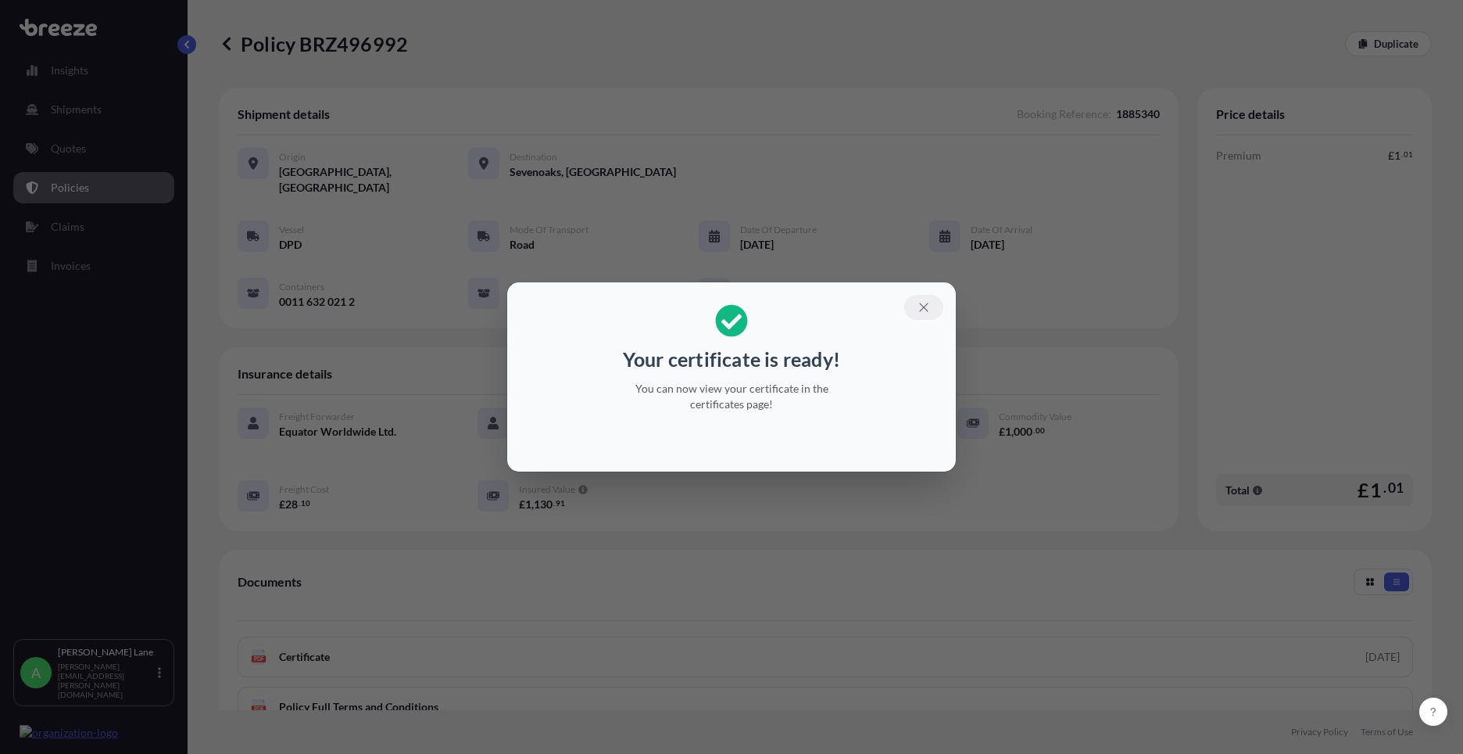
click at [931, 303] on button "button" at bounding box center [923, 307] width 39 height 25
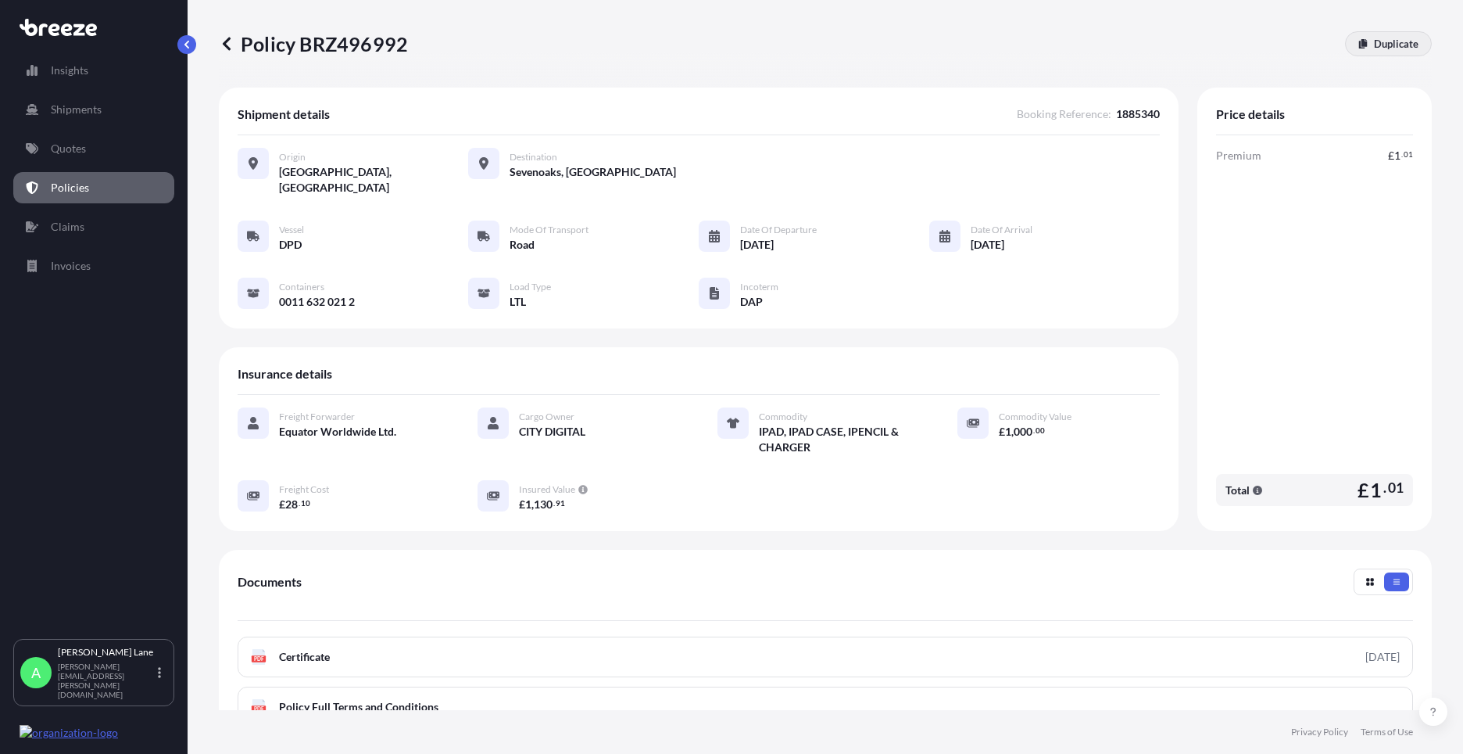
click at [1359, 50] on link "Duplicate" at bounding box center [1388, 43] width 87 height 25
select select "Road"
select select "1"
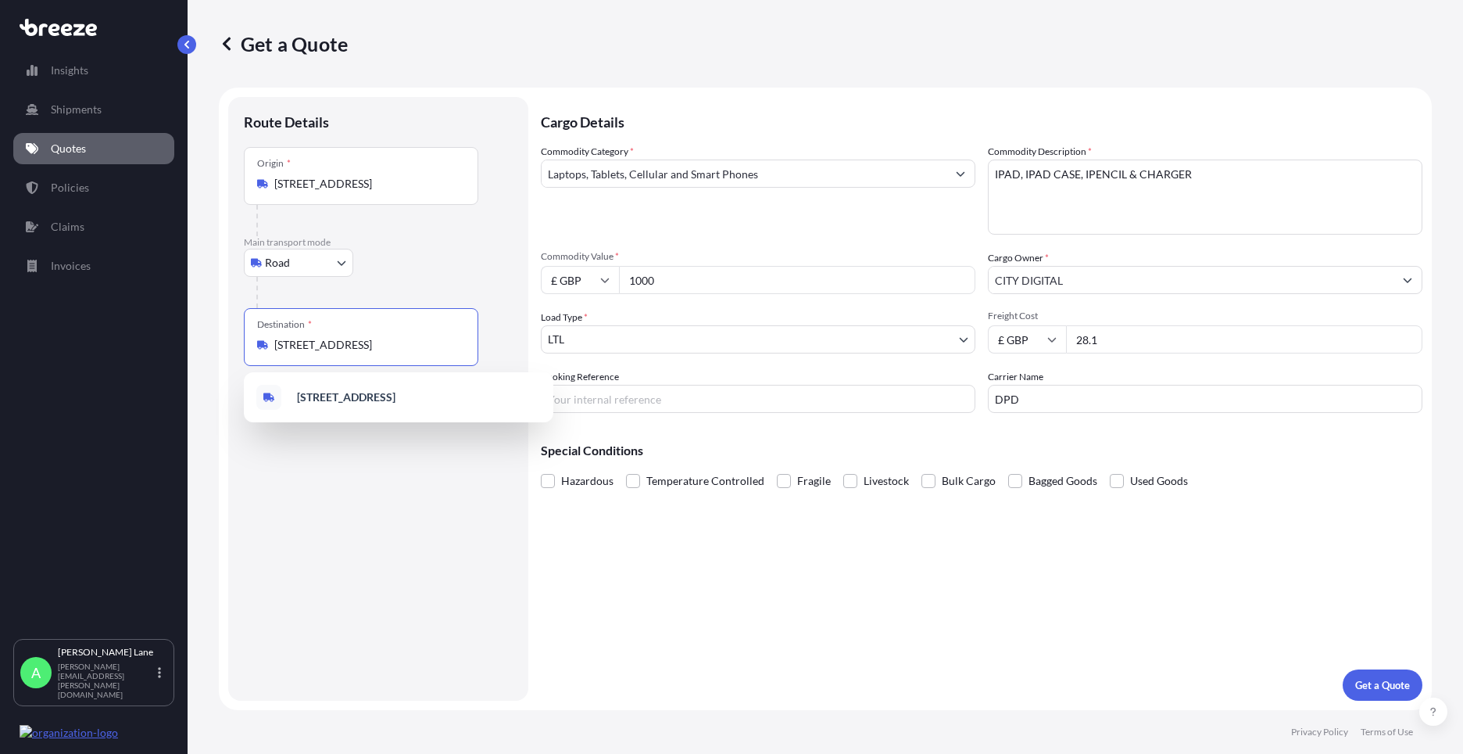
drag, startPoint x: 417, startPoint y: 341, endPoint x: 513, endPoint y: 340, distance: 95.4
click at [513, 340] on div "Route Details Place of loading Road Road Rail Origin * [GEOGRAPHIC_DATA], [GEOG…" at bounding box center [378, 398] width 300 height 603
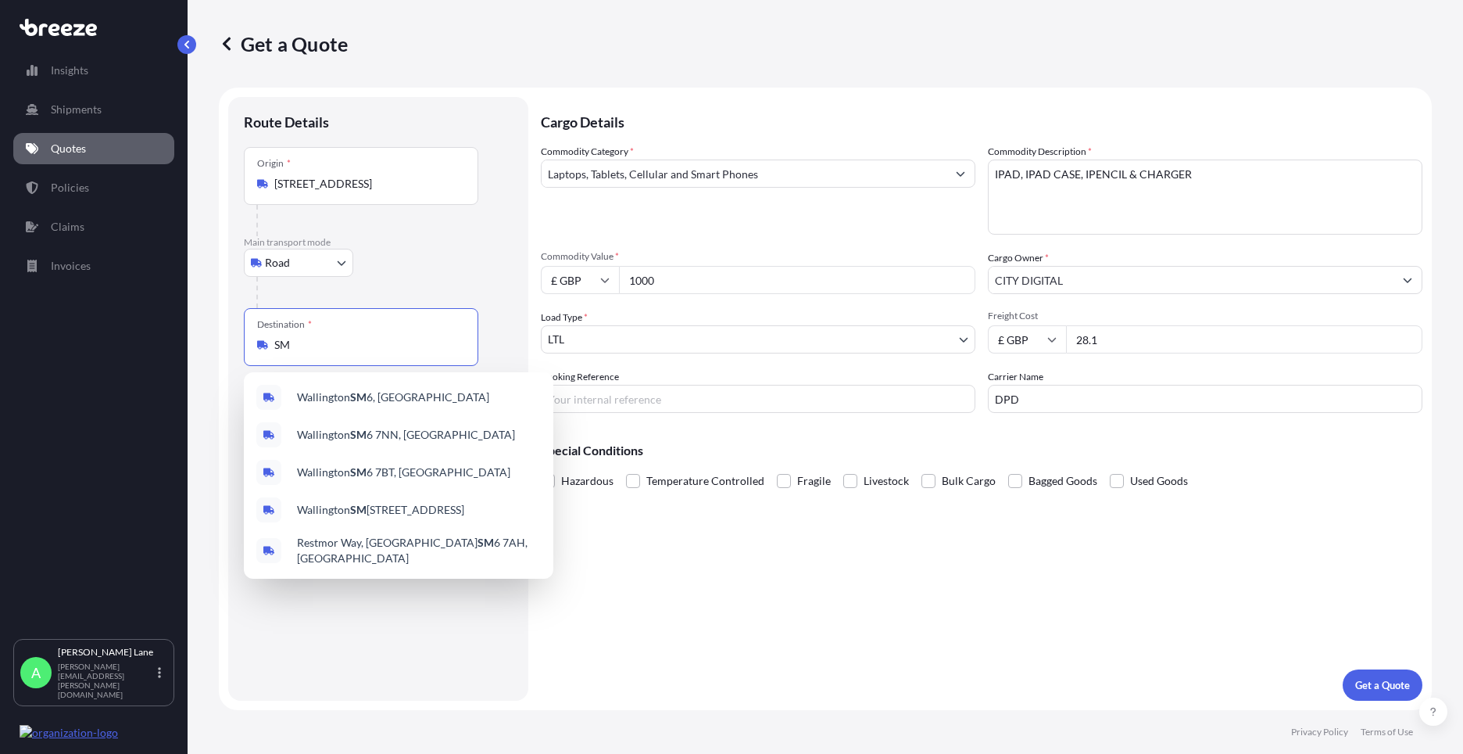
type input "S"
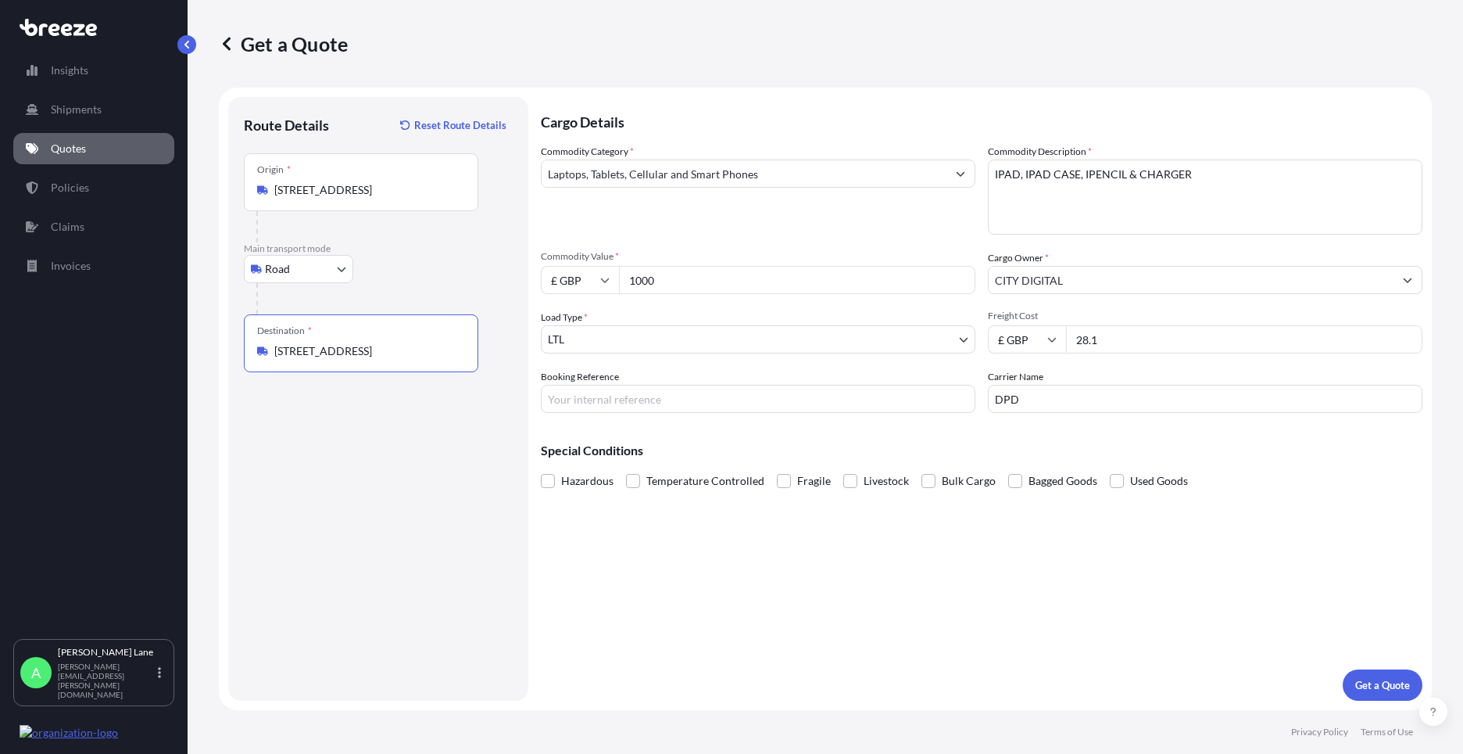
type input "[STREET_ADDRESS]"
drag, startPoint x: 451, startPoint y: 195, endPoint x: 192, endPoint y: 206, distance: 259.0
click at [192, 206] on div "Get a Quote Route Details Reset Route Details Place of loading Road Road Rail O…" at bounding box center [826, 355] width 1276 height 710
click at [347, 250] on span "[STREET_ADDRESS]" at bounding box center [346, 243] width 98 height 16
type input "[STREET_ADDRESS]"
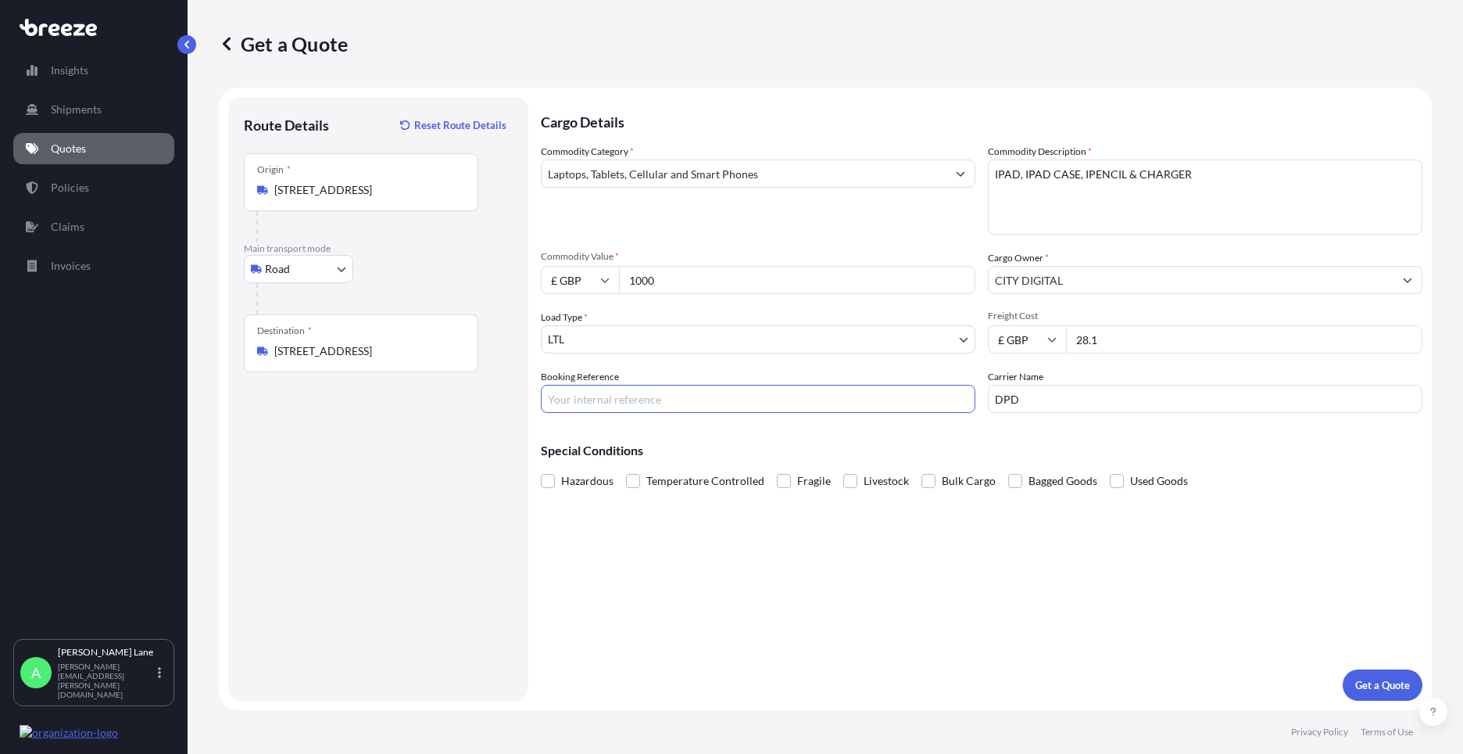
click at [598, 398] on input "Booking Reference" at bounding box center [758, 399] width 435 height 28
type input "1886658"
click at [1398, 675] on button "Get a Quote" at bounding box center [1383, 684] width 80 height 31
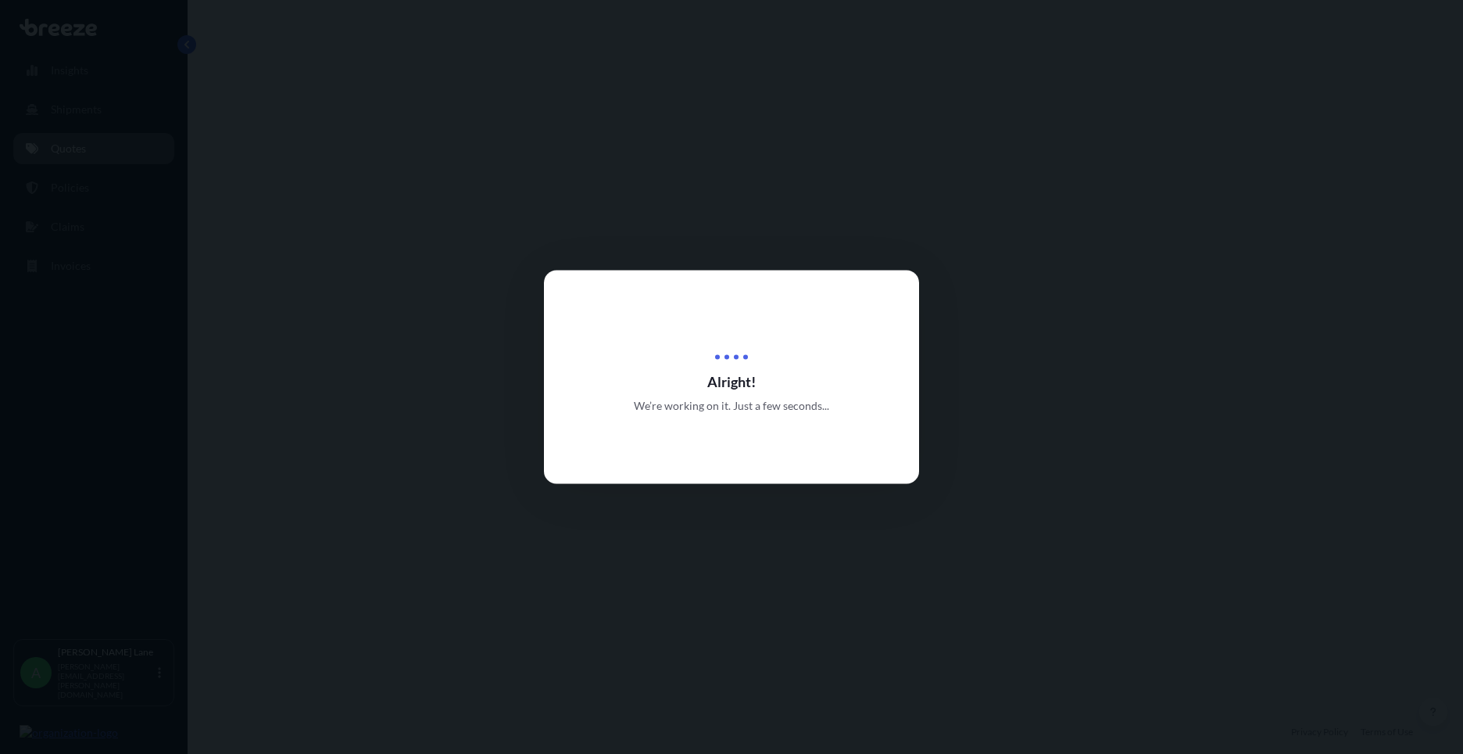
select select "Road"
select select "1"
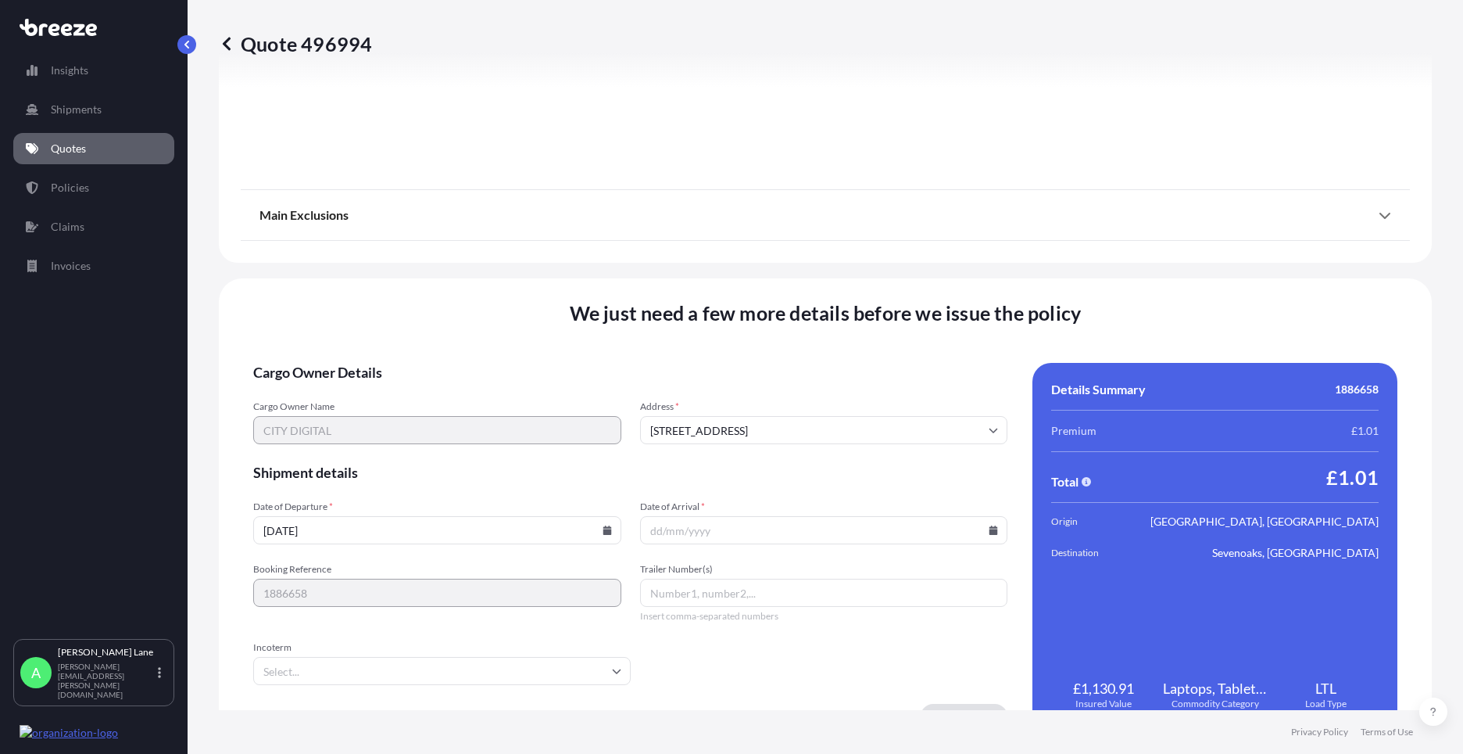
scroll to position [1728, 0]
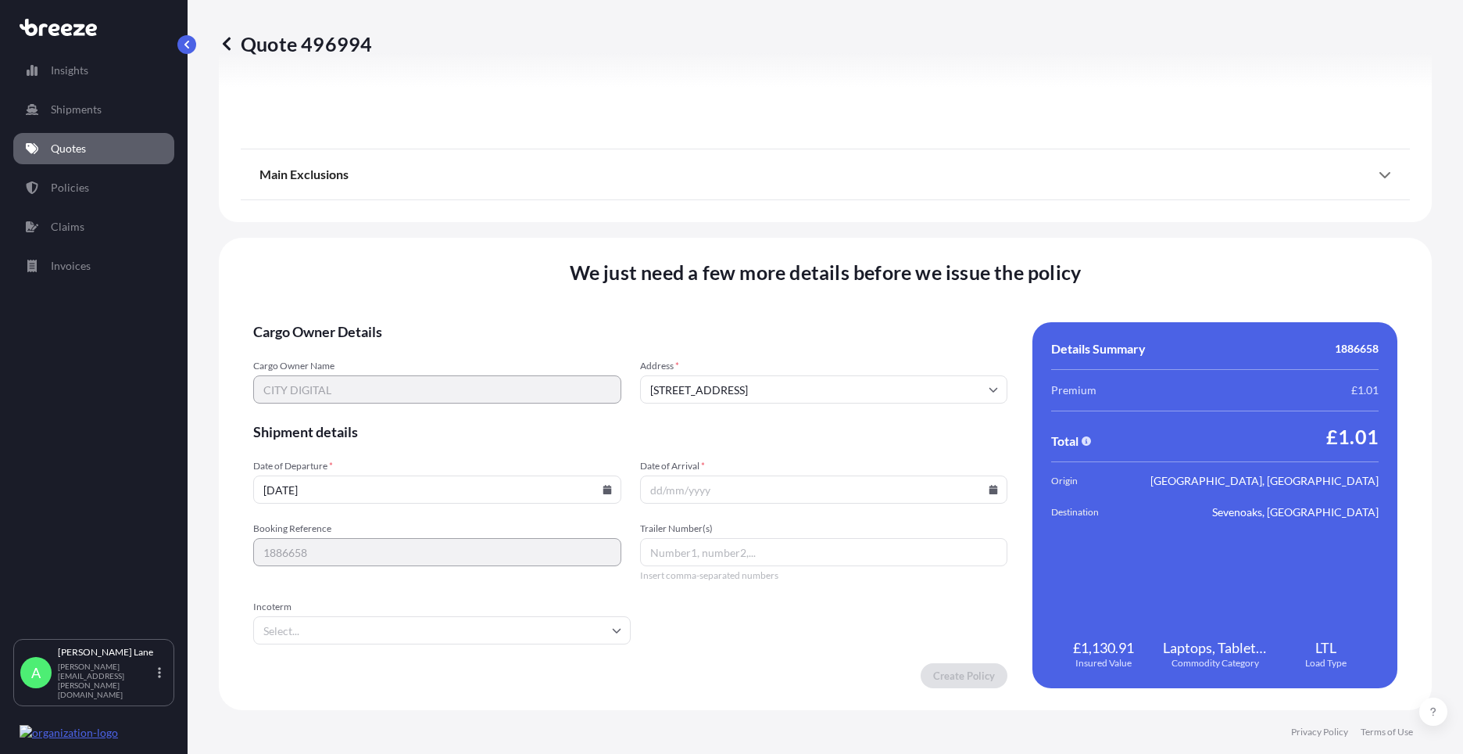
click at [603, 498] on input "[DATE]" at bounding box center [437, 489] width 368 height 28
click at [603, 487] on icon at bounding box center [607, 489] width 9 height 9
click at [473, 382] on button "22" at bounding box center [472, 379] width 25 height 25
type input "[DATE]"
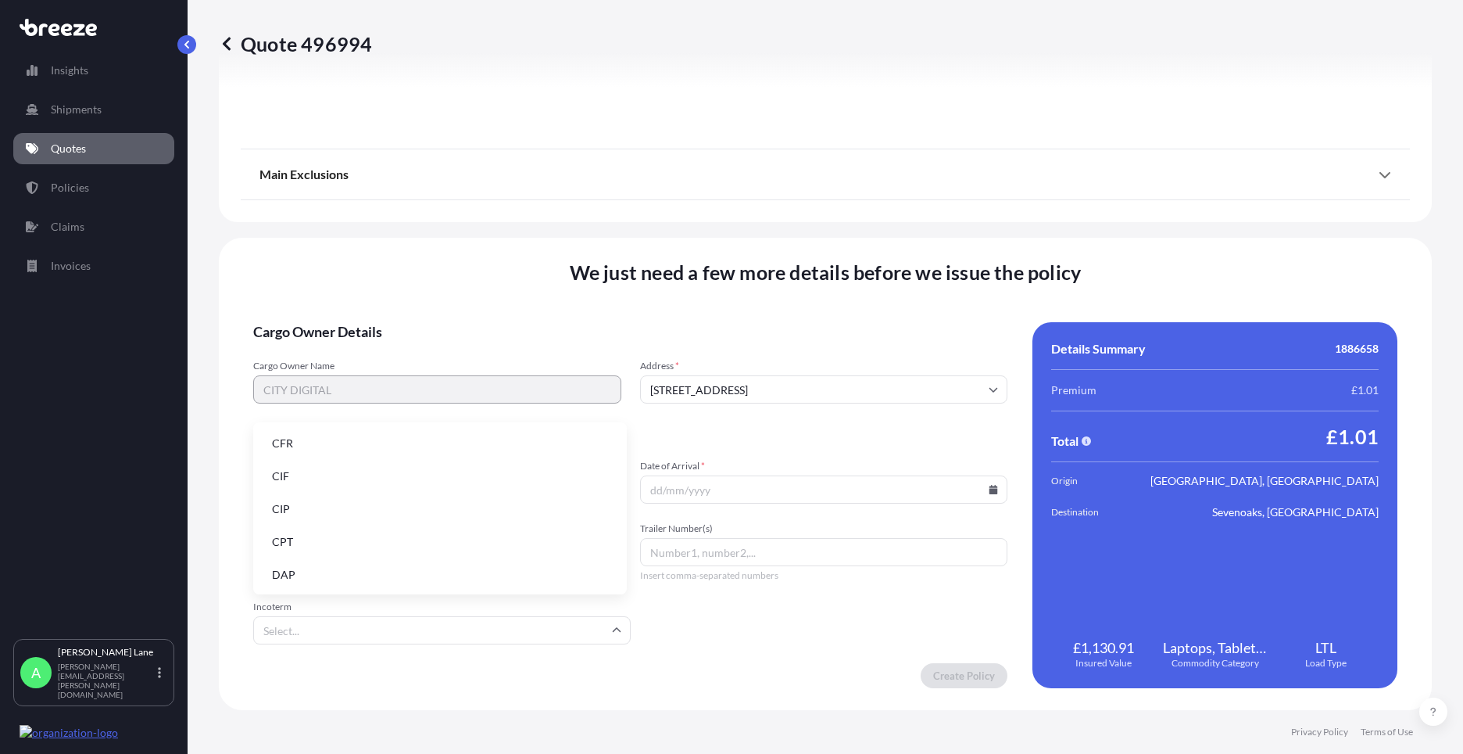
click at [351, 625] on input "Incoterm" at bounding box center [442, 630] width 378 height 28
click at [355, 564] on li "DAP" at bounding box center [440, 575] width 361 height 30
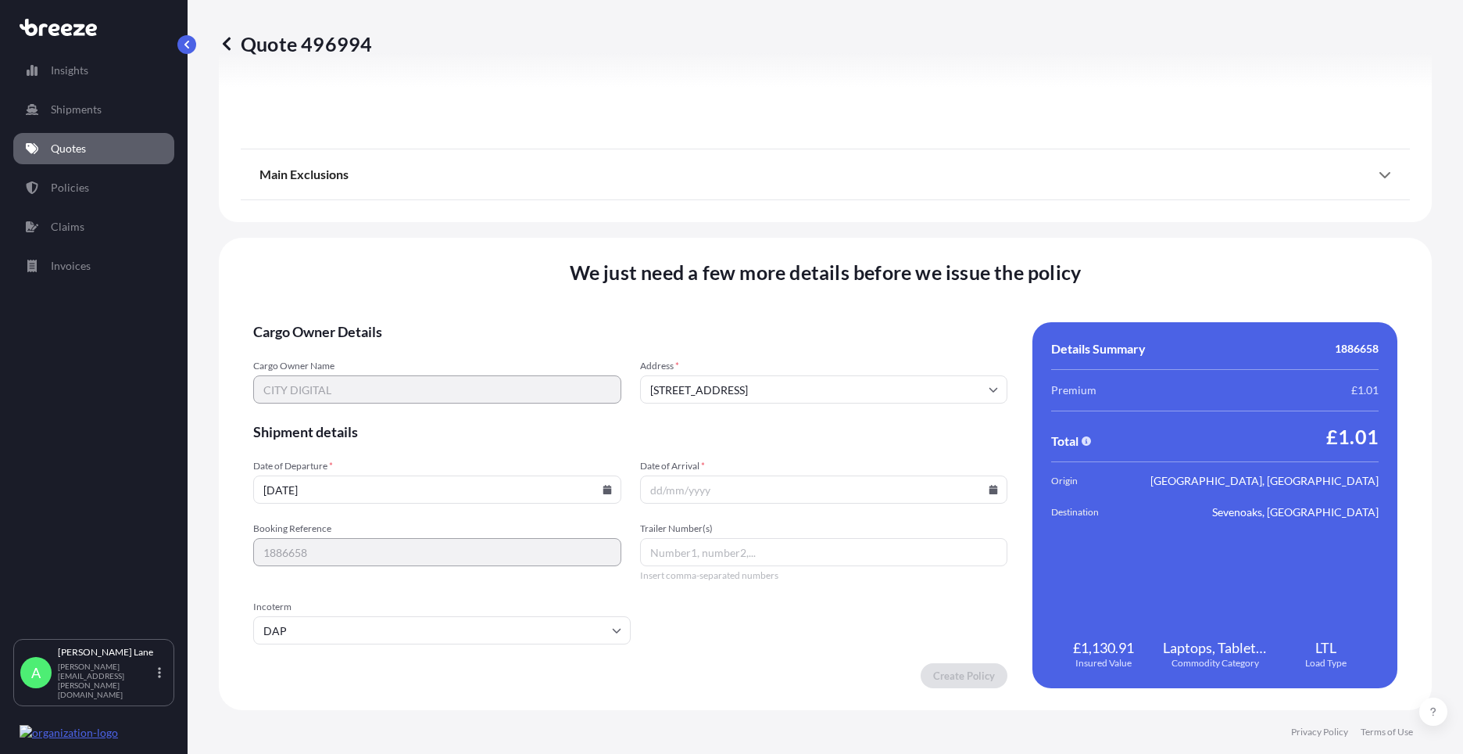
paste input "0011 632 022 1"
type input "0011 632 022 1"
click at [990, 491] on icon at bounding box center [994, 489] width 9 height 9
click at [713, 408] on button "25" at bounding box center [708, 409] width 25 height 25
type input "[DATE]"
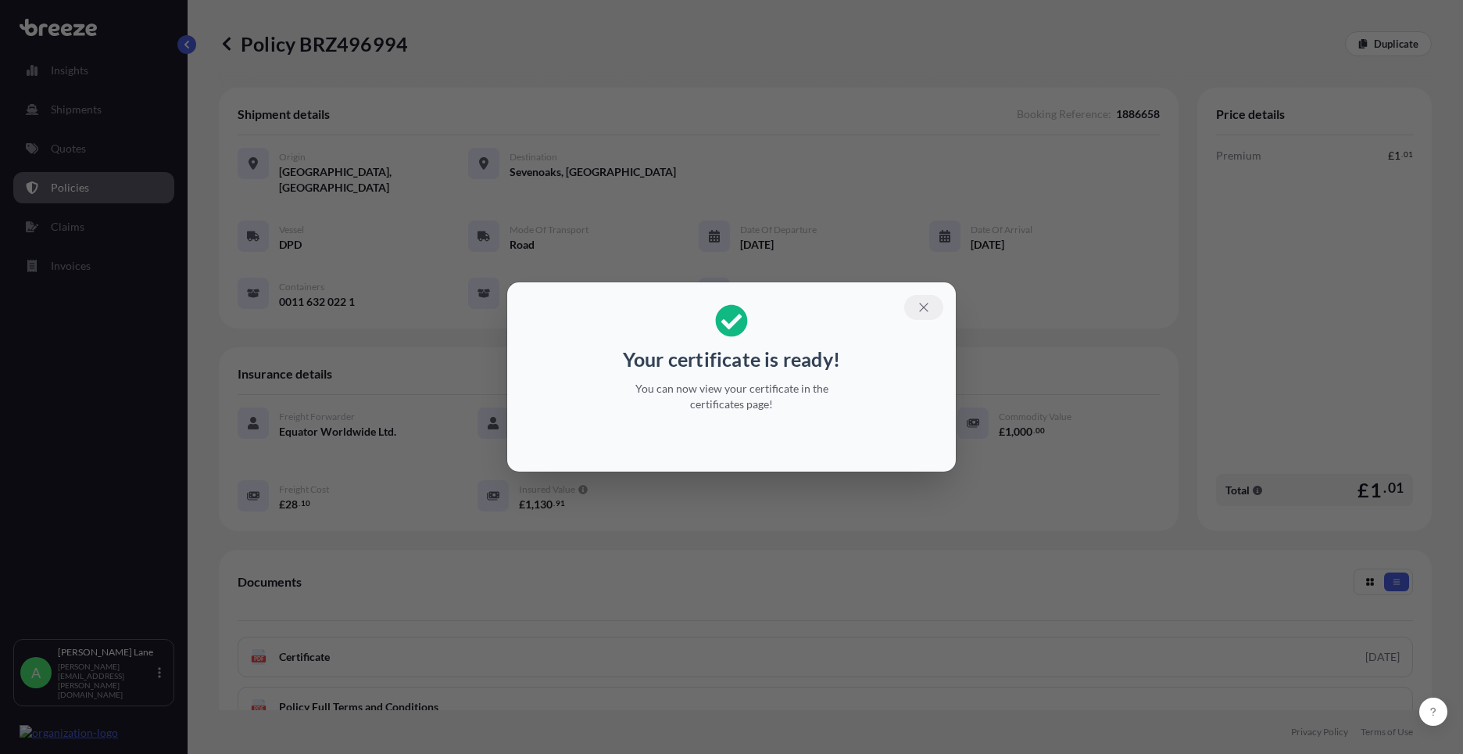
click at [923, 306] on icon "button" at bounding box center [923, 307] width 9 height 9
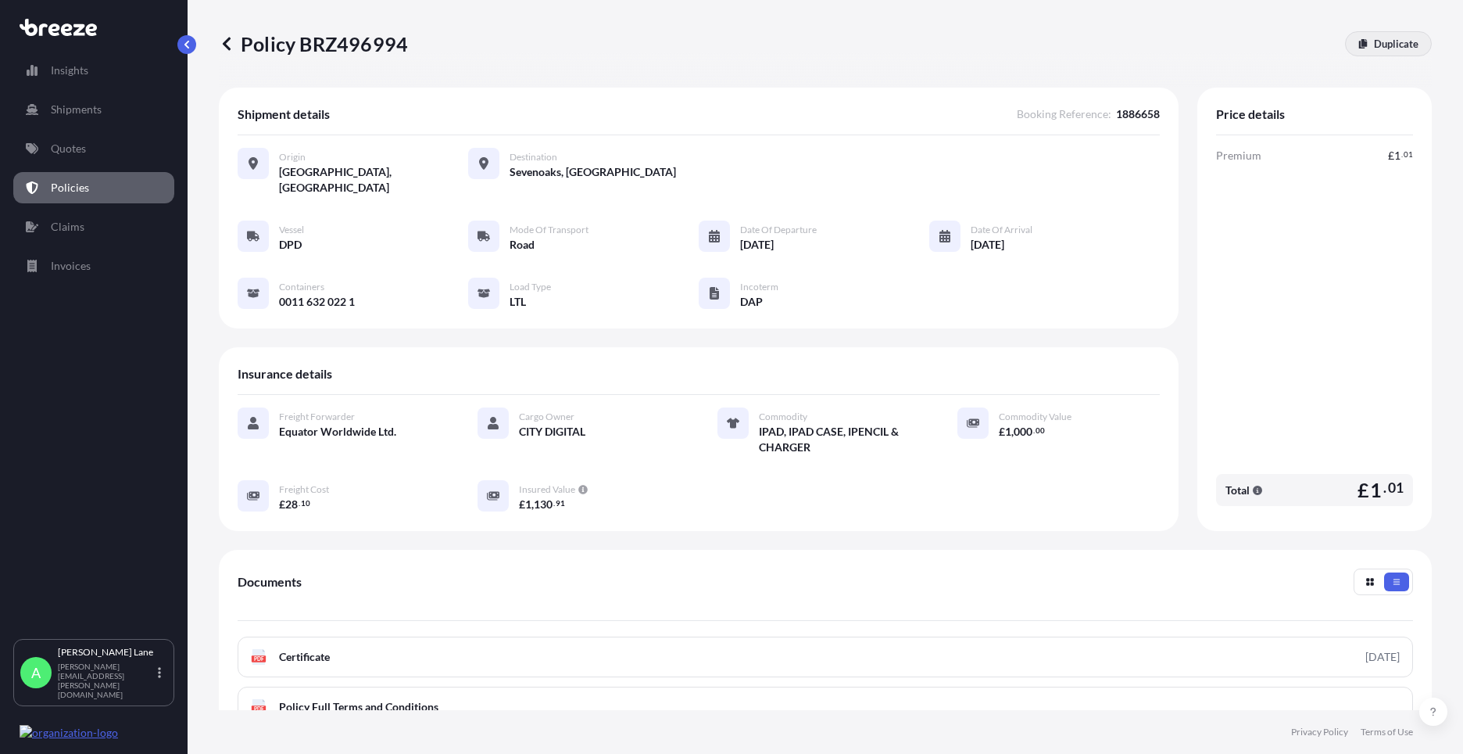
click at [1374, 45] on p "Duplicate" at bounding box center [1396, 44] width 45 height 16
select select "Road"
select select "1"
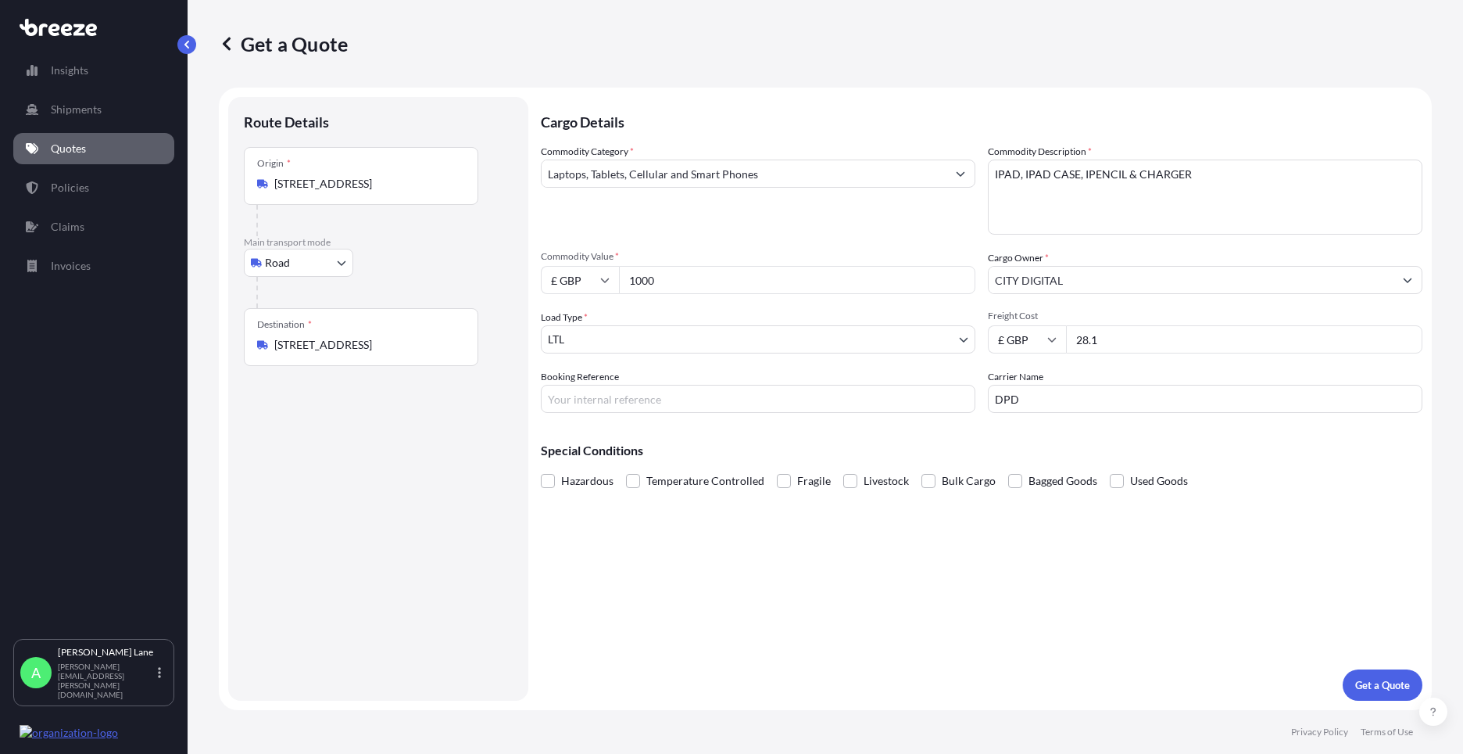
drag, startPoint x: 274, startPoint y: 179, endPoint x: 532, endPoint y: 163, distance: 258.4
click at [532, 163] on form "Route Details Place of loading Road Road Rail Origin * Fields End Cl, [GEOGRAPH…" at bounding box center [825, 399] width 1213 height 622
drag, startPoint x: 532, startPoint y: 163, endPoint x: 469, endPoint y: 187, distance: 66.8
click at [469, 187] on div "Origin * [STREET_ADDRESS]" at bounding box center [361, 176] width 235 height 58
click at [459, 187] on input "[STREET_ADDRESS]" at bounding box center [366, 184] width 184 height 16
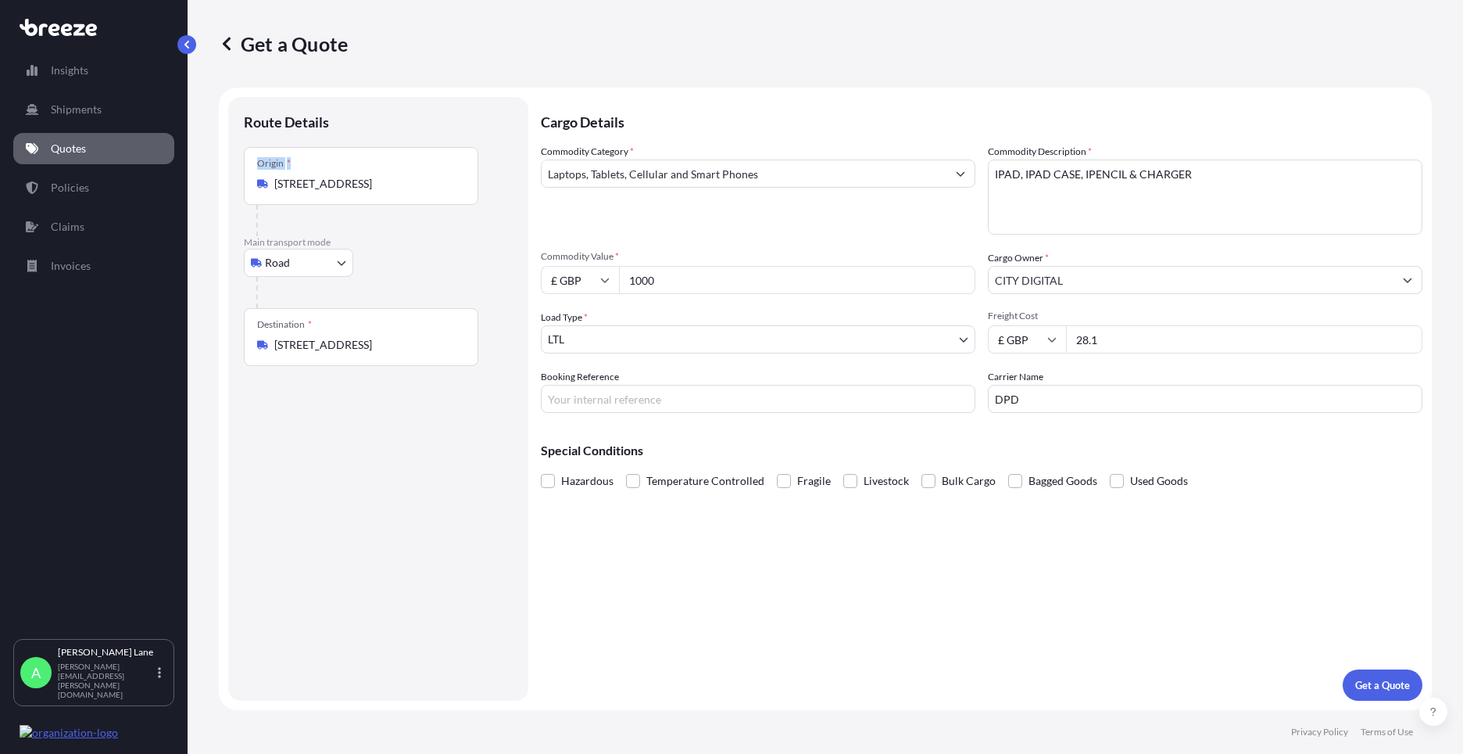
drag, startPoint x: 463, startPoint y: 187, endPoint x: 235, endPoint y: 184, distance: 228.3
click at [235, 184] on div "Route Details Place of loading Road Road Rail Origin * [GEOGRAPHIC_DATA], [GEOG…" at bounding box center [378, 398] width 300 height 603
click at [450, 186] on input "[STREET_ADDRESS]" at bounding box center [366, 184] width 184 height 16
click at [450, 174] on div "Origin * [STREET_ADDRESS]" at bounding box center [361, 176] width 235 height 58
click at [450, 176] on input "[STREET_ADDRESS]" at bounding box center [366, 184] width 184 height 16
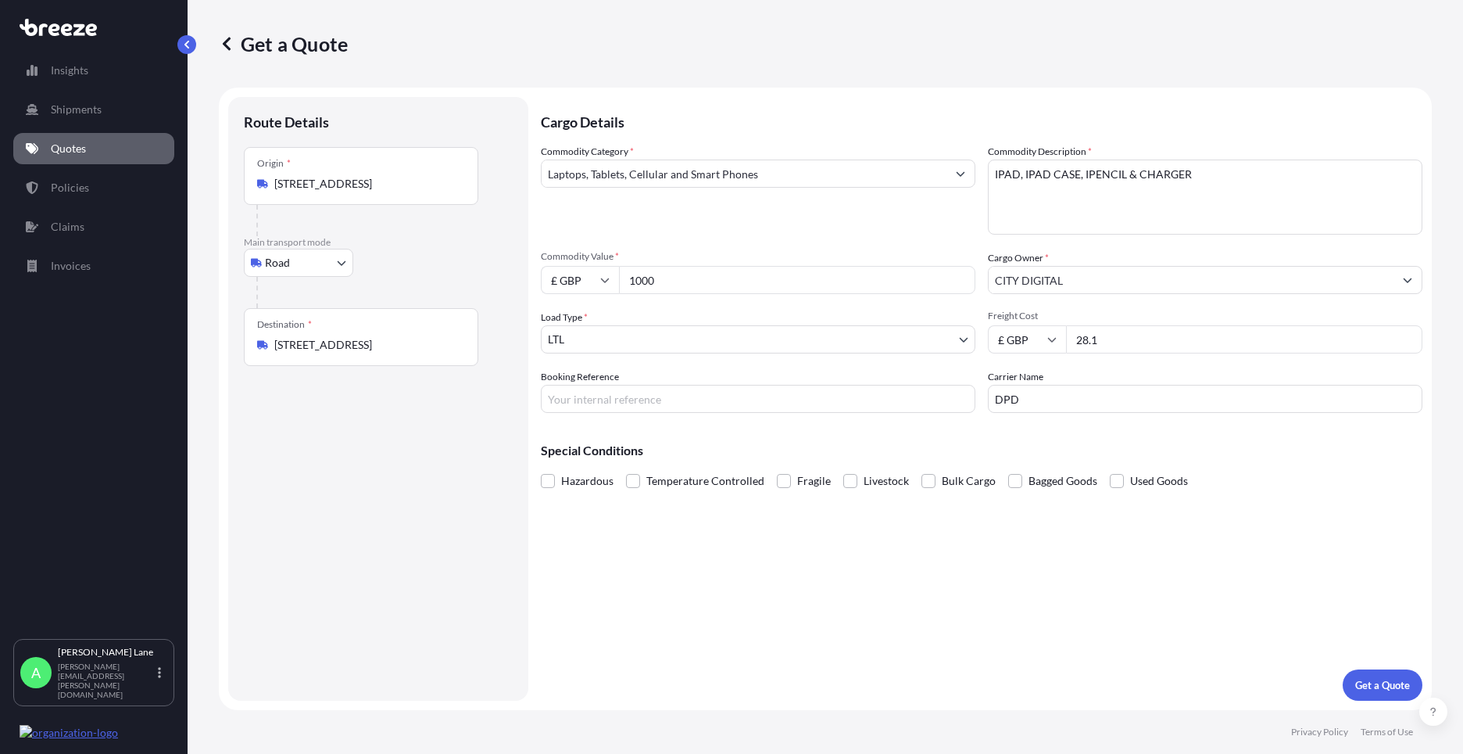
drag, startPoint x: 465, startPoint y: 189, endPoint x: 254, endPoint y: 202, distance: 211.5
click at [254, 202] on div "Origin * [STREET_ADDRESS]" at bounding box center [361, 176] width 235 height 58
drag, startPoint x: 254, startPoint y: 202, endPoint x: 438, endPoint y: 187, distance: 184.4
click at [438, 187] on input "[STREET_ADDRESS]" at bounding box center [366, 184] width 184 height 16
click at [282, 183] on input "[STREET_ADDRESS]" at bounding box center [366, 184] width 184 height 16
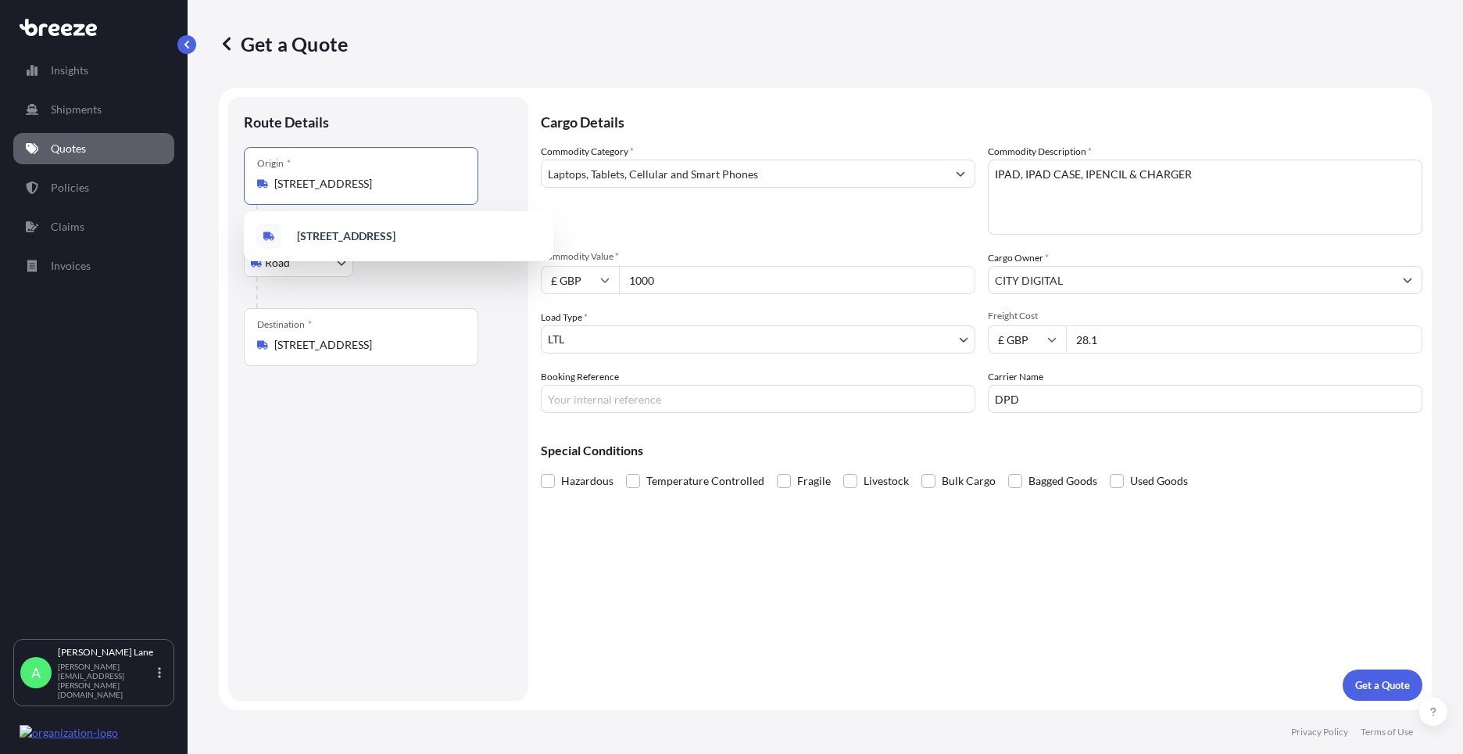
scroll to position [0, 102]
drag, startPoint x: 275, startPoint y: 182, endPoint x: 458, endPoint y: 186, distance: 183.0
click at [458, 186] on input "[STREET_ADDRESS]" at bounding box center [366, 184] width 184 height 16
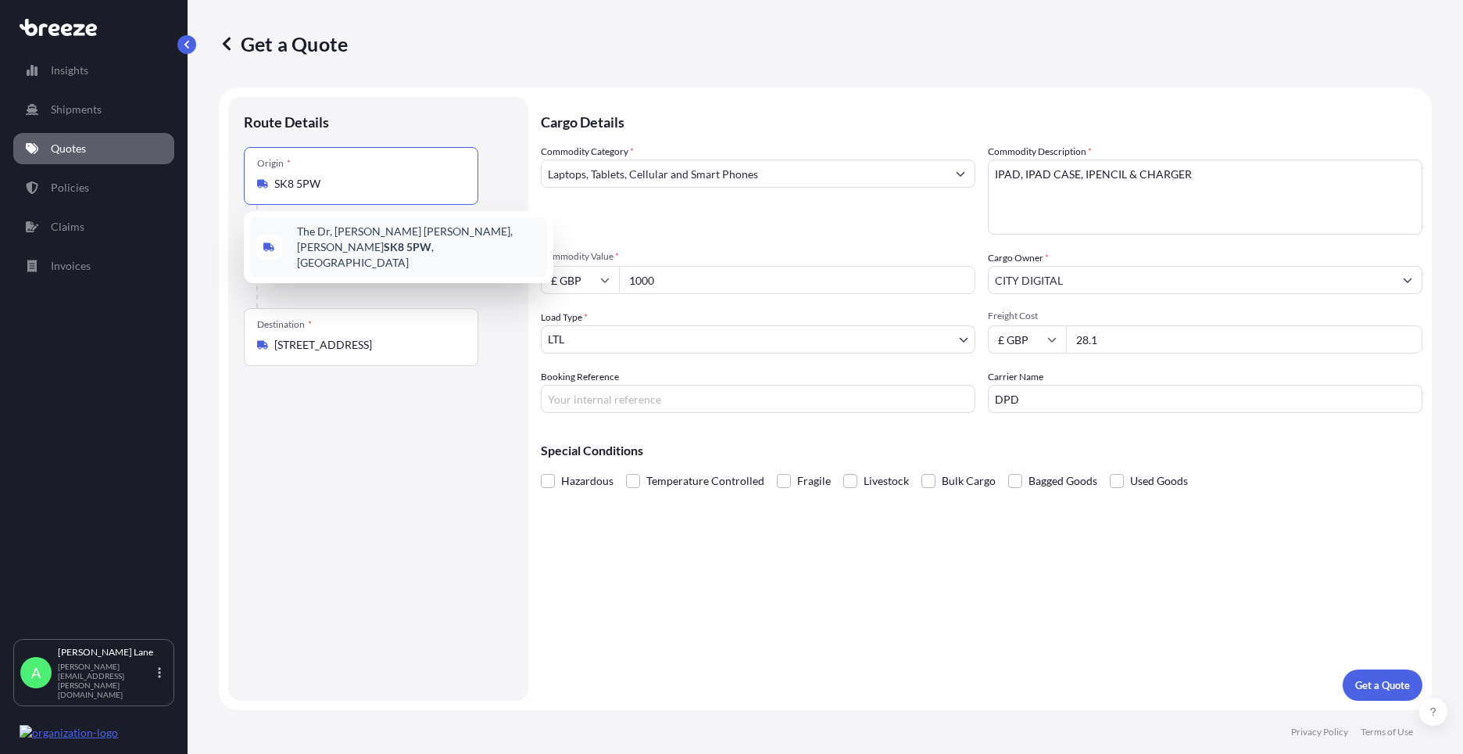
click at [409, 246] on div "[STREET_ADDRESS]" at bounding box center [398, 246] width 297 height 59
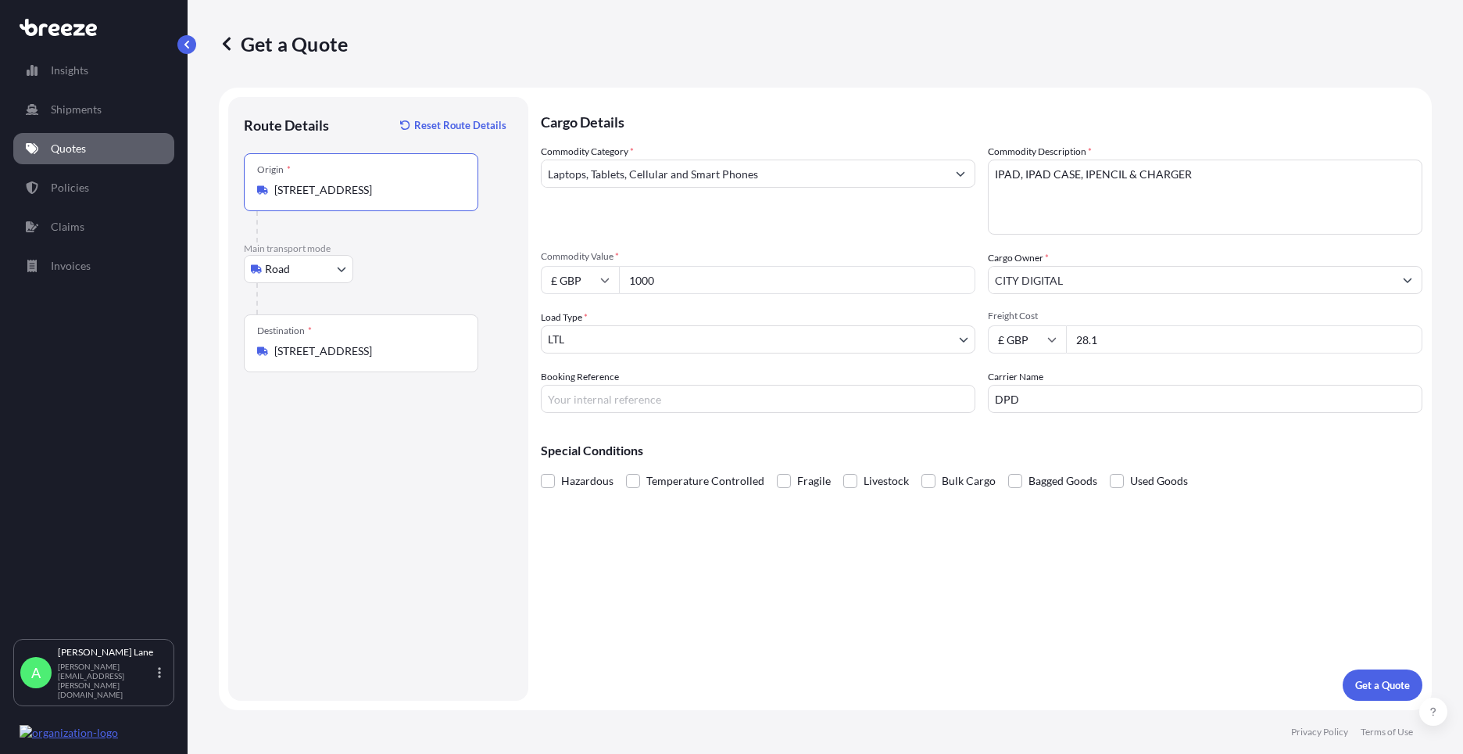
type input "[STREET_ADDRESS]"
click at [616, 395] on input "Booking Reference" at bounding box center [758, 399] width 435 height 28
type input "1886659"
click at [1372, 683] on p "Get a Quote" at bounding box center [1382, 685] width 55 height 16
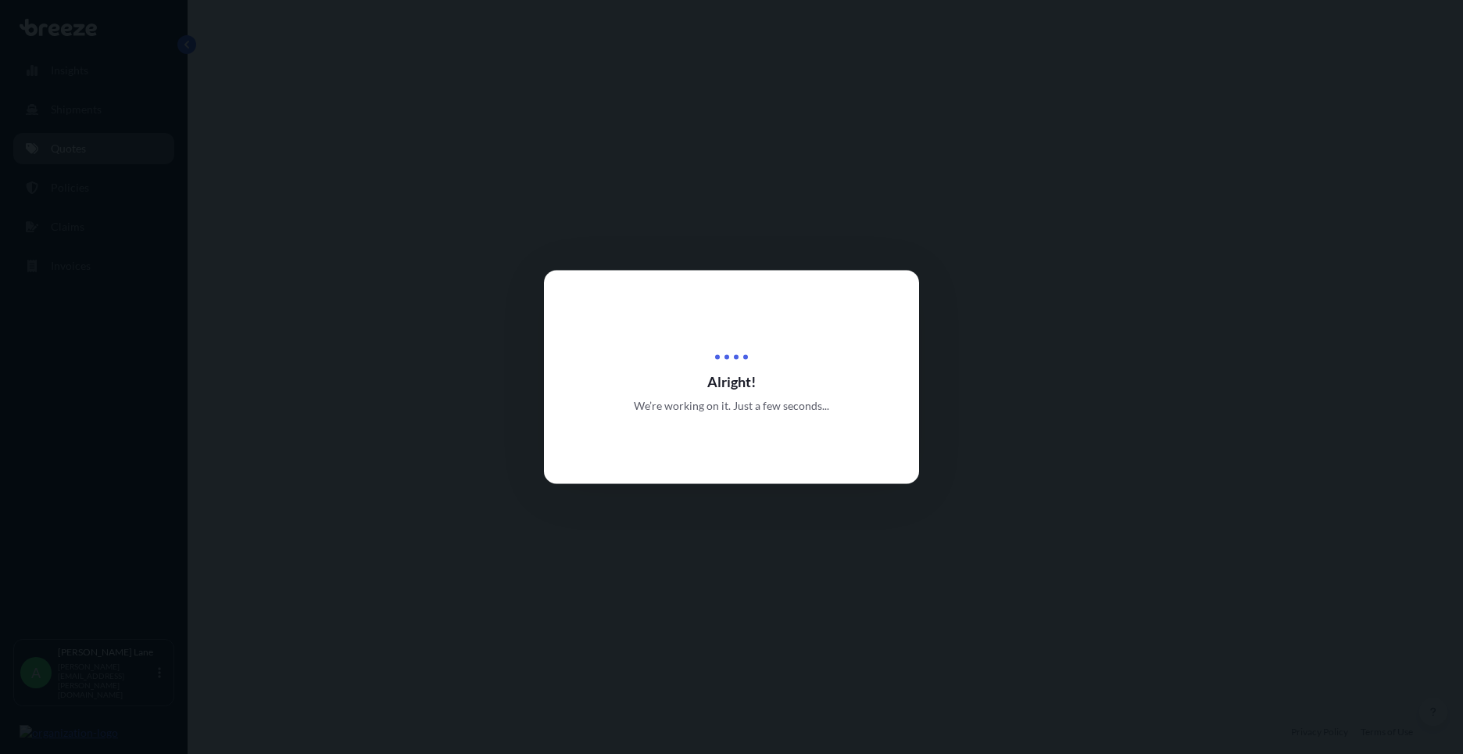
select select "Road"
select select "1"
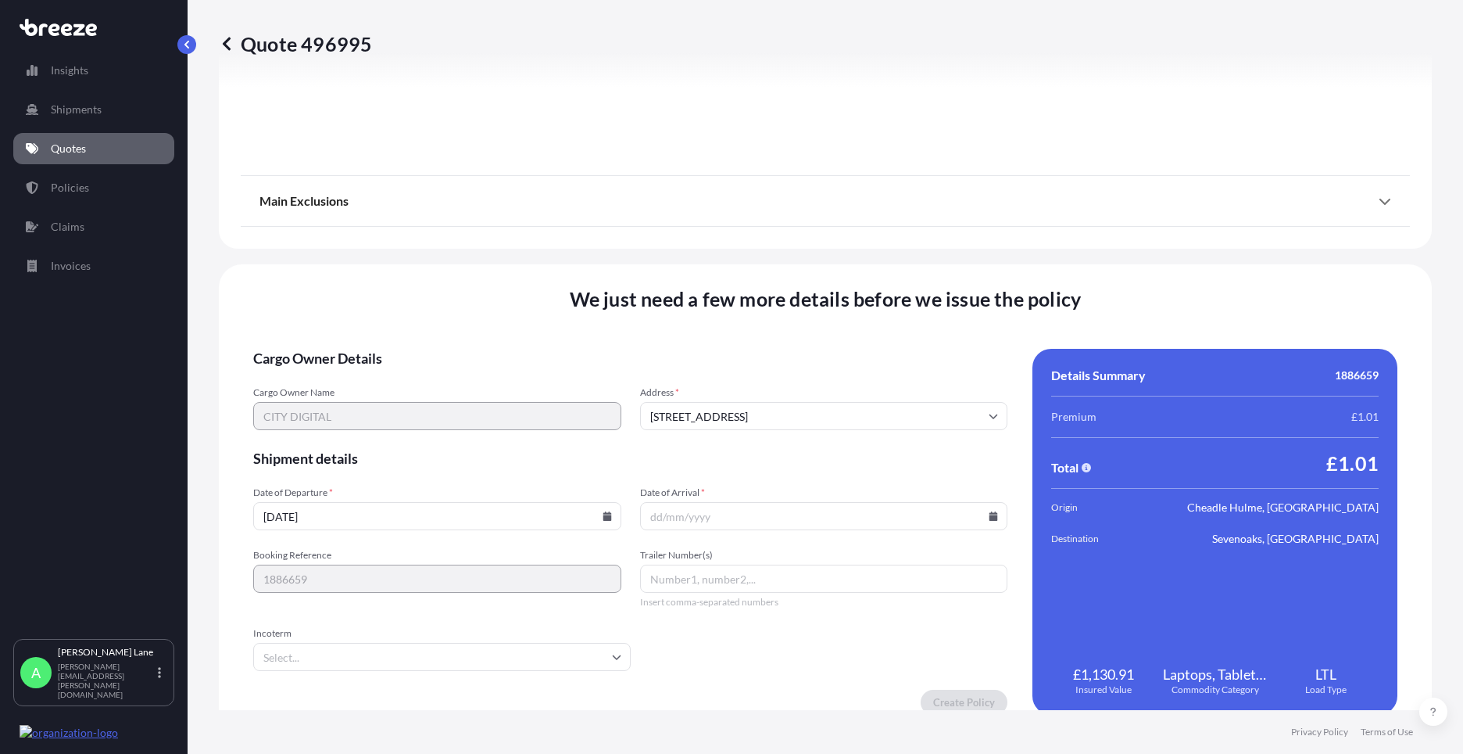
scroll to position [1728, 0]
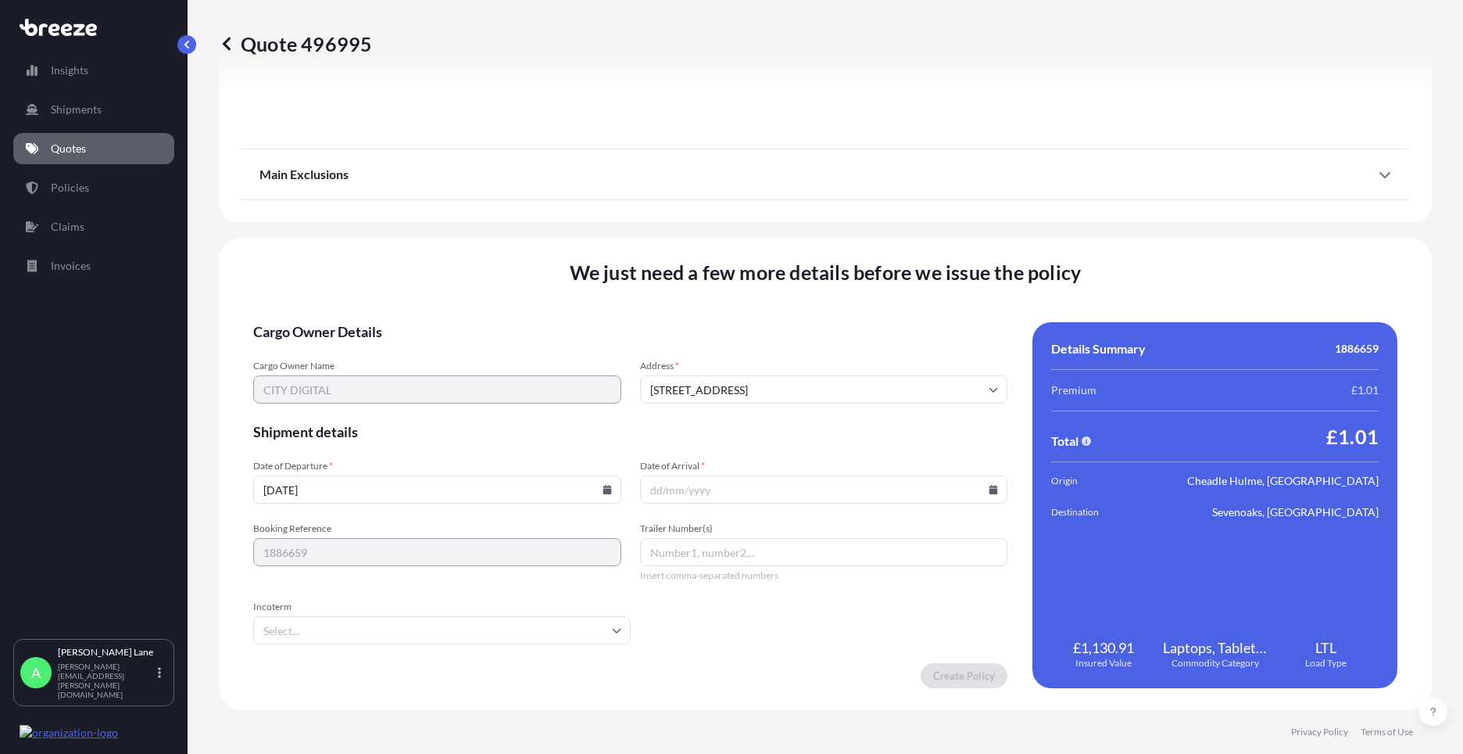
click at [603, 485] on icon at bounding box center [607, 489] width 9 height 9
click at [474, 378] on button "22" at bounding box center [472, 379] width 25 height 25
type input "[DATE]"
click at [341, 632] on input "Incoterm" at bounding box center [442, 630] width 378 height 28
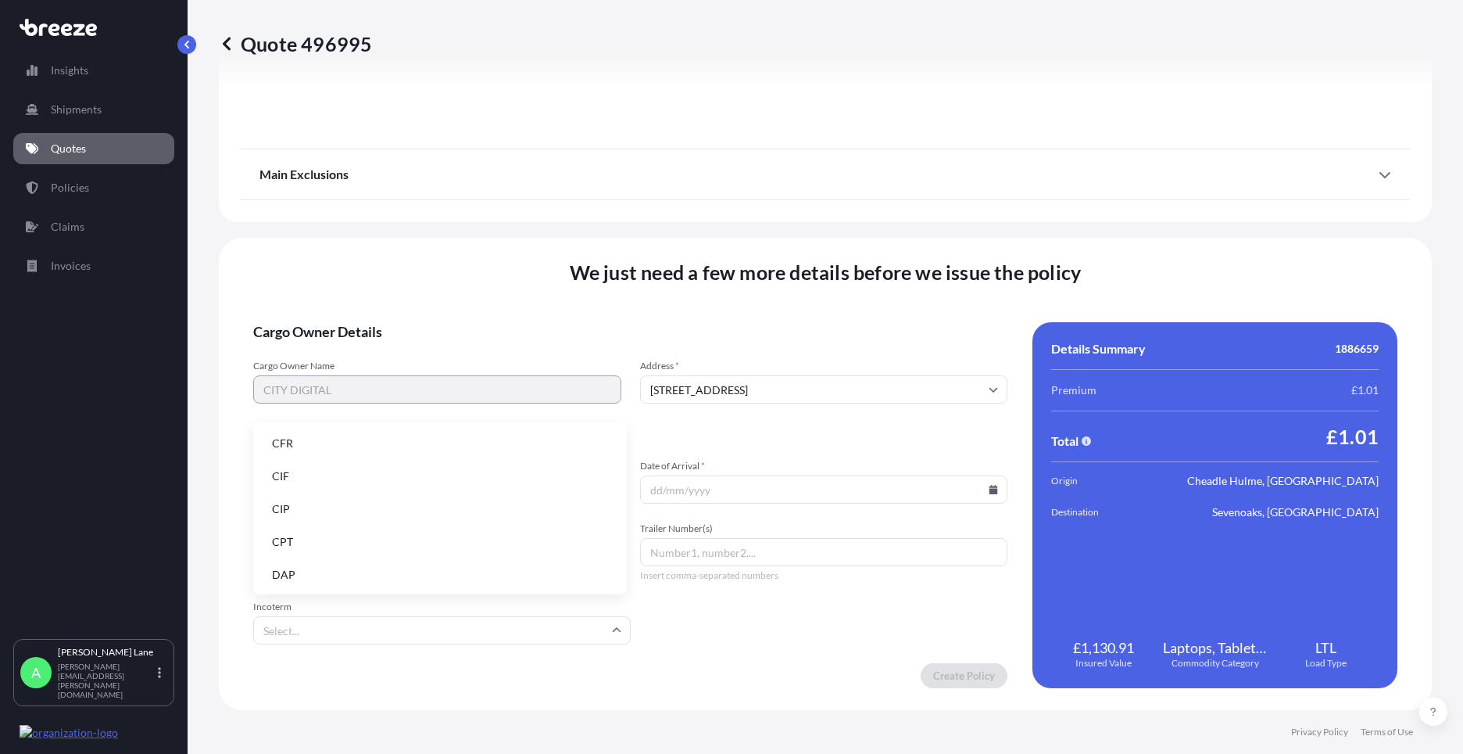
click at [346, 571] on li "DAP" at bounding box center [440, 575] width 361 height 30
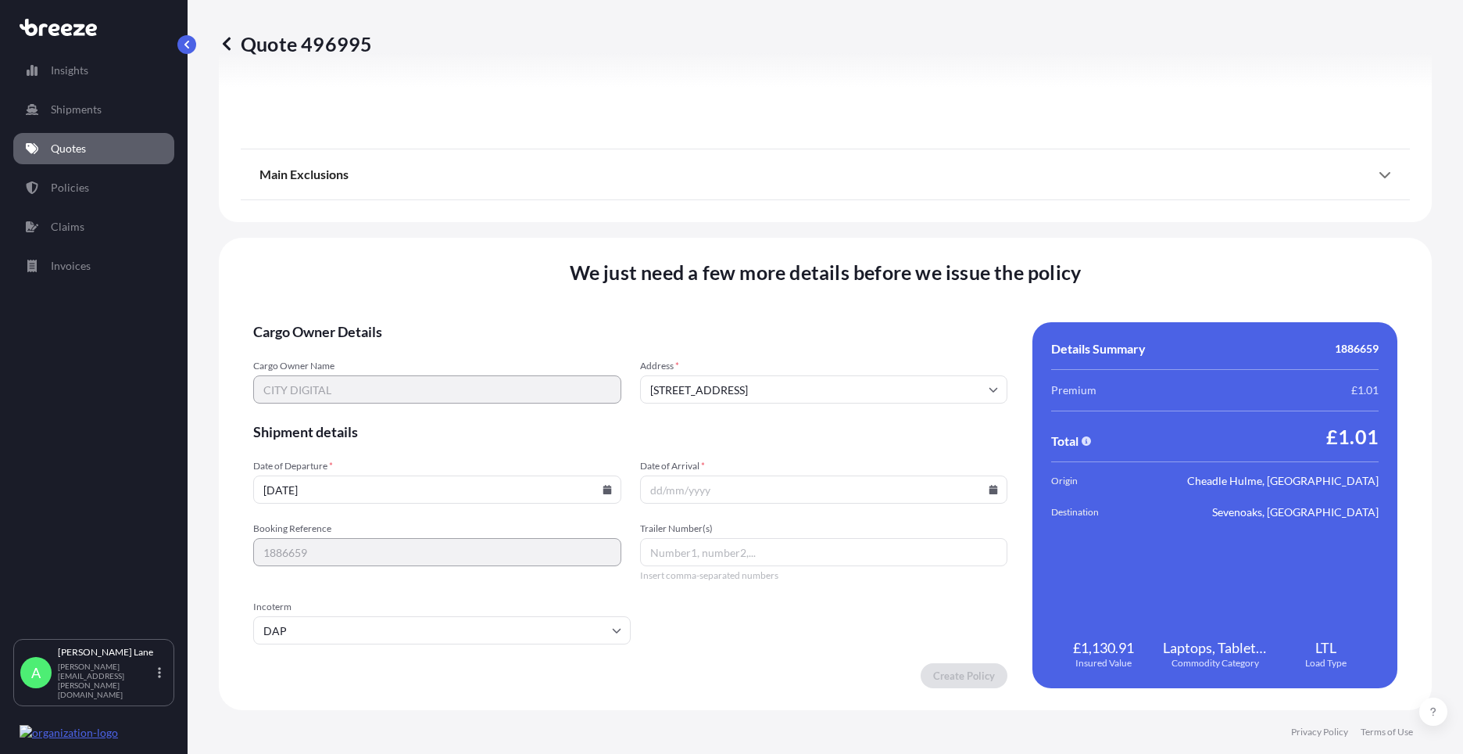
paste input "0011 632 023 0"
type input "0011 632 023 0"
click at [990, 493] on icon at bounding box center [994, 489] width 9 height 9
click at [732, 411] on div "25 26 27 28 29 30 31" at bounding box center [818, 410] width 250 height 28
click at [739, 410] on button "26" at bounding box center [745, 409] width 25 height 25
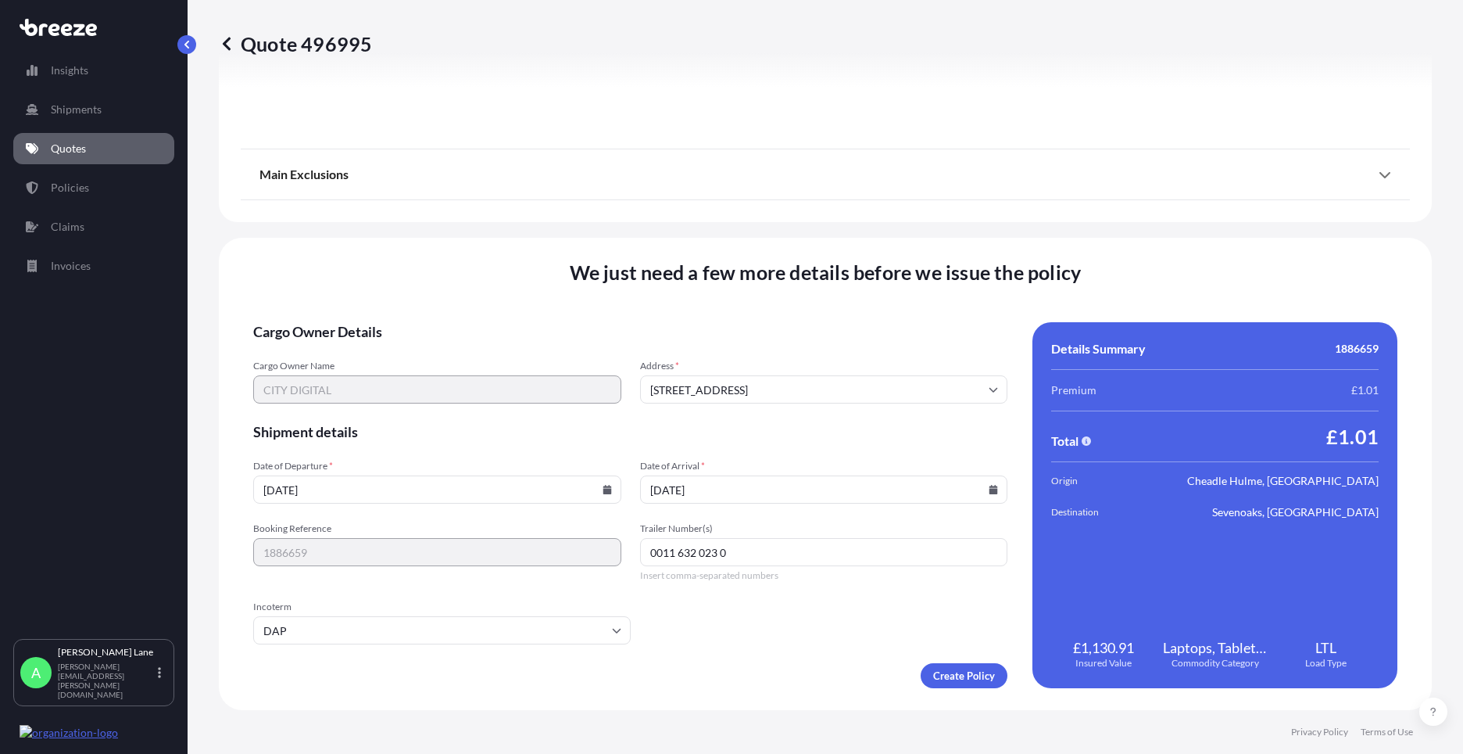
type input "[DATE]"
